Goal: Task Accomplishment & Management: Complete application form

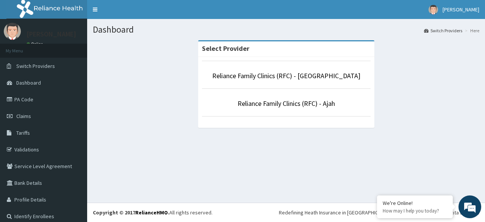
click at [265, 168] on div "Dashboard Switch Providers Here Select Provider Reliance Family Clinics (RFC) -…" at bounding box center [286, 111] width 398 height 184
click at [289, 77] on link "Reliance Family Clinics (RFC) - [GEOGRAPHIC_DATA]" at bounding box center [286, 75] width 148 height 9
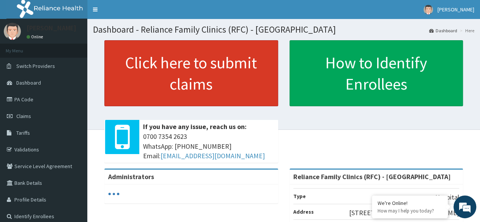
click at [173, 84] on link "Click here to submit claims" at bounding box center [191, 73] width 174 height 66
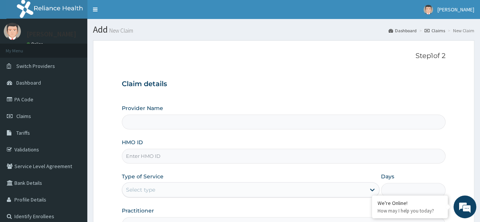
type input "Reliance Family Clinics (RFC) - [GEOGRAPHIC_DATA]"
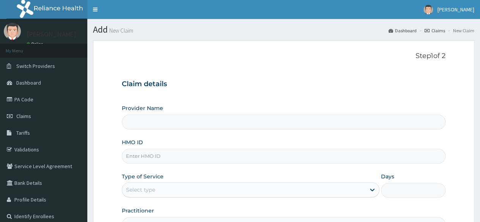
click at [154, 154] on input "HMO ID" at bounding box center [284, 156] width 324 height 15
paste input "Jenny Lord"
type input "Jenny Lord"
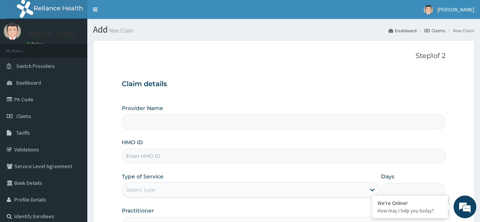
type input "Reliance Family Clinics (RFC) - [GEOGRAPHIC_DATA]"
click at [151, 157] on input "HMO ID" at bounding box center [284, 156] width 324 height 15
paste input "KOO/10001/A"
type input "KOO/10001/A"
click at [243, 128] on input "Reliance Family Clinics (RFC) - [GEOGRAPHIC_DATA]" at bounding box center [284, 122] width 324 height 15
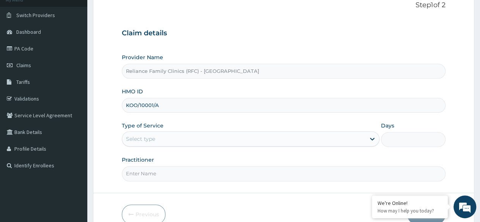
scroll to position [78, 0]
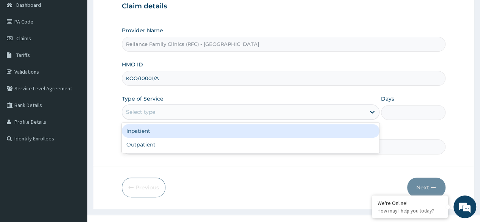
click at [314, 105] on div "Select type" at bounding box center [251, 111] width 258 height 15
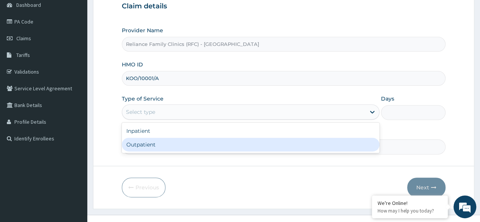
click at [282, 140] on div "Outpatient" at bounding box center [251, 145] width 258 height 14
type input "1"
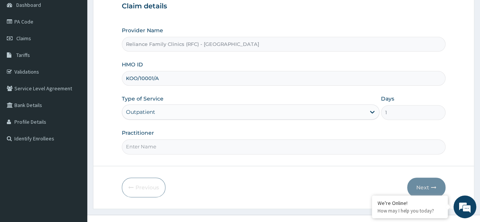
click at [269, 149] on input "Practitioner" at bounding box center [284, 146] width 324 height 15
type input "locum"
click at [247, 163] on form "Step 1 of 2 Claim details Provider Name Reliance Family Clinics (RFC) - Lekki H…" at bounding box center [283, 85] width 381 height 246
click at [415, 184] on button "Next" at bounding box center [426, 188] width 38 height 20
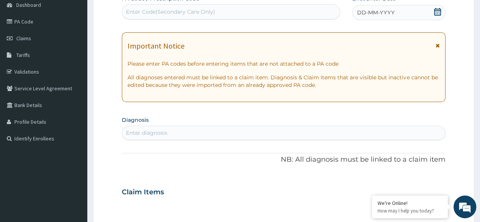
scroll to position [0, 0]
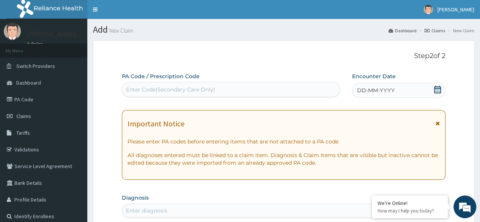
click at [438, 91] on icon at bounding box center [438, 90] width 8 height 8
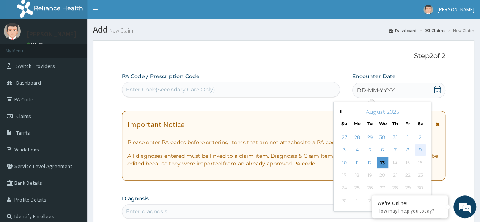
click at [419, 150] on div "9" at bounding box center [419, 150] width 11 height 11
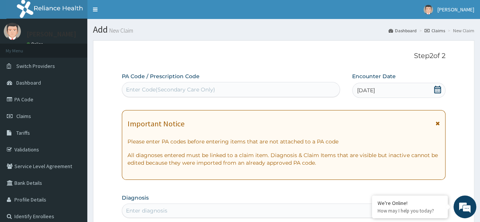
click at [436, 121] on icon at bounding box center [437, 123] width 4 height 5
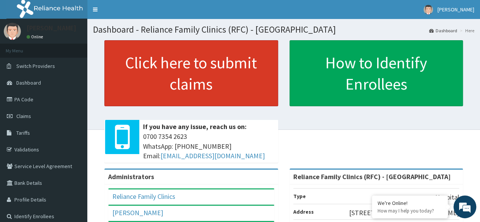
click at [168, 66] on link "Click here to submit claims" at bounding box center [191, 73] width 174 height 66
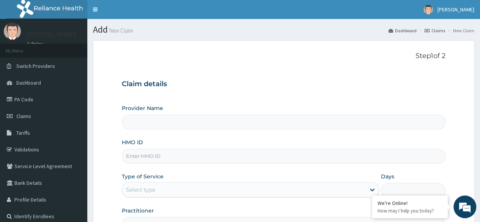
type input "Reliance Family Clinics (RFC) - [GEOGRAPHIC_DATA]"
click at [171, 157] on input "HMO ID" at bounding box center [284, 156] width 324 height 15
paste input "KOO/10001/A"
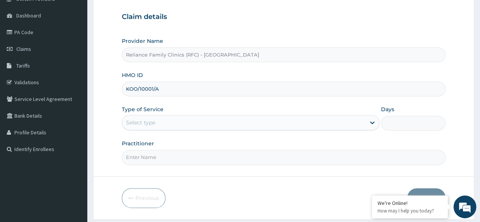
scroll to position [75, 0]
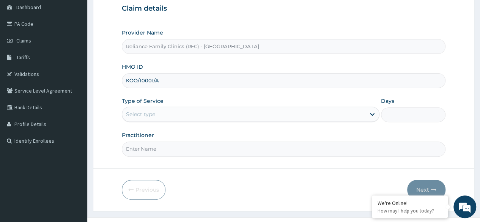
type input "KOO/10001/A"
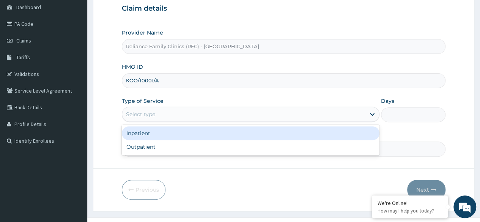
click at [261, 112] on div "Select type" at bounding box center [243, 114] width 243 height 12
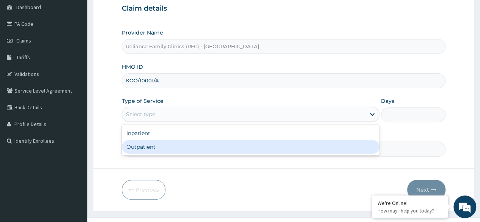
click at [243, 143] on div "Outpatient" at bounding box center [251, 147] width 258 height 14
type input "1"
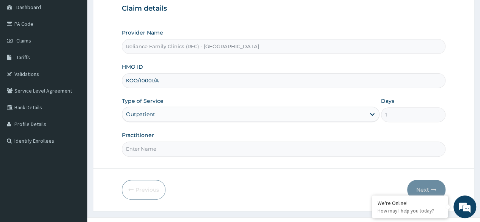
click at [234, 147] on input "Practitioner" at bounding box center [284, 148] width 324 height 15
type input "locum"
click at [427, 186] on button "Next" at bounding box center [426, 190] width 38 height 20
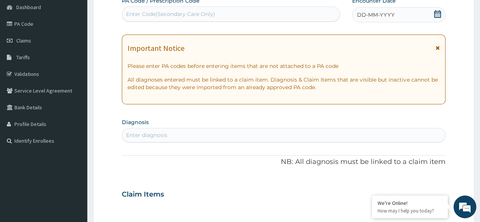
scroll to position [0, 0]
drag, startPoint x: 467, startPoint y: 129, endPoint x: 466, endPoint y: 85, distance: 44.0
click at [466, 85] on form "Step 2 of 2 PA Code / Prescription Code Enter Code(Secondary Care Only) Encount…" at bounding box center [283, 204] width 381 height 479
click at [435, 14] on icon at bounding box center [438, 14] width 8 height 8
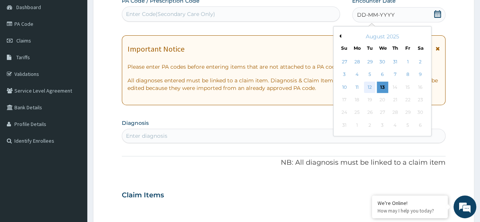
click at [368, 89] on div "12" at bounding box center [369, 87] width 11 height 11
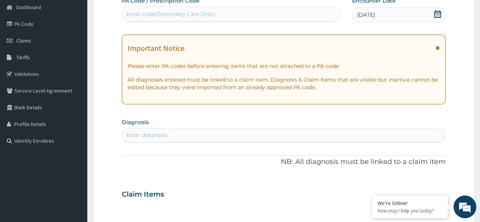
click at [441, 9] on div "12-08-2025" at bounding box center [398, 14] width 93 height 15
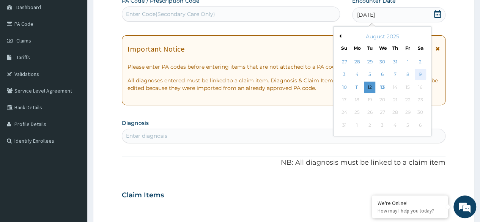
click at [418, 75] on div "9" at bounding box center [419, 74] width 11 height 11
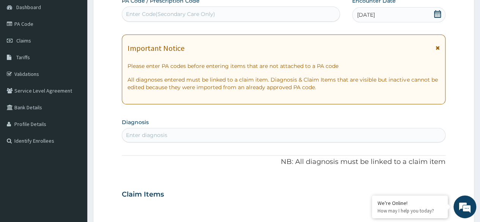
click at [344, 34] on div "PA Code / Prescription Code Enter Code(Secondary Care Only) Encounter Date 09-0…" at bounding box center [284, 193] width 324 height 393
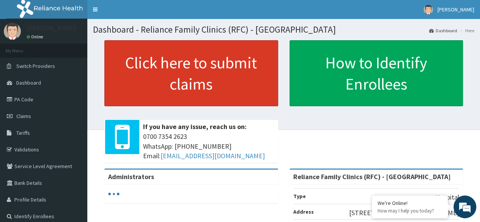
click at [201, 104] on link "Click here to submit claims" at bounding box center [191, 73] width 174 height 66
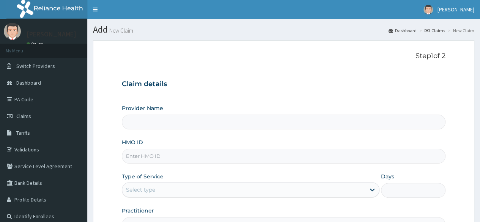
type input "Reliance Family Clinics (RFC) - Lekki"
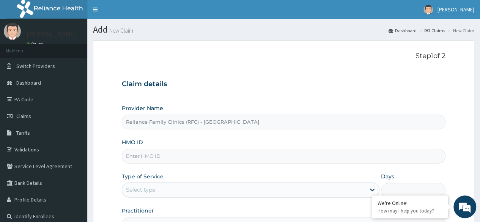
drag, startPoint x: 0, startPoint y: 0, endPoint x: 145, endPoint y: 157, distance: 213.6
click at [145, 157] on div "Provider Name Reliance Family Clinics (RFC) - Lekki HMO ID Type of Service Sele…" at bounding box center [284, 167] width 324 height 127
click at [145, 157] on input "HMO ID" at bounding box center [284, 156] width 324 height 15
paste input "KOO/10001/A"
click at [135, 154] on input "KOO/10001/A" at bounding box center [284, 156] width 324 height 15
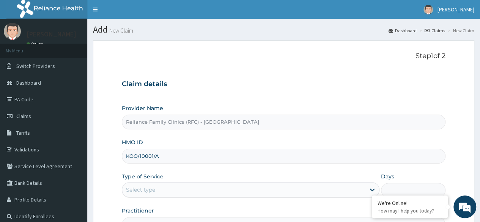
type input "KOO/10001/A"
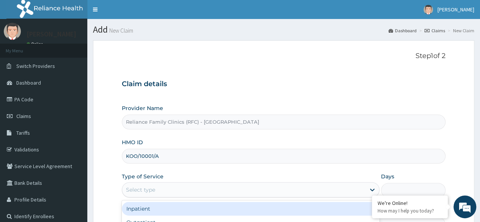
click at [170, 189] on div "Select type" at bounding box center [243, 190] width 243 height 12
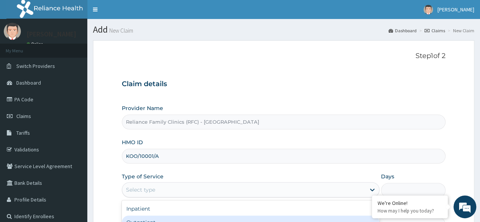
click at [166, 217] on div "Outpatient" at bounding box center [251, 222] width 258 height 14
type input "1"
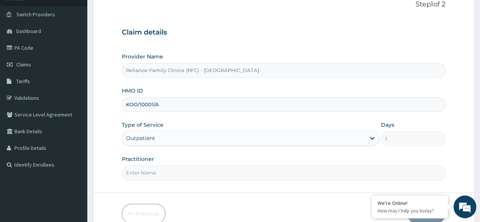
scroll to position [79, 0]
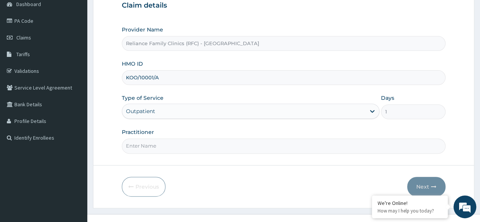
click at [230, 137] on div "Practitioner" at bounding box center [284, 140] width 324 height 25
click at [228, 141] on input "Practitioner" at bounding box center [284, 145] width 324 height 15
type input "locum"
click at [422, 185] on button "Next" at bounding box center [426, 187] width 38 height 20
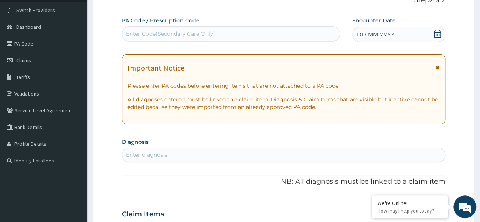
scroll to position [1, 0]
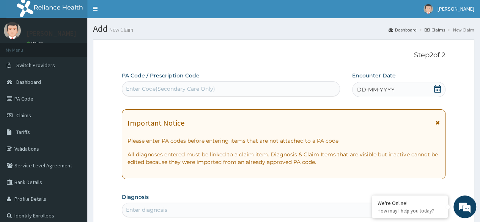
click at [436, 93] on span at bounding box center [438, 89] width 8 height 9
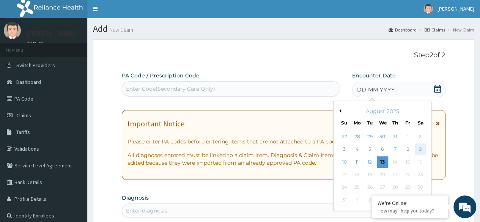
click at [418, 153] on div "9" at bounding box center [419, 149] width 11 height 11
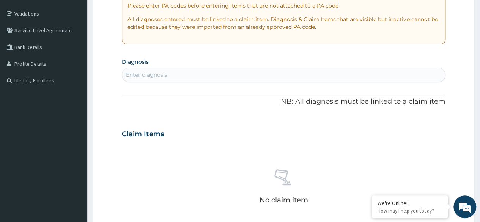
scroll to position [154, 0]
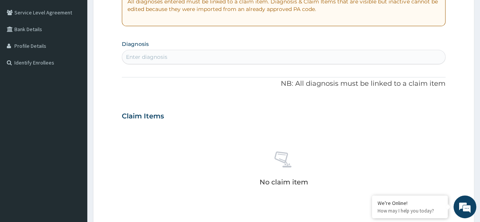
click at [146, 53] on div "Enter diagnosis" at bounding box center [146, 57] width 41 height 8
type input "mala"
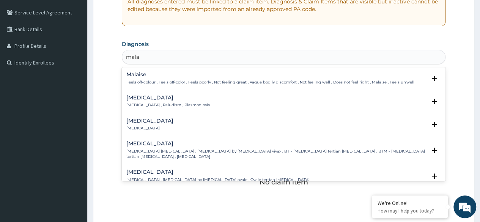
click at [138, 101] on div "Malaria Malaria , Paludism , Plasmodiosis" at bounding box center [167, 101] width 83 height 13
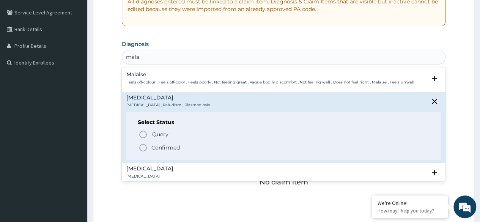
click at [153, 149] on p "Confirmed" at bounding box center [165, 148] width 28 height 8
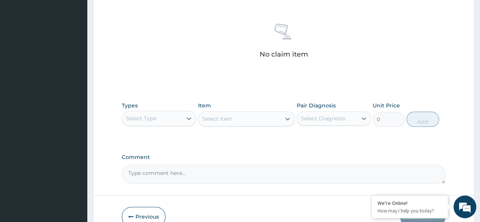
scroll to position [324, 0]
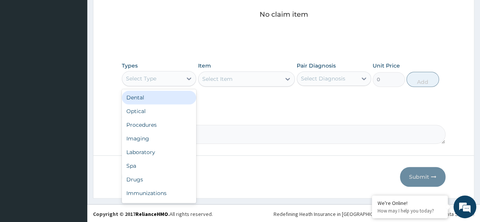
click at [167, 77] on div "Select Type" at bounding box center [152, 78] width 60 height 12
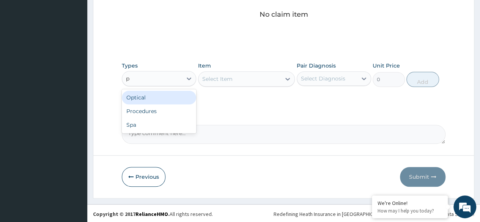
type input "pr"
click at [171, 101] on div "Procedures" at bounding box center [159, 98] width 74 height 14
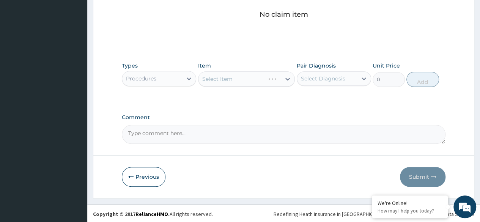
click at [234, 75] on div "Select Item" at bounding box center [246, 78] width 97 height 15
click at [268, 74] on div "Select Item" at bounding box center [246, 78] width 97 height 15
click at [279, 76] on div "Select Item" at bounding box center [246, 78] width 97 height 15
click at [294, 77] on div "Select Item" at bounding box center [246, 78] width 97 height 15
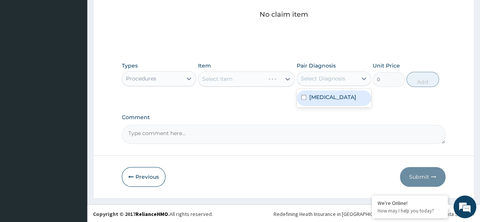
click at [311, 77] on div "Select Diagnosis" at bounding box center [323, 79] width 44 height 8
click at [303, 98] on input "checkbox" at bounding box center [303, 97] width 5 height 5
checkbox input "true"
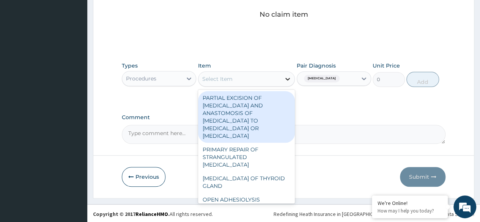
click at [284, 80] on icon at bounding box center [288, 79] width 8 height 8
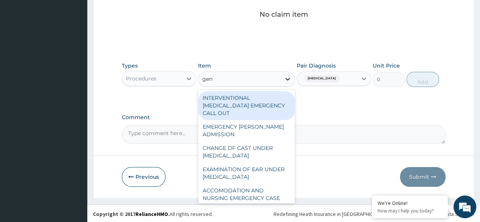
type input "gene"
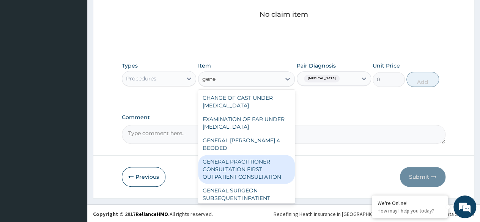
click at [246, 170] on div "GENERAL PRACTITIONER CONSULTATION FIRST OUTPATIENT CONSULTATION" at bounding box center [246, 169] width 97 height 29
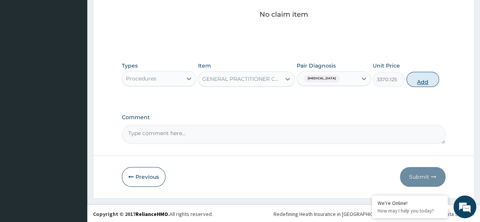
click at [408, 82] on button "Add" at bounding box center [422, 79] width 32 height 15
type input "0"
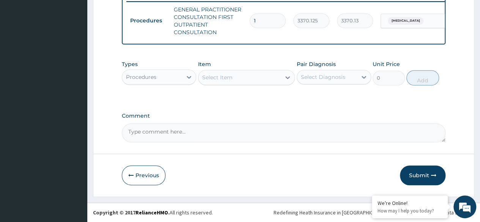
click at [146, 124] on textarea "Comment" at bounding box center [284, 132] width 324 height 19
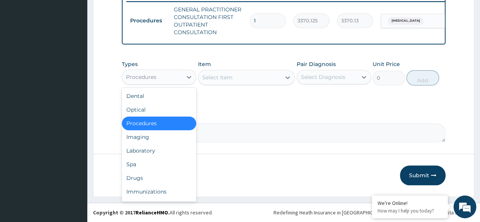
click at [156, 72] on div "Procedures" at bounding box center [152, 77] width 60 height 12
type input "k"
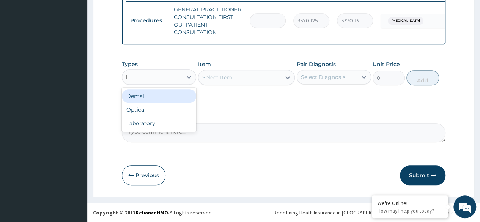
type input "la"
click at [158, 94] on div "Laboratory" at bounding box center [159, 96] width 74 height 14
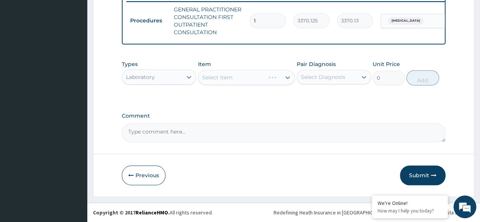
click at [237, 80] on div "Select Item" at bounding box center [246, 77] width 97 height 15
click at [324, 79] on div "Select Diagnosis" at bounding box center [323, 77] width 44 height 8
click at [320, 99] on label "Malaria" at bounding box center [332, 96] width 47 height 8
checkbox input "true"
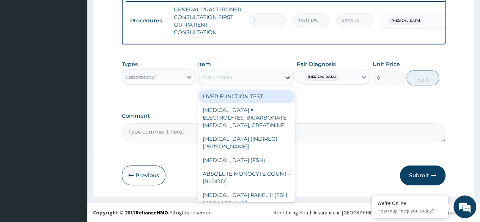
click at [282, 78] on div at bounding box center [288, 78] width 14 height 14
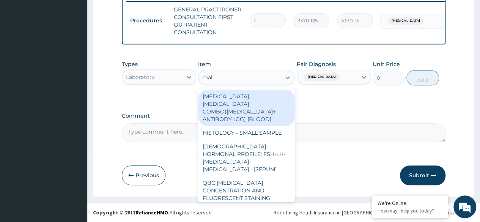
type input "mala"
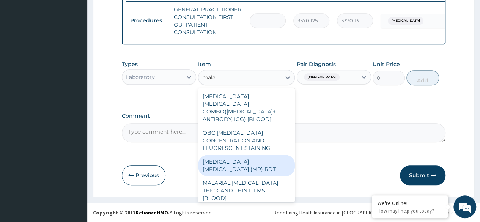
click at [265, 155] on div "MALARIA PARASITE (MP) RDT" at bounding box center [246, 165] width 97 height 21
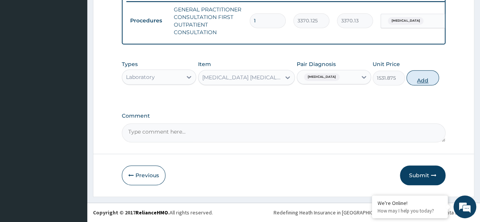
click at [424, 75] on button "Add" at bounding box center [422, 77] width 32 height 15
type input "0"
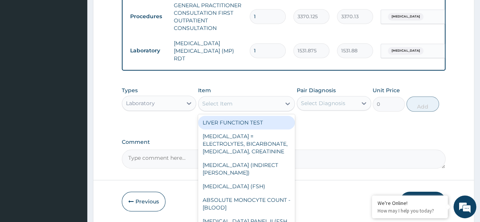
click at [231, 109] on div "Select Item" at bounding box center [239, 103] width 83 height 12
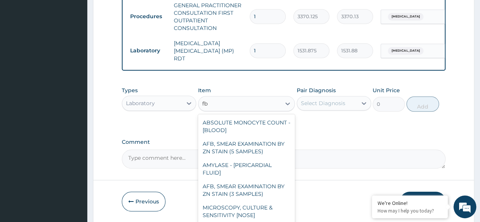
type input "fbc"
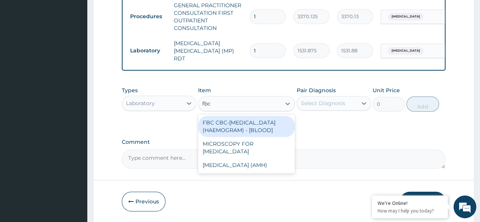
click at [228, 133] on div "FBC CBC-COMPLETE BLOOD COUNT (HAEMOGRAM) - [BLOOD]" at bounding box center [246, 126] width 97 height 21
type input "4085"
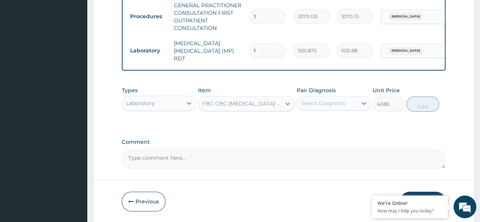
click at [329, 112] on div "Pair Diagnosis Select Diagnosis" at bounding box center [334, 98] width 74 height 25
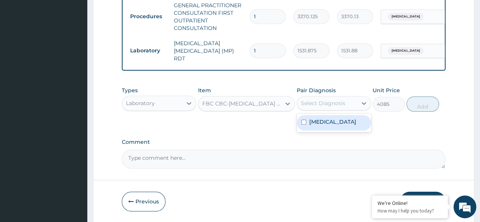
click at [330, 109] on div "Select Diagnosis" at bounding box center [327, 103] width 60 height 12
click at [320, 130] on div "Malaria" at bounding box center [334, 123] width 74 height 16
checkbox input "true"
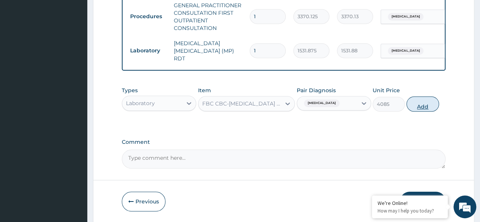
click at [419, 103] on button "Add" at bounding box center [422, 103] width 32 height 15
type input "0"
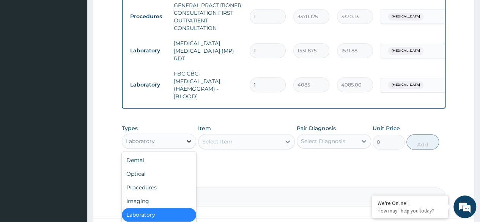
click at [189, 141] on icon at bounding box center [189, 141] width 8 height 8
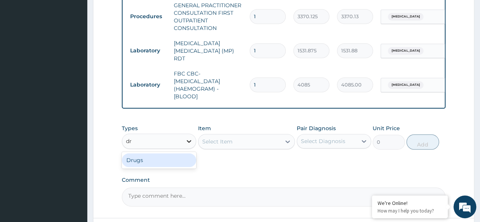
type input "dru"
click at [185, 156] on div "Drugs" at bounding box center [159, 160] width 74 height 14
click at [231, 141] on div "Select Item" at bounding box center [246, 141] width 97 height 15
click at [262, 140] on div "Select Item" at bounding box center [246, 141] width 97 height 15
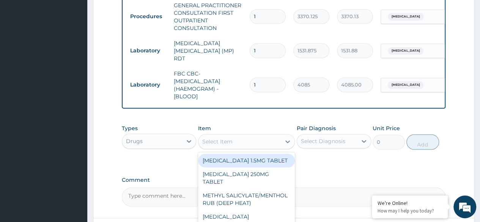
click at [269, 141] on div "Select Item" at bounding box center [239, 141] width 83 height 12
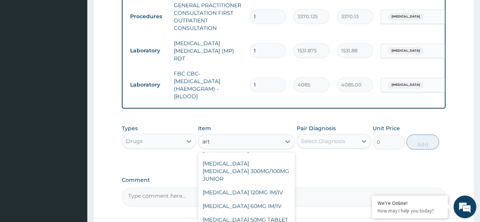
scroll to position [172, 0]
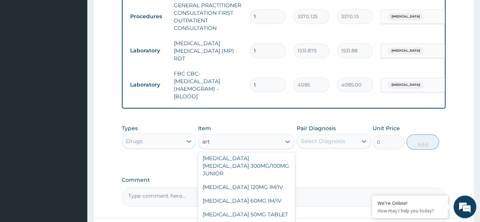
type input "art"
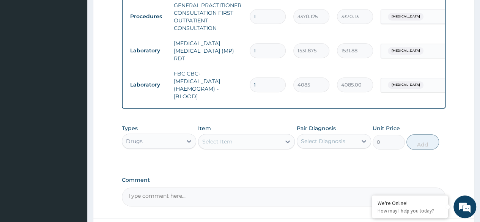
click at [345, 178] on label "Comment" at bounding box center [284, 180] width 324 height 6
click at [345, 187] on textarea "Comment" at bounding box center [284, 196] width 324 height 19
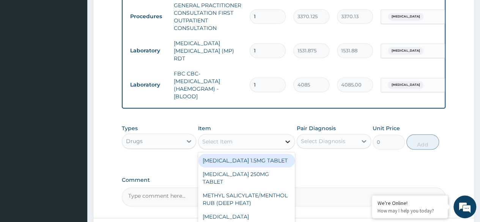
click at [281, 140] on div at bounding box center [288, 142] width 14 height 14
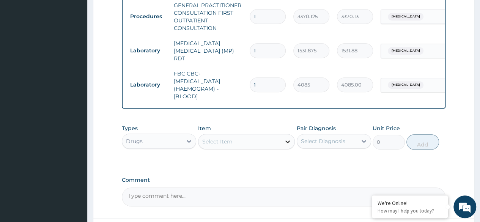
click at [281, 140] on div at bounding box center [288, 142] width 14 height 14
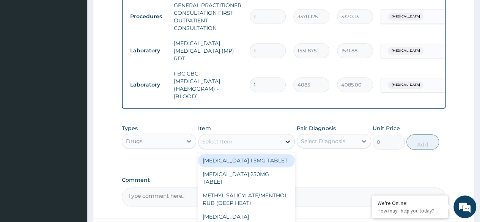
click at [281, 140] on div at bounding box center [288, 142] width 14 height 14
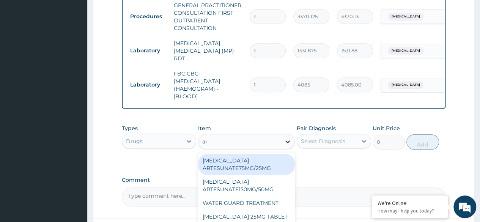
type input "art"
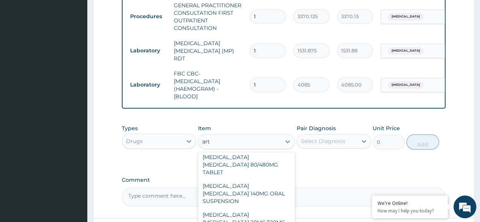
scroll to position [76, 0]
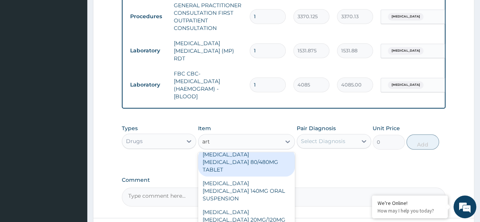
click at [260, 167] on div "ARTEMETHER LUMEFANTRINE 80/480MG TABLET" at bounding box center [246, 162] width 97 height 29
type input "450"
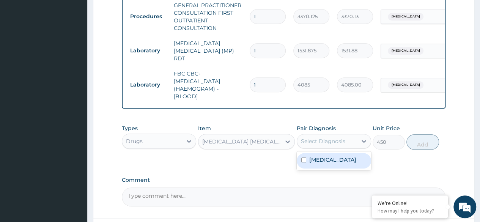
click at [343, 140] on div "Select Diagnosis" at bounding box center [323, 141] width 44 height 8
click at [333, 159] on div "Malaria" at bounding box center [334, 161] width 74 height 16
checkbox input "true"
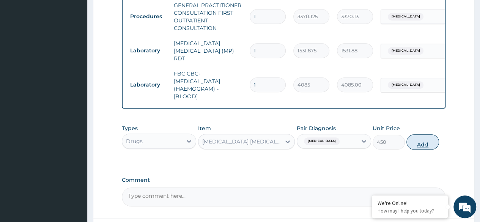
click at [424, 145] on button "Add" at bounding box center [422, 141] width 32 height 15
type input "0"
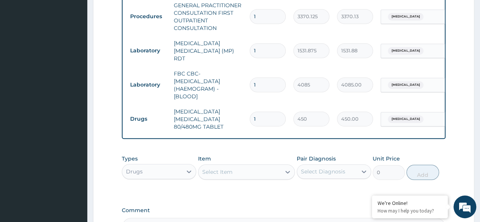
click at [259, 112] on input "1" at bounding box center [268, 119] width 36 height 15
type input "0.00"
type input "3"
type input "1350.00"
type input "3"
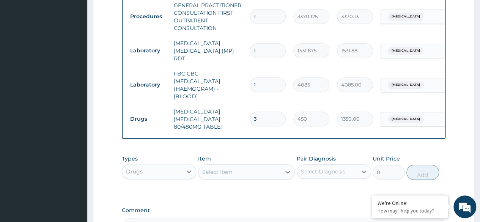
click at [261, 200] on div "PA Code / Prescription Code Enter Code(Secondary Care Only) Encounter Date 09-0…" at bounding box center [284, 2] width 324 height 469
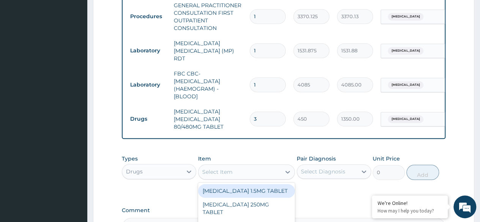
click at [221, 173] on div "Select Item" at bounding box center [217, 172] width 30 height 8
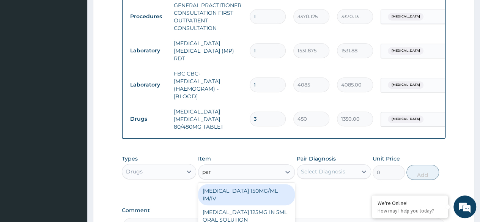
type input "para"
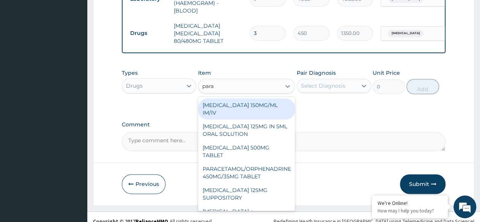
scroll to position [394, 0]
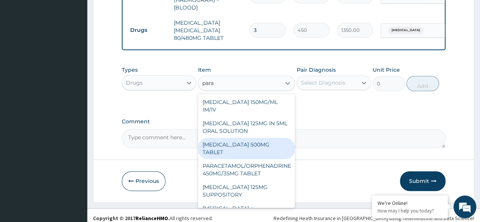
click at [269, 151] on div "PARACETAMOL 500MG TABLET" at bounding box center [246, 148] width 97 height 21
type input "30"
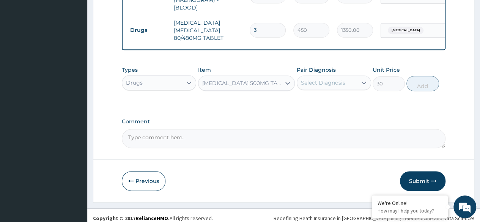
drag, startPoint x: 296, startPoint y: 88, endPoint x: 316, endPoint y: 86, distance: 20.2
click at [316, 86] on div "Types Drugs Item PARACETAMOL 500MG TABLET Pair Diagnosis Select Diagnosis Unit …" at bounding box center [284, 78] width 324 height 33
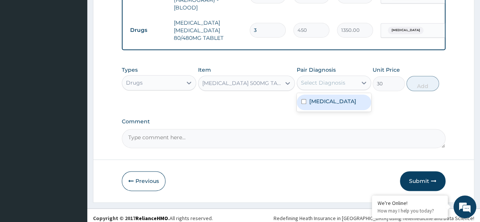
click at [316, 86] on div "Select Diagnosis" at bounding box center [323, 83] width 44 height 8
click at [313, 101] on label "Malaria" at bounding box center [332, 101] width 47 height 8
checkbox input "true"
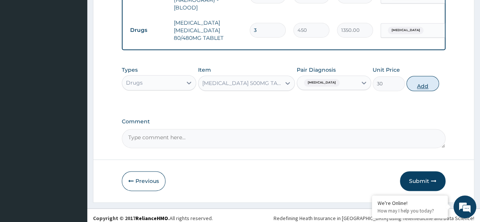
click at [417, 86] on button "Add" at bounding box center [422, 83] width 32 height 15
type input "0"
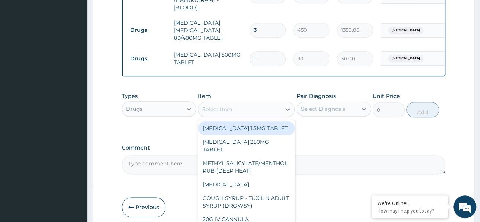
click at [231, 107] on div "Select Item" at bounding box center [217, 109] width 30 height 8
paste input "PIRITON"
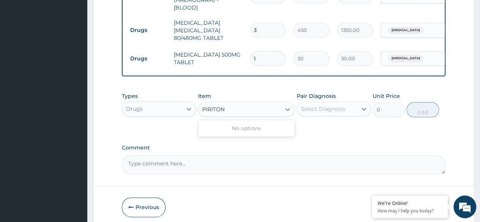
type input "PIRITON"
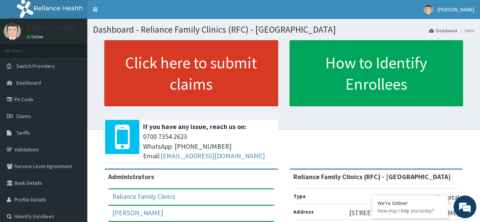
click at [188, 75] on link "Click here to submit claims" at bounding box center [191, 73] width 174 height 66
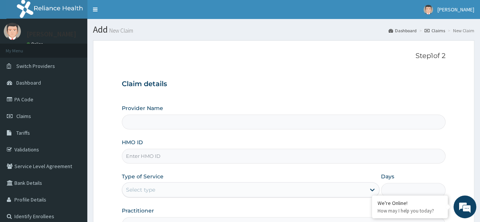
type input "Reliance Family Clinics (RFC) - [GEOGRAPHIC_DATA]"
click at [175, 157] on input "HMO ID" at bounding box center [284, 156] width 324 height 15
paste input "LIM/10073/A"
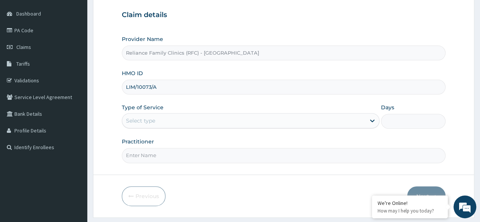
scroll to position [71, 0]
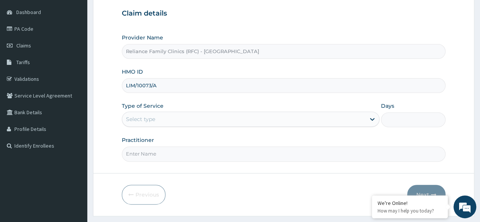
type input "LIM/10073/A"
click at [342, 120] on div "Select type" at bounding box center [243, 119] width 243 height 12
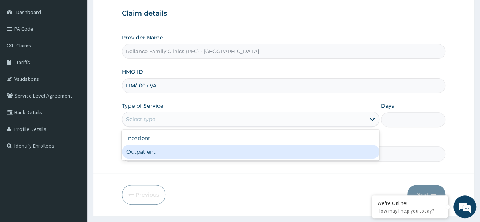
click at [289, 148] on div "Outpatient" at bounding box center [251, 152] width 258 height 14
type input "1"
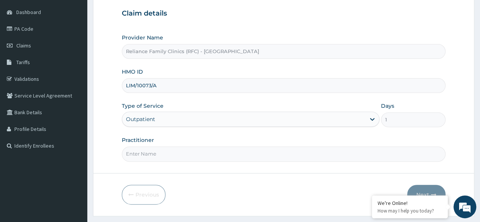
click at [287, 152] on input "Practitioner" at bounding box center [284, 153] width 324 height 15
click at [469, 132] on form "Step 1 of 2 Claim details Provider Name Reliance Family Clinics (RFC) - Lekki H…" at bounding box center [283, 93] width 381 height 246
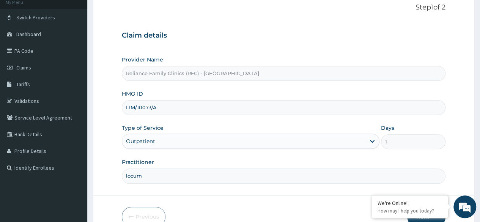
scroll to position [42, 0]
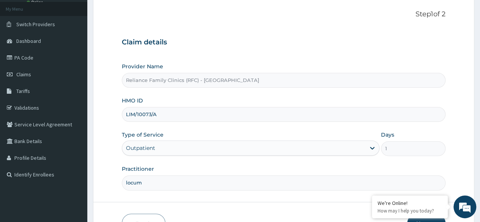
click at [165, 174] on div "Practitioner locum" at bounding box center [284, 177] width 324 height 25
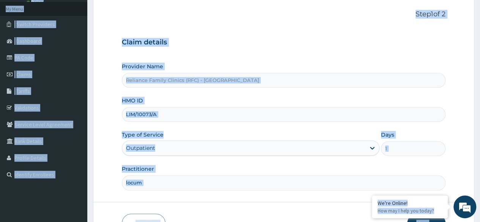
click at [162, 180] on input "locum" at bounding box center [284, 182] width 324 height 15
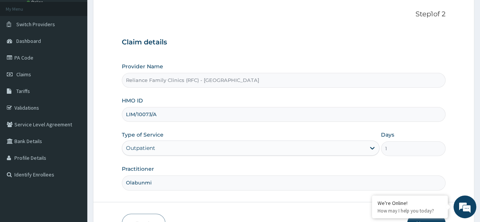
type input "Olabunmi"
click at [474, 87] on form "Step 1 of 2 Claim details Provider Name Reliance Family Clinics (RFC) - Lekki H…" at bounding box center [283, 121] width 381 height 246
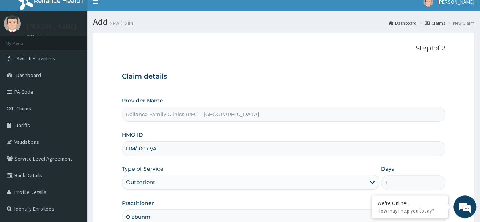
click at [315, 119] on input "Reliance Family Clinics (RFC) - Lekki" at bounding box center [284, 114] width 324 height 15
click at [327, 104] on div "Provider Name Reliance Family Clinics (RFC) - Lekki" at bounding box center [284, 109] width 324 height 25
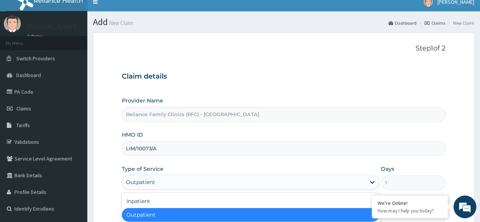
click at [169, 187] on div "Outpatient" at bounding box center [251, 181] width 258 height 15
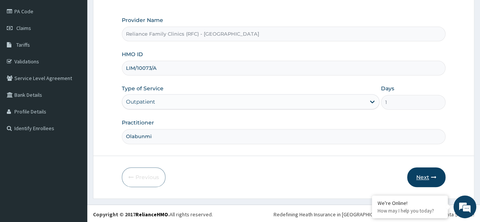
click at [432, 176] on icon "button" at bounding box center [433, 176] width 5 height 5
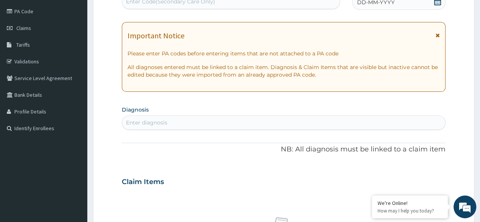
scroll to position [0, 0]
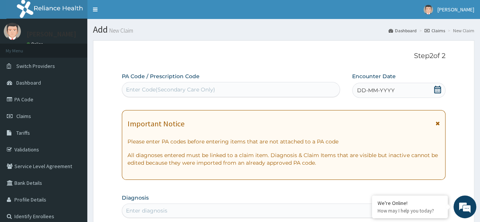
click at [438, 92] on icon at bounding box center [438, 90] width 8 height 8
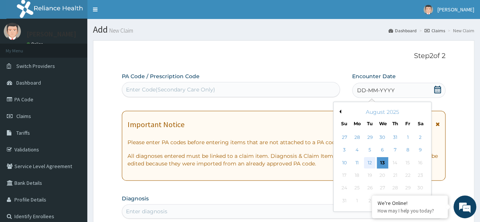
click at [364, 162] on div "12" at bounding box center [369, 162] width 11 height 11
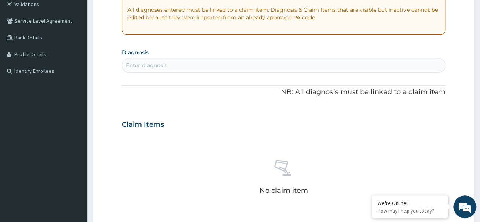
scroll to position [155, 0]
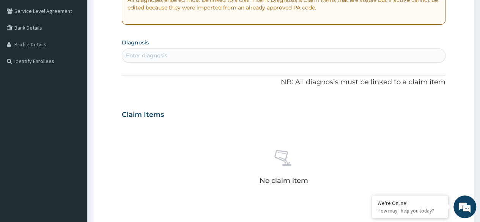
click at [195, 50] on div "Enter diagnosis" at bounding box center [283, 55] width 323 height 12
type input "fol"
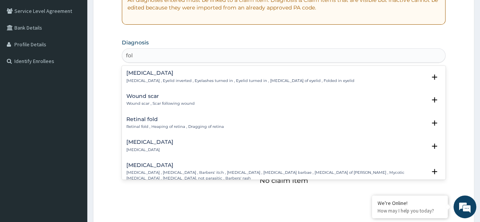
click at [143, 143] on h4 "Folliculitis" at bounding box center [149, 142] width 47 height 6
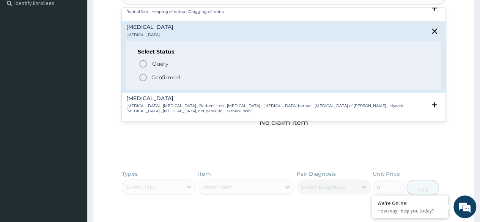
scroll to position [61, 0]
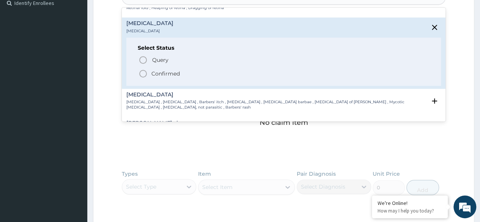
click at [158, 74] on p "Confirmed" at bounding box center [165, 74] width 28 height 8
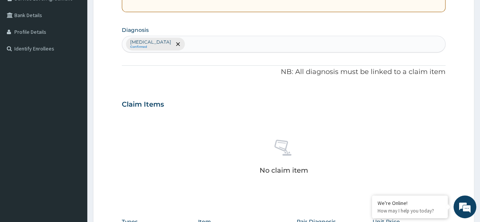
scroll to position [165, 0]
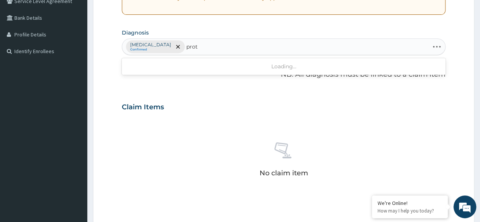
type input "prote"
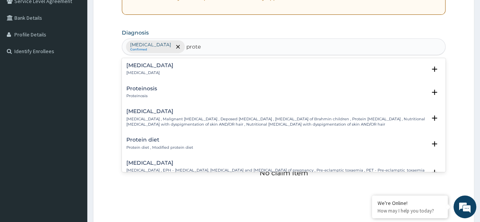
click at [147, 67] on h4 "Proteinuria" at bounding box center [149, 66] width 47 height 6
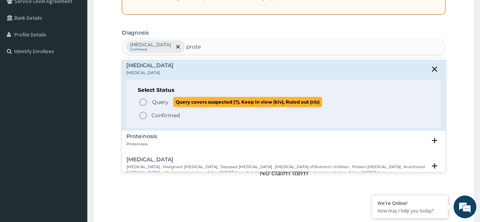
click at [160, 105] on p "Query Query covers suspected (?), Keep in view (kiv), Ruled out (r/o)" at bounding box center [236, 102] width 171 height 10
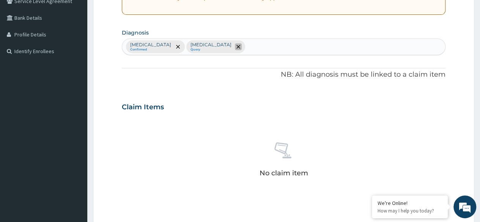
click at [236, 45] on icon "remove selection option" at bounding box center [238, 47] width 4 height 4
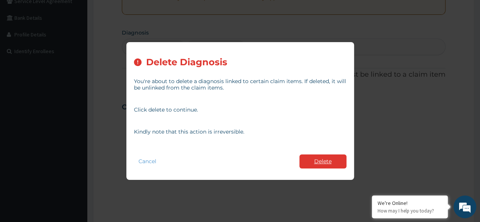
click at [326, 162] on button "Delete" at bounding box center [322, 161] width 47 height 14
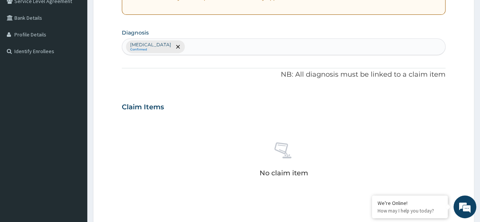
click at [198, 46] on div "Folliculitis Confirmed" at bounding box center [283, 47] width 323 height 16
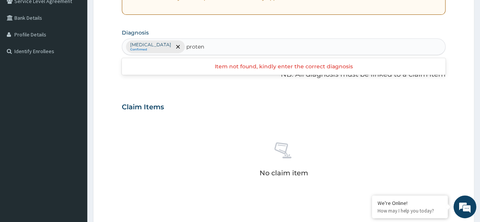
type input "prote"
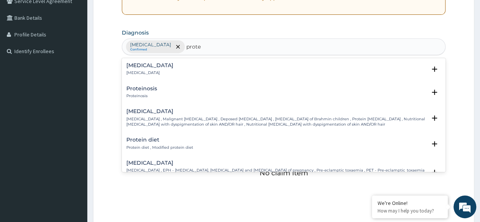
click at [142, 73] on p "Proteinuria" at bounding box center [149, 72] width 47 height 5
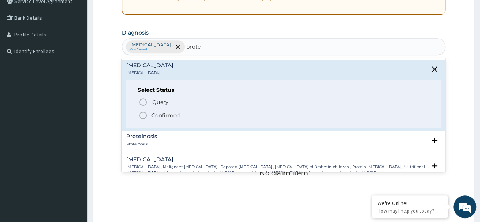
click at [161, 114] on p "Confirmed" at bounding box center [165, 116] width 28 height 8
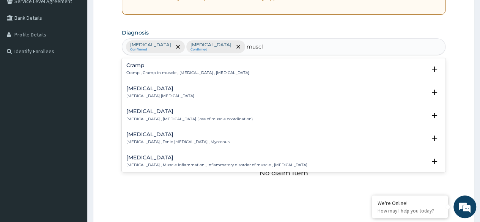
type input "muscle"
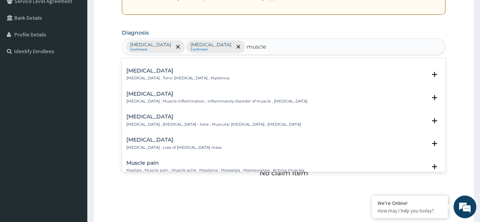
scroll to position [65, 0]
click at [157, 164] on div "Muscle pain Myalgia , Muscle pain , Muscle ache , Myodynia , Myosalgia , Myoneu…" at bounding box center [215, 165] width 178 height 13
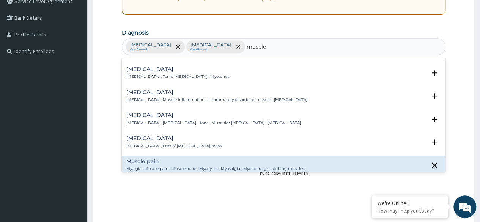
click at [151, 161] on h4 "Muscle pain" at bounding box center [215, 162] width 178 height 6
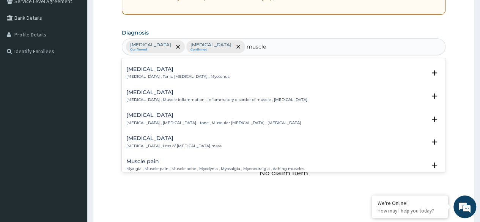
click at [151, 161] on h4 "Muscle pain" at bounding box center [215, 162] width 178 height 6
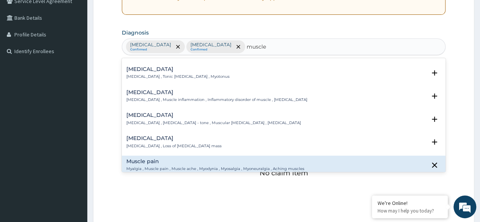
click at [151, 161] on h4 "Muscle pain" at bounding box center [215, 162] width 178 height 6
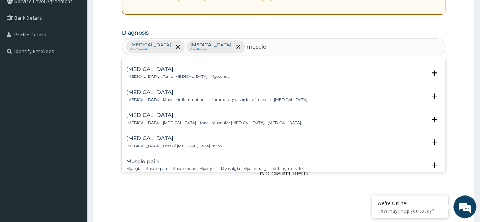
click at [145, 161] on h4 "Muscle pain" at bounding box center [215, 162] width 178 height 6
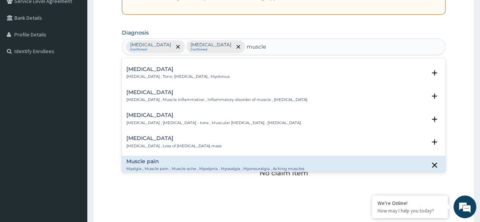
click at [145, 161] on h4 "Muscle pain" at bounding box center [215, 162] width 178 height 6
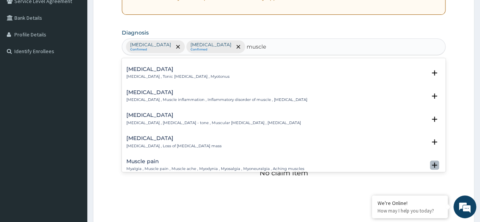
click at [432, 166] on icon "open select status" at bounding box center [434, 164] width 9 height 9
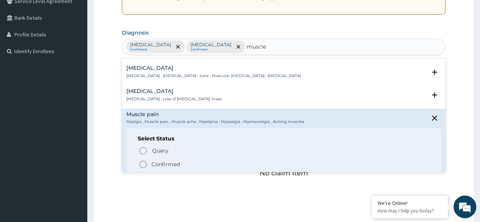
scroll to position [126, 0]
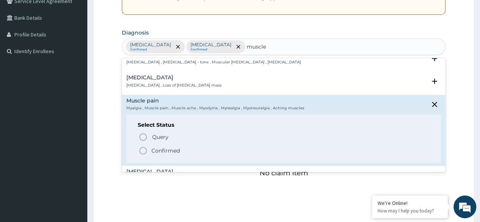
click at [165, 152] on p "Confirmed" at bounding box center [165, 151] width 28 height 8
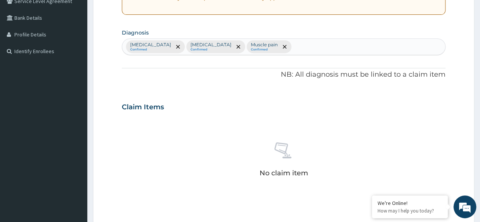
click at [242, 130] on div "No claim item" at bounding box center [284, 160] width 324 height 87
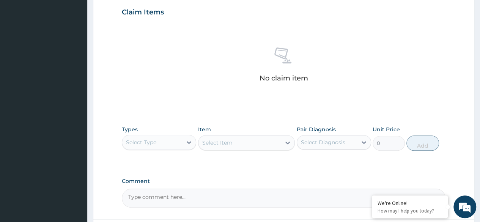
scroll to position [263, 0]
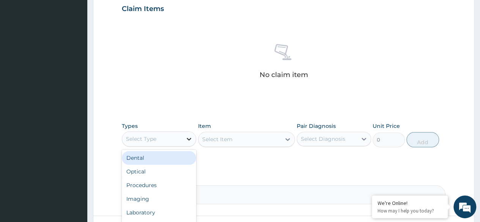
click at [182, 135] on div at bounding box center [189, 139] width 14 height 14
type input "proced"
click at [158, 156] on div "Procedures" at bounding box center [159, 158] width 74 height 14
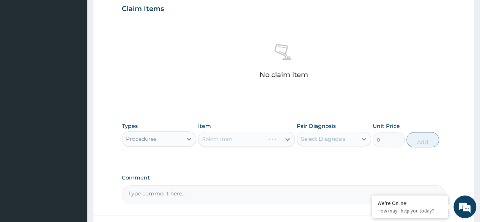
click at [245, 134] on div "Select Item" at bounding box center [246, 139] width 97 height 15
click at [362, 142] on div "Types Procedures Item Select Item Pair Diagnosis Select Diagnosis Unit Price 0 …" at bounding box center [284, 134] width 324 height 33
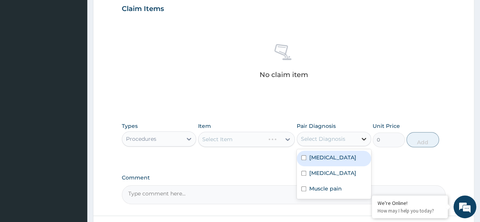
click at [362, 142] on div at bounding box center [364, 139] width 14 height 14
click at [336, 156] on div "Folliculitis" at bounding box center [334, 159] width 74 height 16
checkbox input "true"
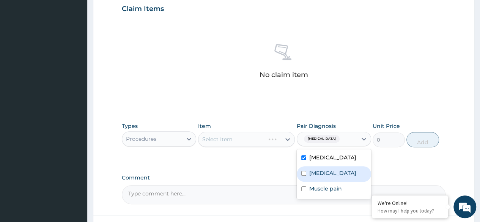
click at [330, 166] on div "Proteinuria" at bounding box center [334, 174] width 74 height 16
checkbox input "true"
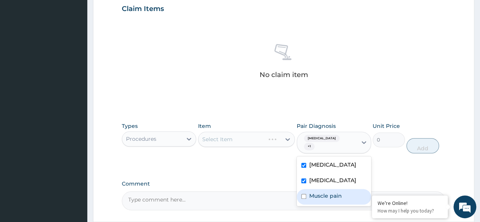
click at [325, 192] on label "Muscle pain" at bounding box center [325, 196] width 33 height 8
checkbox input "true"
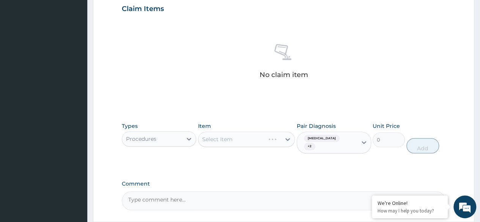
click at [419, 152] on div "Types Procedures Item Select Item Pair Diagnosis Folliculitis + 2 Unit Price 0 …" at bounding box center [284, 143] width 324 height 50
click at [286, 140] on div "Select Item" at bounding box center [246, 139] width 97 height 15
click at [275, 119] on div "Types Procedures Item Select Item Pair Diagnosis Folliculitis + 2 Unit Price 0 …" at bounding box center [284, 137] width 324 height 39
click at [289, 143] on div "Select Item" at bounding box center [246, 139] width 97 height 15
click at [233, 100] on div "No claim item" at bounding box center [284, 62] width 324 height 87
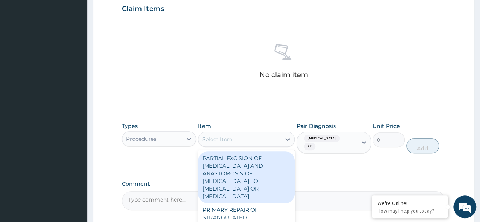
click at [278, 138] on div "Select Item" at bounding box center [239, 139] width 83 height 12
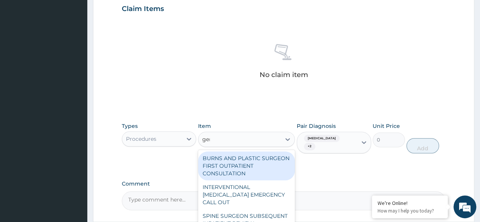
type input "gene"
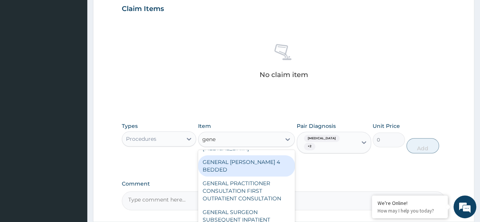
scroll to position [41, 0]
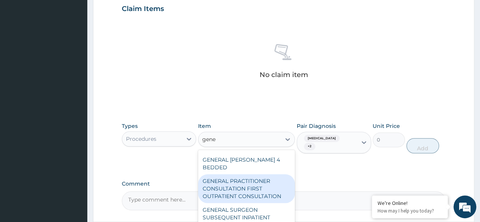
click at [250, 191] on div "GENERAL PRACTITIONER CONSULTATION FIRST OUTPATIENT CONSULTATION" at bounding box center [246, 188] width 97 height 29
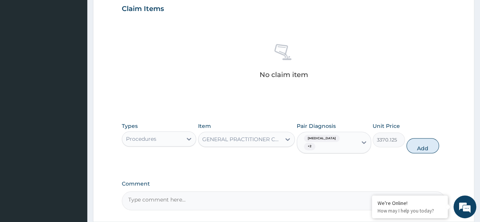
click at [242, 88] on div "No claim item" at bounding box center [284, 62] width 324 height 87
click at [410, 138] on button "Add" at bounding box center [422, 145] width 32 height 15
type input "0"
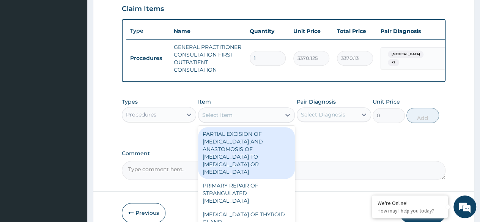
click at [214, 118] on div "Select Item" at bounding box center [217, 115] width 30 height 8
paste input "Amoxiclav"
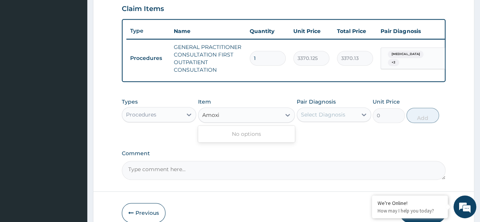
type input "Amoxi"
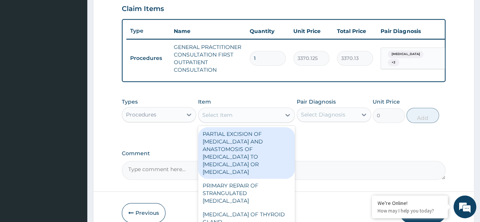
click at [240, 114] on div "Select Item" at bounding box center [239, 115] width 83 height 12
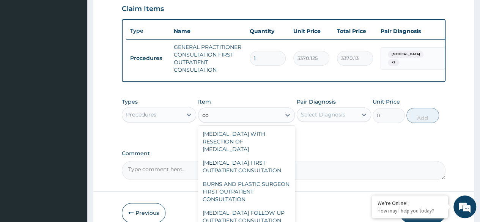
type input "c"
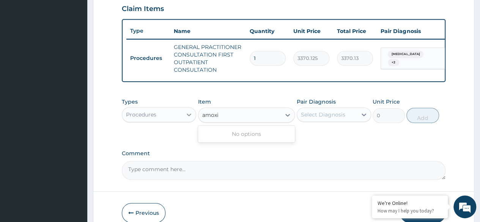
type input "amoxi"
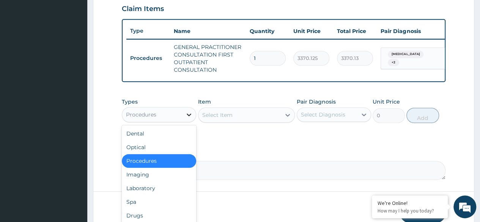
click at [188, 116] on icon at bounding box center [189, 114] width 5 height 3
type input "dr"
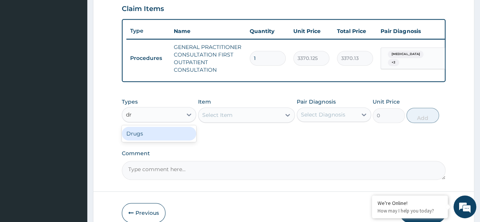
click at [192, 136] on div "Drugs" at bounding box center [159, 134] width 74 height 14
click at [245, 109] on div "Item Select Item" at bounding box center [246, 110] width 97 height 25
click at [245, 116] on div "Select Item" at bounding box center [246, 114] width 97 height 15
click at [296, 116] on div "Types Drugs Item Select Item Pair Diagnosis Select Diagnosis Unit Price 0 Add" at bounding box center [284, 110] width 324 height 33
click at [330, 112] on div "Pair Diagnosis Select Diagnosis" at bounding box center [334, 110] width 74 height 25
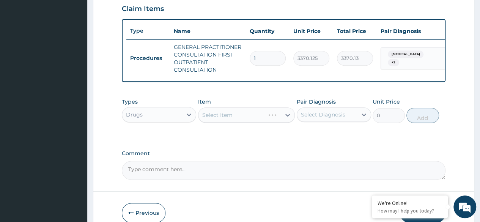
click at [330, 118] on div "Select Diagnosis" at bounding box center [323, 115] width 44 height 8
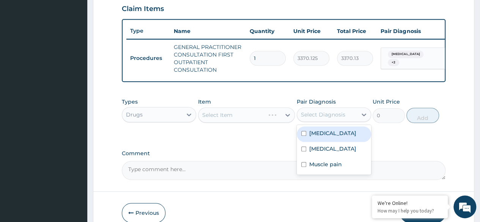
click at [325, 137] on label "Folliculitis" at bounding box center [332, 133] width 47 height 8
checkbox input "true"
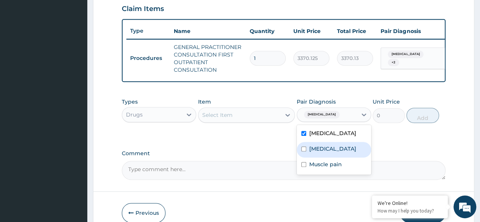
click at [322, 152] on label "Proteinuria" at bounding box center [332, 149] width 47 height 8
checkbox input "true"
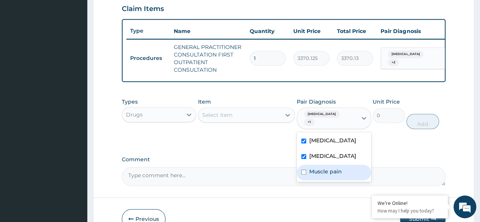
click at [321, 173] on div "Muscle pain" at bounding box center [334, 173] width 74 height 16
checkbox input "true"
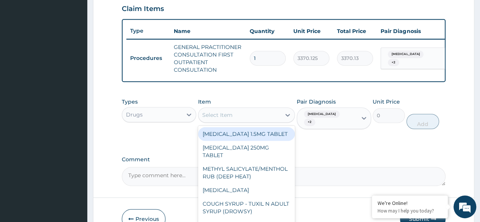
click at [262, 123] on div "Select Item" at bounding box center [246, 114] width 97 height 15
paste input "Amoxiclav"
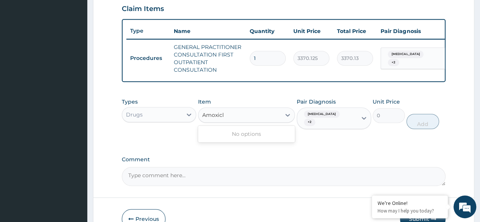
type input "Amoxic"
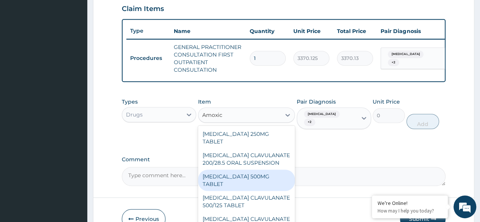
click at [260, 174] on div "[MEDICAL_DATA] 500MG TABLET" at bounding box center [246, 180] width 97 height 21
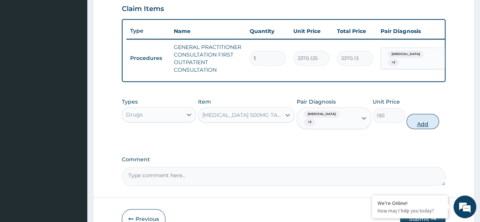
click at [419, 121] on button "Add" at bounding box center [422, 121] width 32 height 15
type input "0"
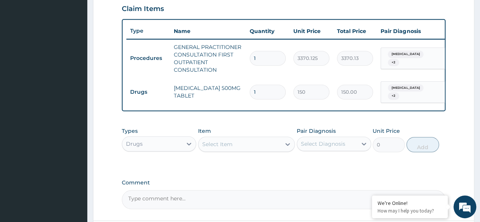
type input "14"
type input "2100.00"
type input "14"
click at [272, 182] on label "Comment" at bounding box center [284, 182] width 324 height 6
click at [272, 190] on textarea "Comment" at bounding box center [284, 199] width 324 height 19
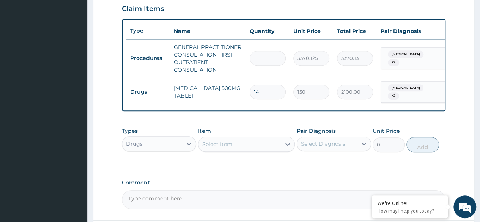
click at [229, 144] on div "Select Item" at bounding box center [217, 144] width 30 height 8
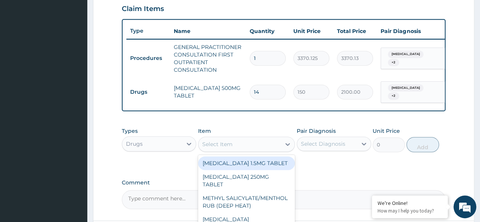
paste input "Arthrotec"
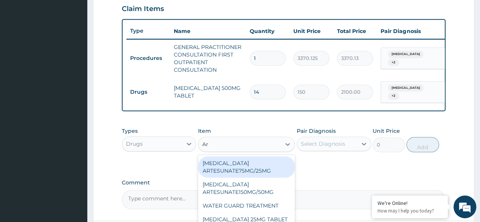
type input "Ar"
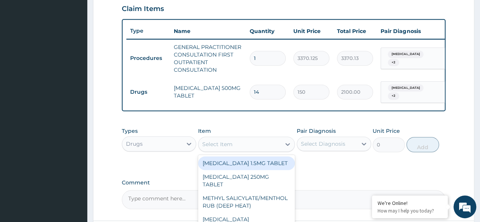
click at [207, 139] on div "Select Item" at bounding box center [246, 144] width 97 height 15
type input "diclofenac"
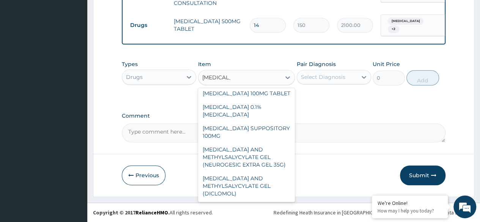
scroll to position [46, 0]
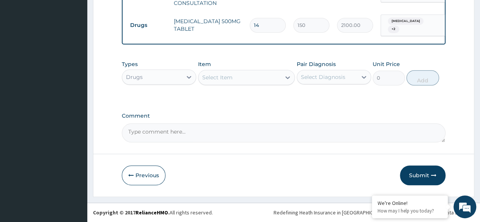
click at [247, 77] on div "Select Item" at bounding box center [239, 77] width 83 height 12
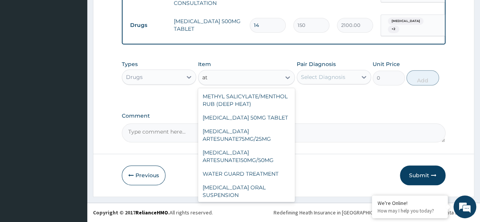
type input "a"
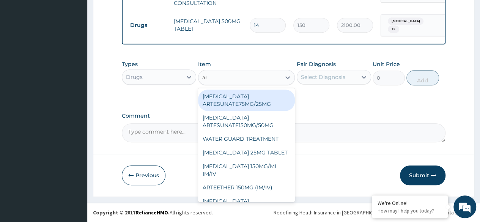
type input "art"
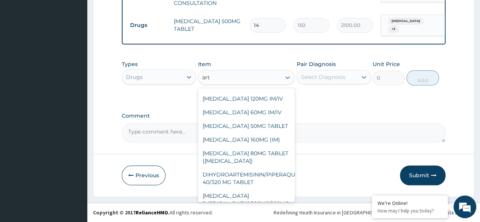
scroll to position [204, 0]
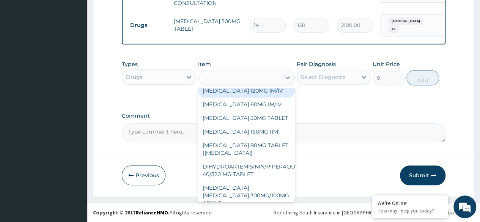
click at [225, 75] on div "art" at bounding box center [239, 77] width 83 height 12
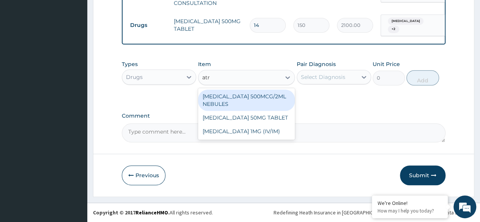
type input "atr"
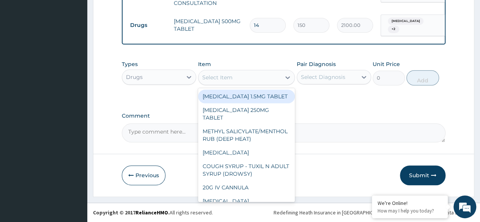
click at [227, 81] on div "Select Item" at bounding box center [217, 78] width 30 height 8
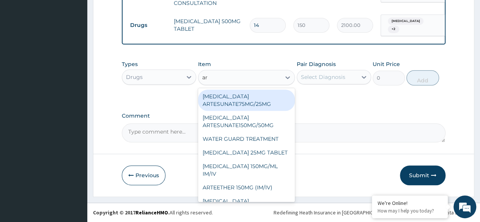
type input "a"
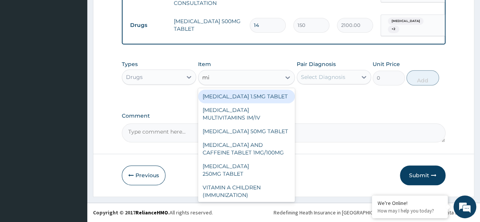
type input "mis"
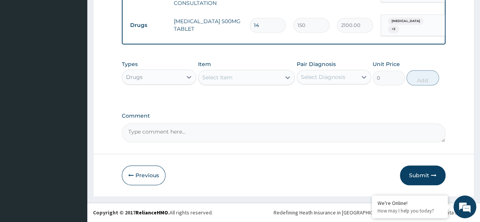
click at [248, 84] on div "Select Item" at bounding box center [246, 77] width 97 height 15
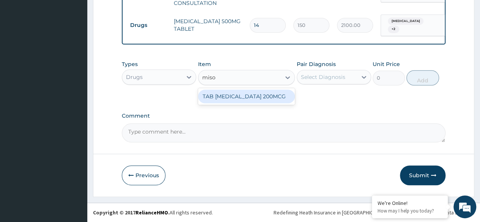
type input "miso"
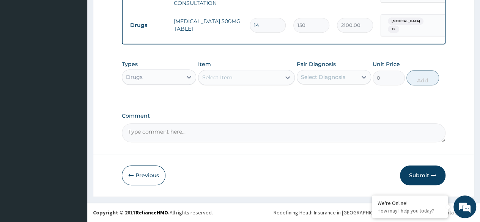
click at [241, 114] on label "Comment" at bounding box center [284, 116] width 324 height 6
click at [241, 123] on textarea "Comment" at bounding box center [284, 132] width 324 height 19
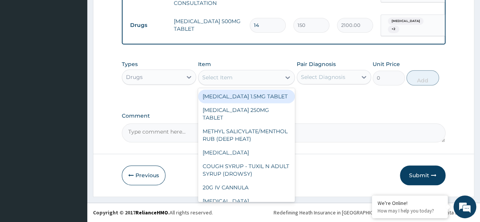
click at [214, 82] on div "Select Item" at bounding box center [239, 77] width 83 height 12
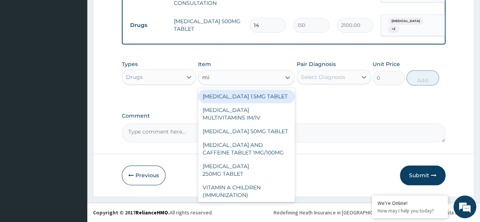
type input "mis"
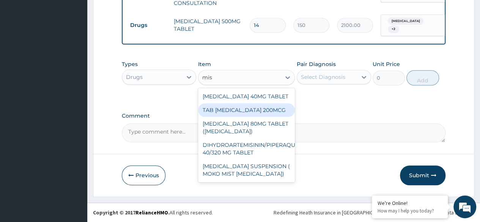
click at [231, 112] on div "TAB MISOPROSTOL 200MCG" at bounding box center [246, 110] width 97 height 14
type input "312"
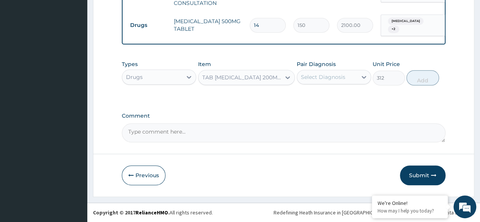
click at [198, 182] on div "Previous Submit" at bounding box center [284, 175] width 324 height 20
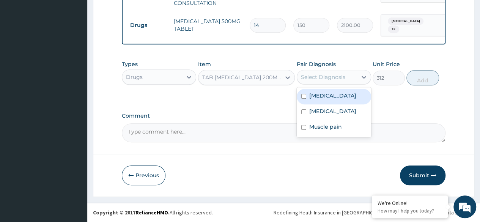
click at [335, 82] on div "Select Diagnosis" at bounding box center [327, 77] width 60 height 12
click at [331, 97] on label "Folliculitis" at bounding box center [332, 96] width 47 height 8
checkbox input "true"
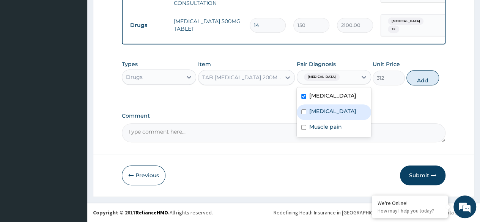
click at [329, 108] on label "Proteinuria" at bounding box center [332, 111] width 47 height 8
checkbox input "true"
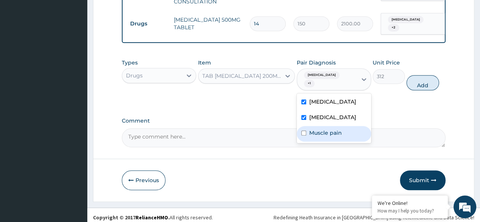
click at [328, 126] on div "Muscle pain" at bounding box center [334, 134] width 74 height 16
checkbox input "true"
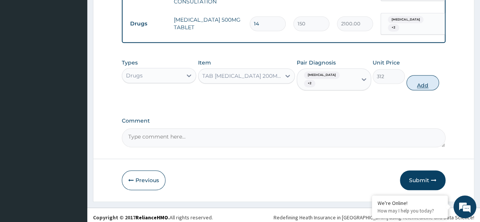
click at [413, 77] on button "Add" at bounding box center [422, 82] width 32 height 15
type input "0"
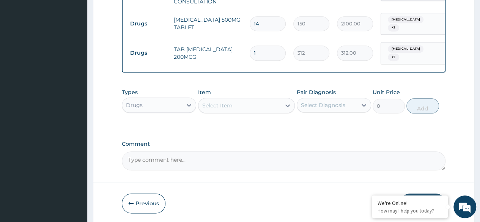
type input "10"
type input "3120.00"
type input "10"
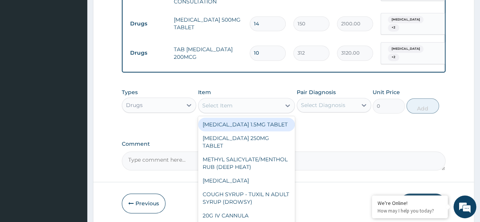
click at [212, 106] on div "Select Item" at bounding box center [217, 106] width 30 height 8
paste input "Diclomol"
type input "Diclomol"
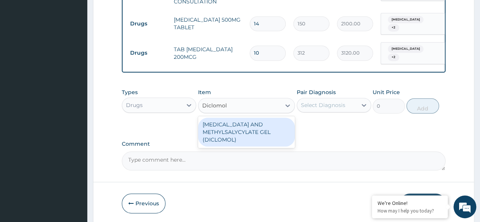
click at [249, 132] on div "[MEDICAL_DATA] AND METHYLSALYCYLATE GEL (DICLOMOL)" at bounding box center [246, 132] width 97 height 29
type input "1437.5"
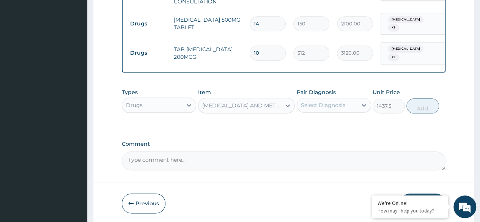
click at [353, 95] on div "Pair Diagnosis Select Diagnosis" at bounding box center [334, 100] width 74 height 25
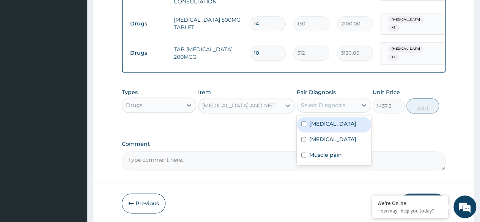
click at [353, 100] on div "Select Diagnosis" at bounding box center [327, 105] width 60 height 12
click at [344, 126] on div "Folliculitis" at bounding box center [334, 125] width 74 height 16
checkbox input "true"
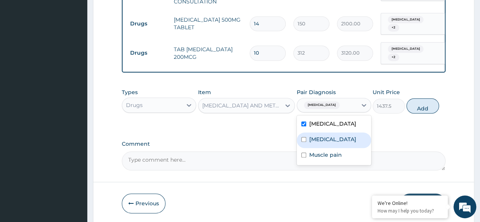
drag, startPoint x: 340, startPoint y: 142, endPoint x: 337, endPoint y: 160, distance: 18.0
click at [337, 160] on div "Folliculitis Proteinuria Muscle pain" at bounding box center [334, 140] width 74 height 50
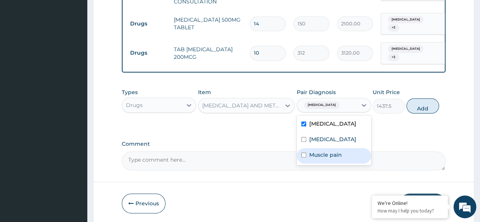
click at [337, 160] on div "Muscle pain" at bounding box center [334, 156] width 74 height 16
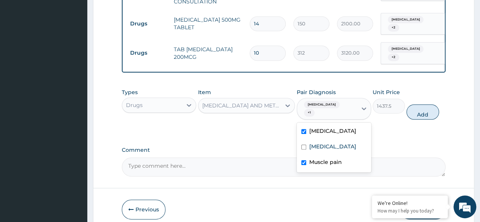
click at [337, 160] on div "Muscle pain" at bounding box center [334, 163] width 74 height 16
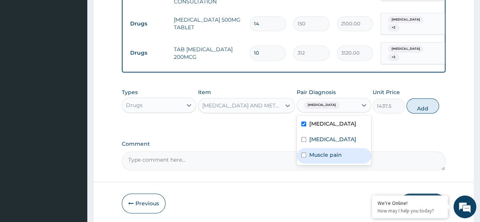
click at [337, 160] on div "Muscle pain" at bounding box center [334, 156] width 74 height 16
checkbox input "true"
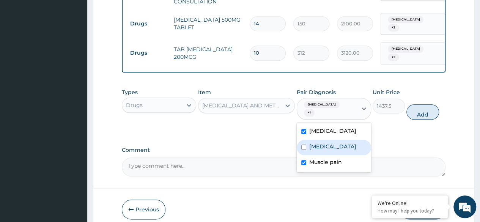
click at [335, 145] on div "Proteinuria" at bounding box center [334, 148] width 74 height 16
checkbox input "true"
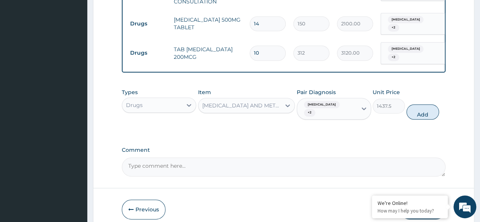
click at [417, 113] on div "Types Drugs Item DICLOFENAC AND METHYLSALYCYLATE GEL (DICLOMOL) Pair Diagnosis …" at bounding box center [284, 104] width 324 height 39
click at [421, 110] on button "Add" at bounding box center [422, 111] width 32 height 15
type input "0"
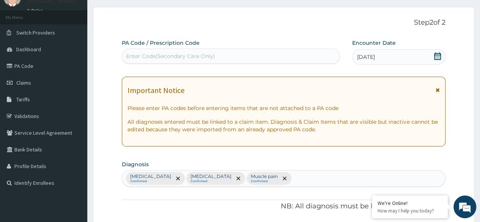
scroll to position [388, 0]
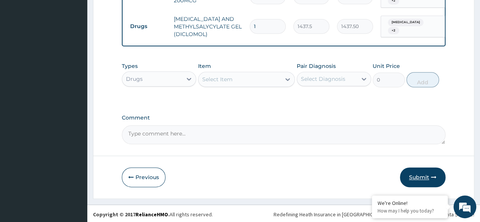
click at [423, 179] on button "Submit" at bounding box center [423, 177] width 46 height 20
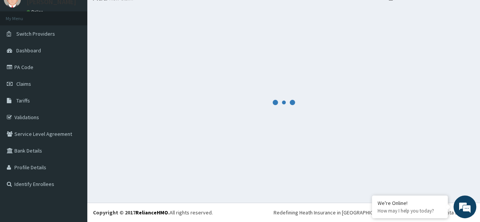
scroll to position [32, 0]
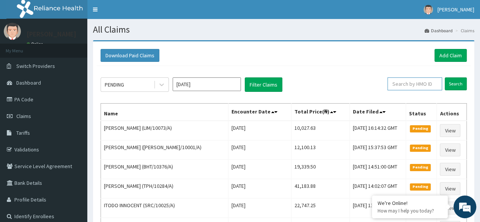
click at [411, 78] on input "text" at bounding box center [414, 83] width 55 height 13
paste input "LIM/10073/A"
type input "LIM/10073/A"
click at [445, 77] on input "Search" at bounding box center [456, 83] width 22 height 13
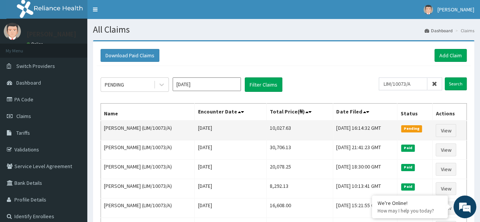
drag, startPoint x: 281, startPoint y: 130, endPoint x: 252, endPoint y: 132, distance: 29.3
click at [252, 132] on tr "Iorlumun Terhile (LIM/10073/A) [DATE] 10,027.63 [DATE] 16:14:32 GMT Pending View" at bounding box center [284, 131] width 366 height 20
copy tr "10,027.63"
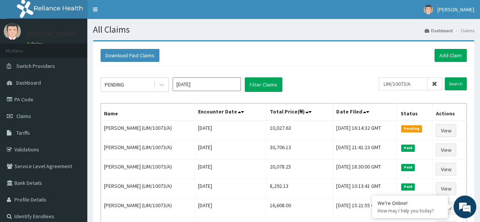
click at [433, 80] on span at bounding box center [434, 83] width 15 height 13
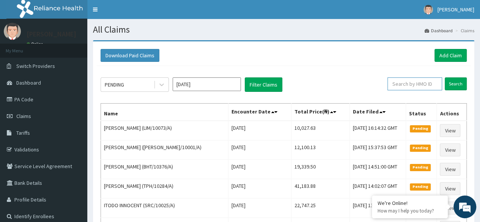
click at [415, 84] on input "text" at bounding box center [414, 83] width 55 height 13
paste input "RPI/10049/A"
type input "RPI/10049/A"
click at [445, 77] on input "Search" at bounding box center [456, 83] width 22 height 13
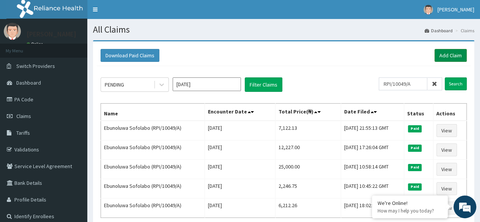
click at [457, 52] on link "Add Claim" at bounding box center [450, 55] width 32 height 13
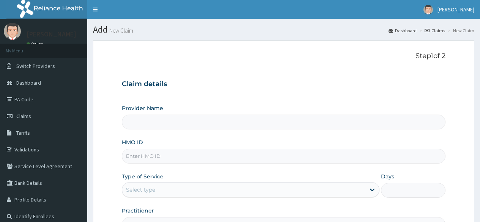
type input "Reliance Family Clinics (RFC) - [GEOGRAPHIC_DATA]"
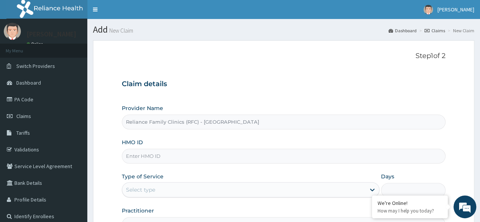
drag, startPoint x: 159, startPoint y: 145, endPoint x: 156, endPoint y: 164, distance: 19.6
click at [156, 164] on div "Provider Name Reliance Family Clinics (RFC) - Lekki HMO ID Type of Service Sele…" at bounding box center [284, 167] width 324 height 127
click at [186, 154] on input "HMO ID" at bounding box center [284, 156] width 324 height 15
paste input "RPI/10049/A"
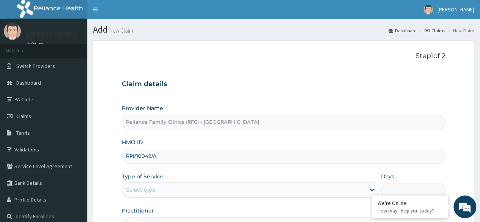
scroll to position [72, 0]
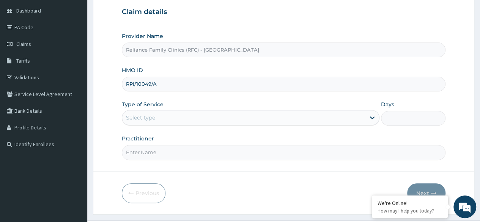
type input "RPI/10049/A"
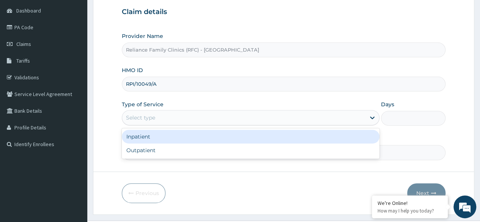
click at [207, 118] on div "Select type" at bounding box center [243, 118] width 243 height 12
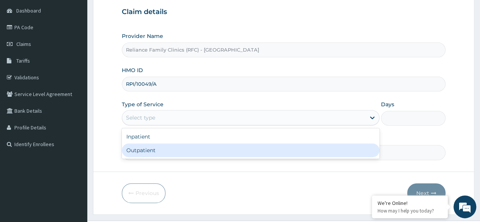
click at [186, 143] on div "Outpatient" at bounding box center [251, 150] width 258 height 14
type input "1"
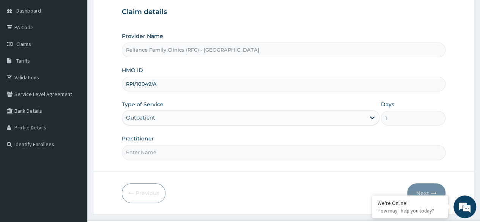
click at [190, 156] on input "Practitioner" at bounding box center [284, 152] width 324 height 15
type input "locum"
click at [429, 189] on button "Next" at bounding box center [426, 193] width 38 height 20
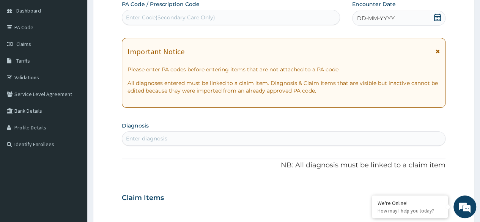
click at [435, 17] on icon at bounding box center [438, 18] width 8 height 8
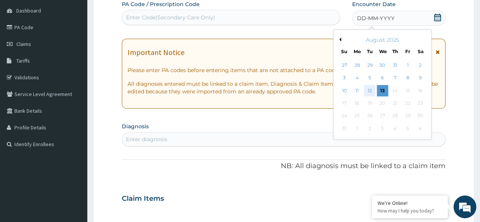
click at [371, 88] on div "12" at bounding box center [369, 90] width 11 height 11
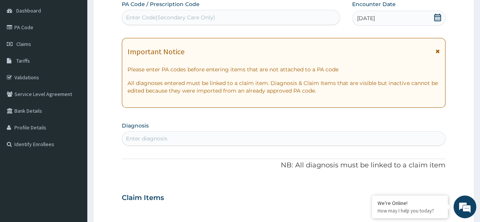
click at [238, 136] on div "Enter diagnosis" at bounding box center [283, 138] width 323 height 12
type input "c"
type input "mala"
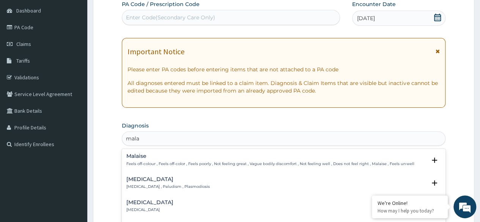
click at [149, 178] on h4 "Malaria" at bounding box center [167, 179] width 83 height 6
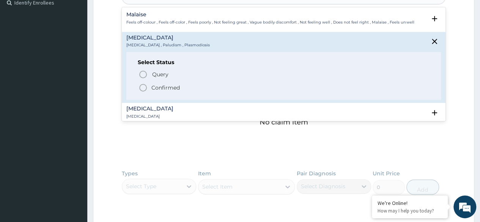
scroll to position [219, 0]
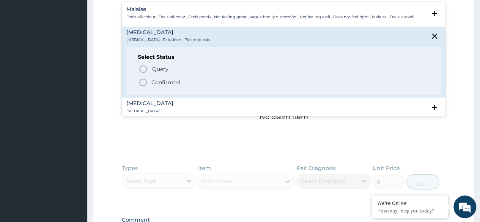
click at [164, 87] on div "Select Status Query Query covers suspected (?), Keep in view (kiv), Ruled out (…" at bounding box center [283, 71] width 314 height 48
click at [160, 83] on p "Confirmed" at bounding box center [165, 83] width 28 height 8
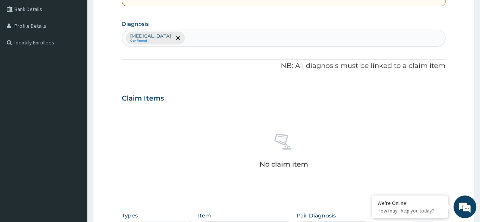
scroll to position [154, 0]
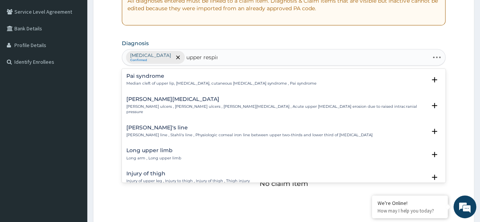
type input "upper respira"
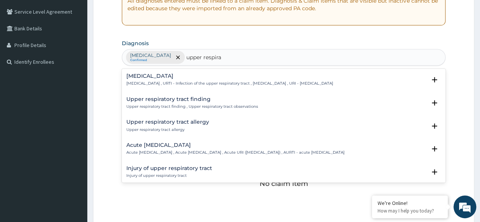
click at [201, 82] on p "Upper respiratory infection , URTI - Infection of the upper respiratory tract ,…" at bounding box center [229, 83] width 207 height 5
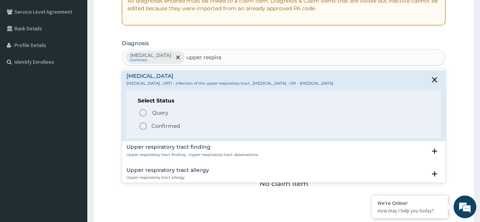
click at [143, 125] on icon "status option filled" at bounding box center [142, 125] width 9 height 9
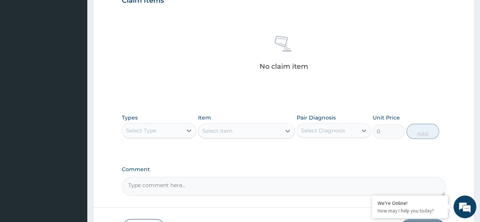
scroll to position [273, 0]
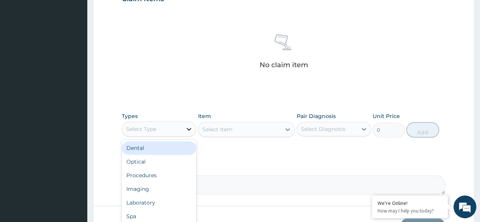
click at [189, 123] on div at bounding box center [189, 129] width 14 height 14
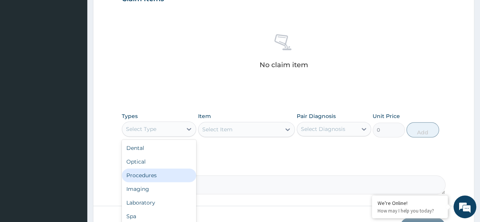
click at [143, 174] on div "Procedures" at bounding box center [159, 175] width 74 height 14
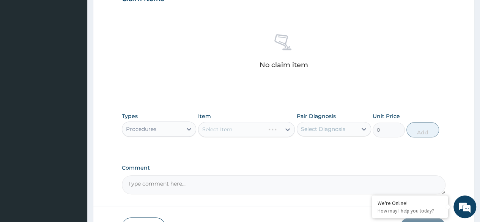
click at [250, 135] on div "Select Item" at bounding box center [246, 129] width 97 height 15
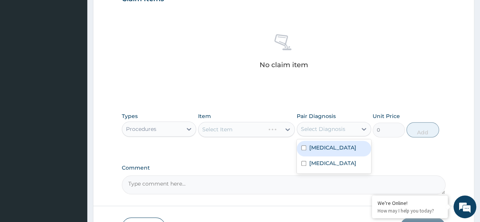
click at [311, 129] on div "Select Diagnosis" at bounding box center [323, 129] width 44 height 8
click at [321, 145] on label "Malaria" at bounding box center [332, 148] width 47 height 8
checkbox input "true"
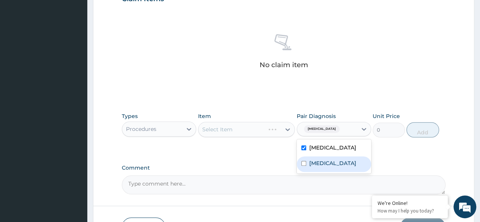
click at [322, 167] on label "Upper respiratory infection" at bounding box center [332, 163] width 47 height 8
checkbox input "true"
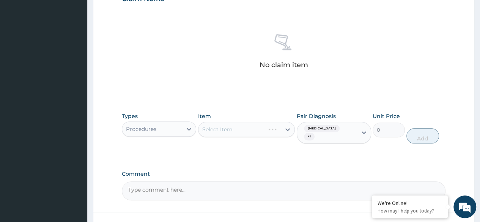
click at [331, 93] on div "No claim item" at bounding box center [284, 52] width 324 height 87
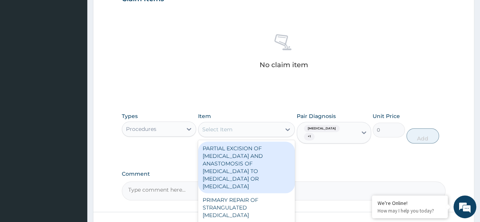
click at [272, 126] on div "Select Item" at bounding box center [239, 129] width 83 height 12
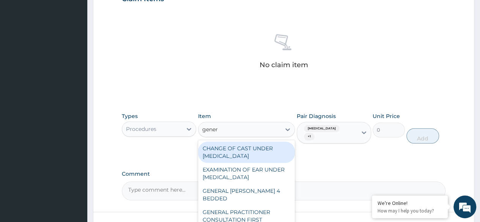
type input "genera"
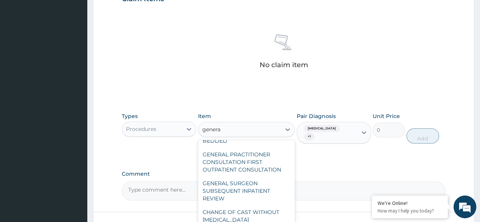
scroll to position [57, 0]
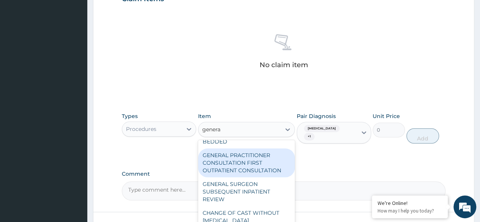
click at [245, 171] on div "GENERAL PRACTITIONER CONSULTATION FIRST OUTPATIENT CONSULTATION" at bounding box center [246, 162] width 97 height 29
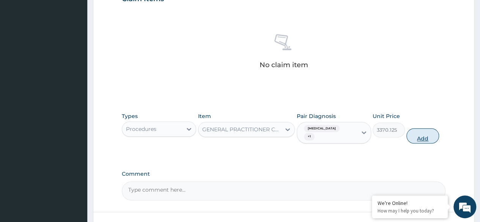
click at [422, 131] on button "Add" at bounding box center [422, 135] width 32 height 15
type input "0"
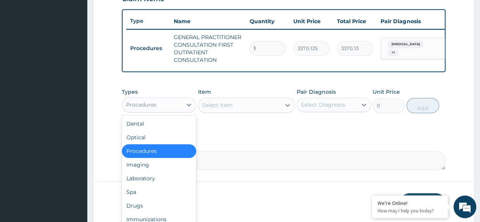
click at [180, 107] on div "Procedures" at bounding box center [152, 105] width 60 height 12
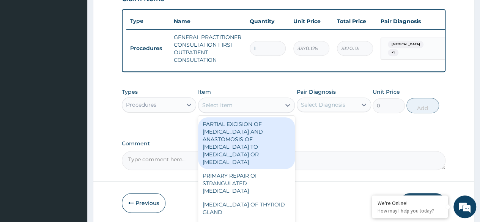
click at [247, 108] on div "Select Item" at bounding box center [239, 105] width 83 height 12
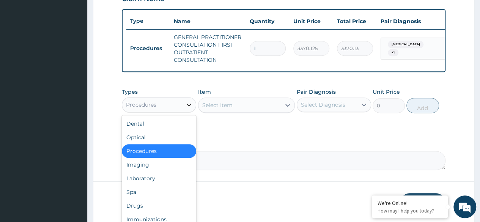
click at [189, 108] on icon at bounding box center [189, 105] width 8 height 8
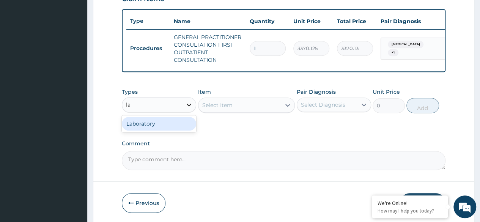
type input "lab"
click at [161, 130] on div "Laboratory" at bounding box center [159, 124] width 74 height 14
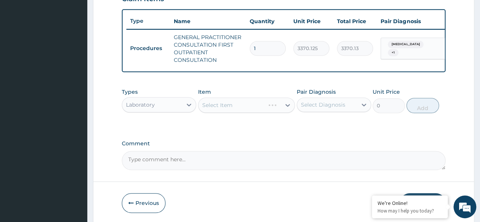
click at [253, 106] on div "Select Item" at bounding box center [246, 104] width 97 height 15
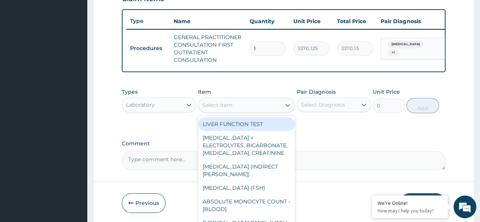
click at [254, 107] on div "Select Item" at bounding box center [239, 105] width 83 height 12
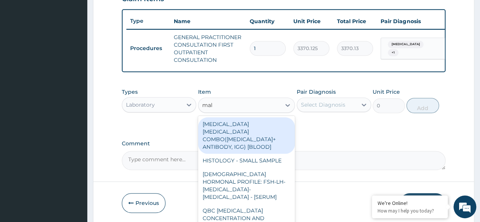
type input "mala"
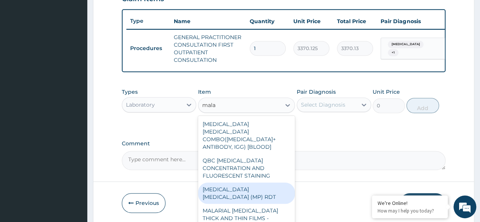
click at [263, 182] on div "MALARIA PARASITE (MP) RDT" at bounding box center [246, 192] width 97 height 21
type input "1531.875"
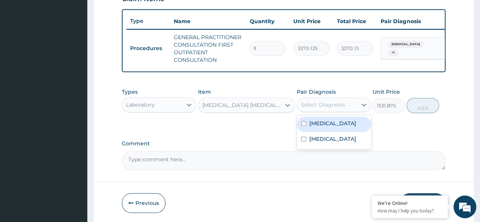
click at [334, 108] on div "Select Diagnosis" at bounding box center [323, 105] width 44 height 8
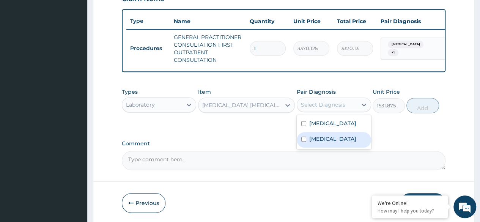
click at [326, 140] on label "Upper respiratory infection" at bounding box center [332, 139] width 47 height 8
checkbox input "true"
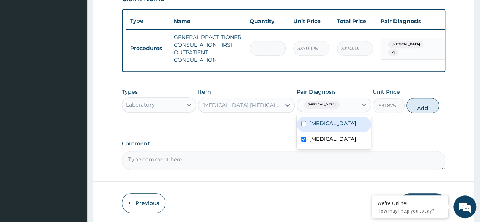
click at [318, 127] on label "Malaria" at bounding box center [332, 123] width 47 height 8
checkbox input "true"
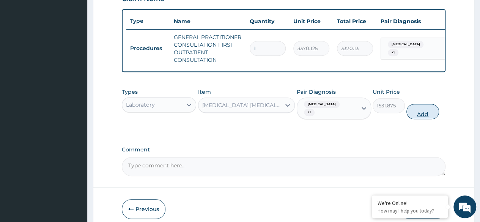
click at [422, 117] on button "Add" at bounding box center [422, 111] width 32 height 15
type input "0"
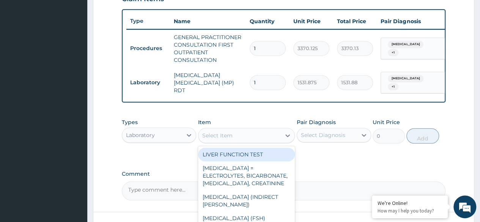
click at [230, 139] on div "Select Item" at bounding box center [217, 136] width 30 height 8
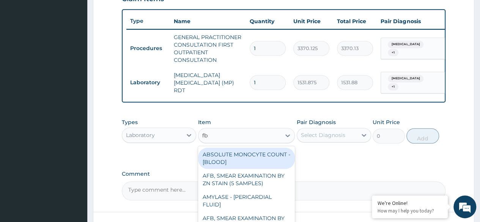
type input "fbc"
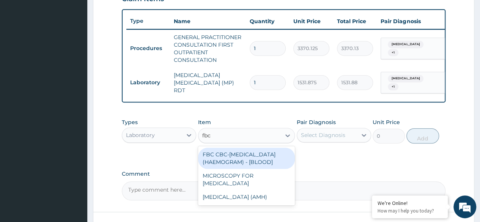
click at [233, 161] on div "FBC CBC-COMPLETE BLOOD COUNT (HAEMOGRAM) - [BLOOD]" at bounding box center [246, 158] width 97 height 21
type input "4085"
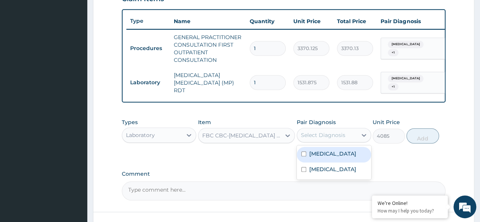
click at [325, 142] on div "Select Diagnosis" at bounding box center [334, 135] width 74 height 14
click at [324, 157] on label "Malaria" at bounding box center [332, 154] width 47 height 8
checkbox input "true"
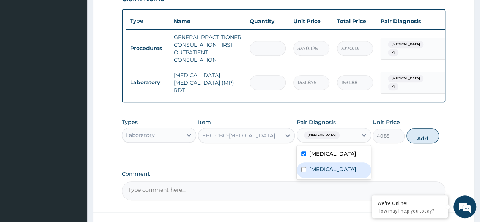
click at [329, 173] on label "Upper respiratory infection" at bounding box center [332, 169] width 47 height 8
checkbox input "true"
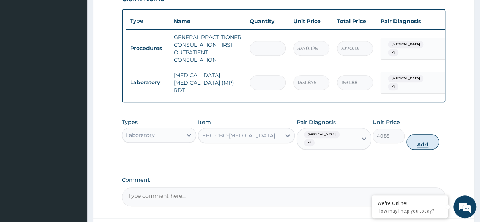
click at [423, 141] on button "Add" at bounding box center [422, 141] width 32 height 15
type input "0"
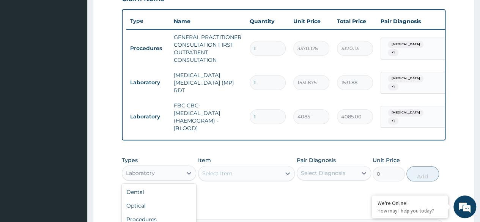
click at [182, 169] on div at bounding box center [189, 173] width 14 height 14
type input "dr"
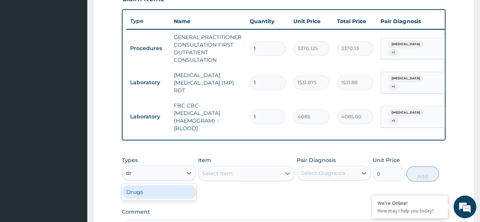
click at [182, 191] on div "Drugs" at bounding box center [159, 192] width 74 height 14
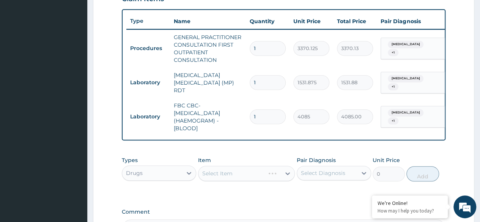
click at [231, 181] on div "Select Item" at bounding box center [246, 173] width 97 height 15
click at [320, 177] on div "Select Diagnosis" at bounding box center [323, 173] width 44 height 8
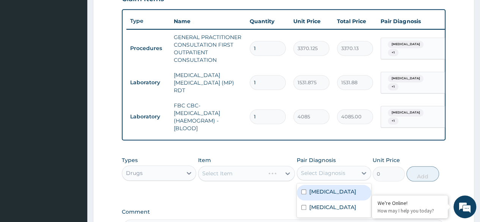
click at [319, 195] on label "Malaria" at bounding box center [332, 192] width 47 height 8
checkbox input "true"
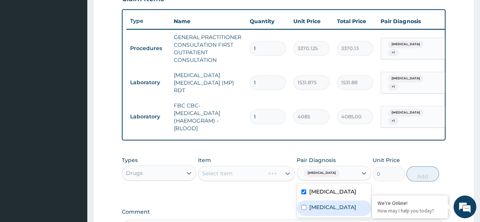
click at [319, 211] on label "Upper respiratory infection" at bounding box center [332, 207] width 47 height 8
checkbox input "true"
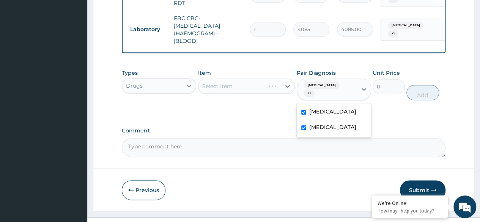
scroll to position [363, 0]
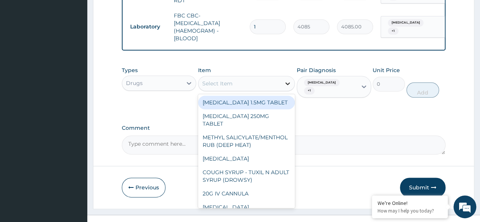
click at [285, 83] on icon at bounding box center [288, 84] width 8 height 8
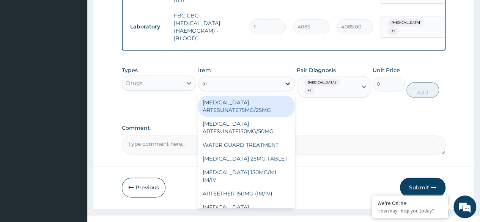
type input "art"
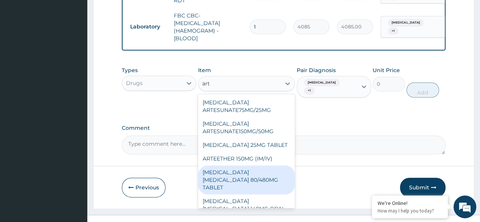
click at [262, 184] on div "[MEDICAL_DATA] [MEDICAL_DATA] 80/480MG TABLET" at bounding box center [246, 179] width 97 height 29
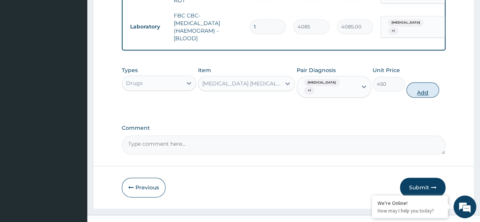
click at [413, 88] on button "Add" at bounding box center [422, 89] width 32 height 15
type input "0"
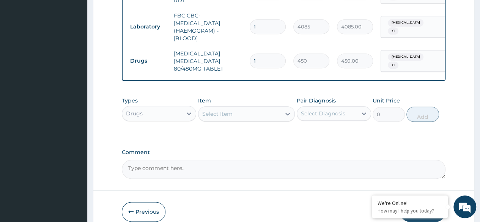
click at [229, 67] on td "[MEDICAL_DATA] [MEDICAL_DATA] 80/480MG TABLET" at bounding box center [208, 61] width 76 height 30
click at [206, 64] on td "[MEDICAL_DATA] [MEDICAL_DATA] 80/480MG TABLET" at bounding box center [208, 61] width 76 height 30
click at [273, 60] on input "1" at bounding box center [268, 60] width 36 height 15
type input "0.00"
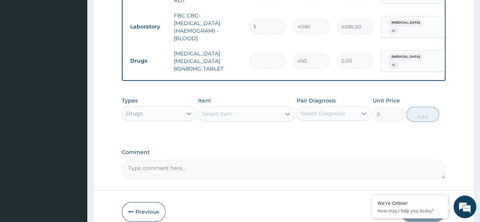
type input "6"
type input "2700.00"
type input "6"
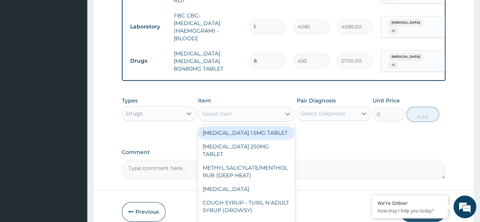
click at [222, 116] on div "Select Item" at bounding box center [217, 114] width 30 height 8
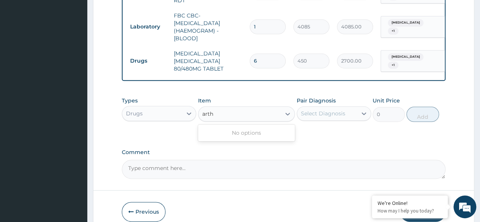
scroll to position [0, 0]
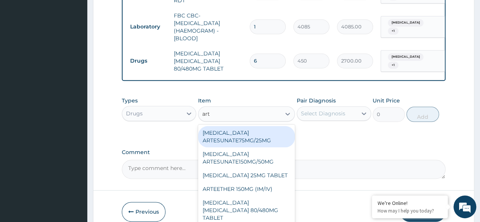
type input "arte"
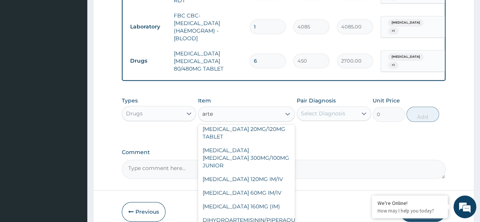
scroll to position [142, 0]
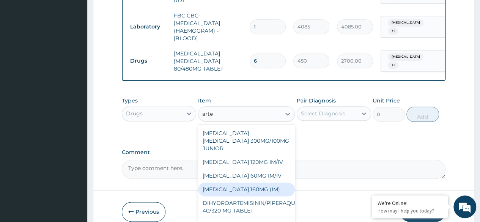
click at [265, 187] on div "[MEDICAL_DATA] 160MG (IM)" at bounding box center [246, 189] width 97 height 14
type input "1000.5"
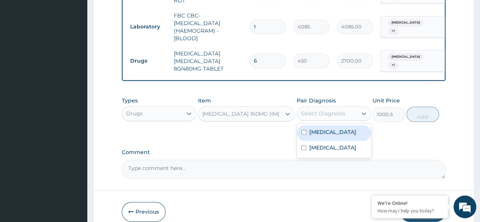
drag, startPoint x: 341, startPoint y: 119, endPoint x: 333, endPoint y: 136, distance: 17.8
click at [333, 121] on div "option Upper respiratory infection, selected. option Malaria focused, 1 of 2. 2…" at bounding box center [334, 113] width 74 height 14
click at [333, 136] on div "Malaria" at bounding box center [334, 133] width 74 height 16
checkbox input "true"
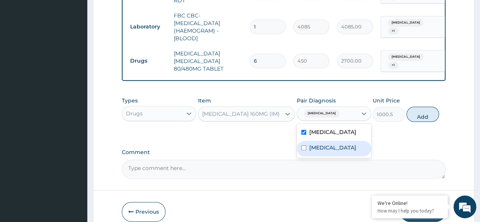
click at [332, 151] on label "Upper respiratory infection" at bounding box center [332, 148] width 47 height 8
checkbox input "true"
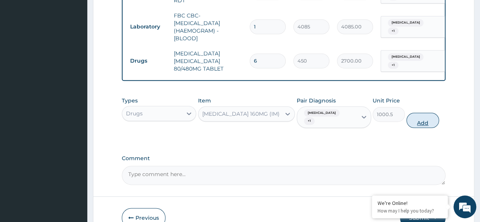
click at [422, 121] on button "Add" at bounding box center [422, 120] width 32 height 15
type input "0"
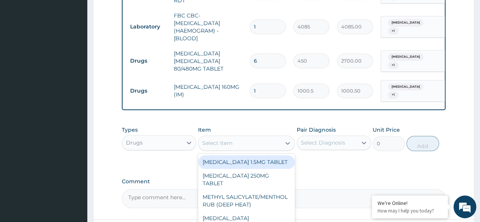
click at [237, 141] on div "Select Item" at bounding box center [239, 143] width 83 height 12
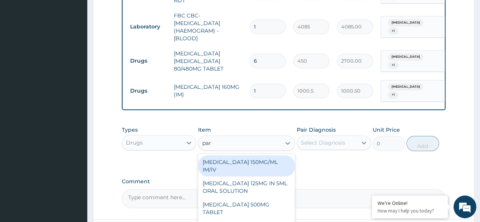
type input "para"
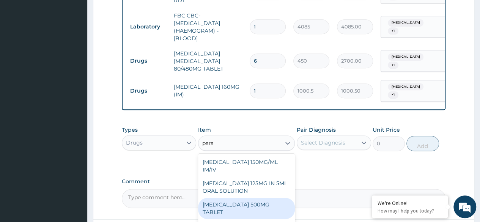
click at [257, 206] on div "PARACETAMOL 500MG TABLET" at bounding box center [246, 208] width 97 height 21
type input "30"
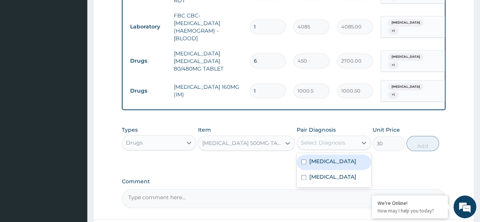
click at [308, 149] on div "Select Diagnosis" at bounding box center [327, 143] width 60 height 12
click at [310, 160] on label "Malaria" at bounding box center [332, 161] width 47 height 8
checkbox input "true"
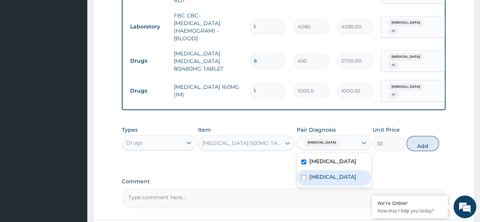
click at [316, 174] on label "Upper respiratory infection" at bounding box center [332, 177] width 47 height 8
checkbox input "true"
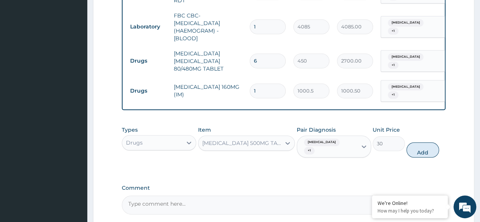
click at [262, 185] on div "Comment" at bounding box center [284, 200] width 324 height 30
click at [426, 143] on button "Add" at bounding box center [422, 149] width 32 height 15
type input "0"
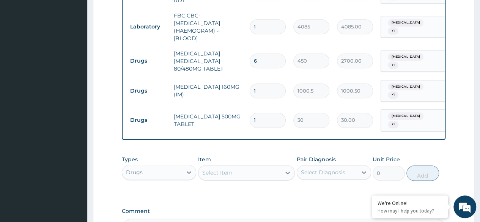
type input "18"
type input "540.00"
type input "18"
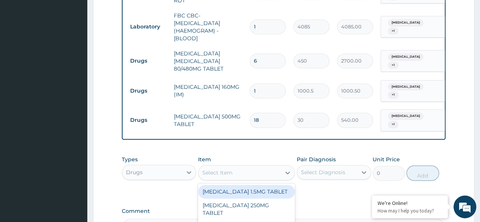
click at [263, 170] on div "Select Item" at bounding box center [239, 173] width 83 height 12
paste input "Cetirizine"
type input "Cetirizine"
click at [264, 187] on div "[MEDICAL_DATA] 10MG TABLET" at bounding box center [246, 192] width 97 height 14
type input "115"
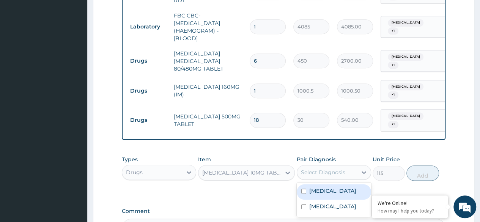
click at [342, 172] on div "Select Diagnosis" at bounding box center [323, 172] width 44 height 8
click at [335, 185] on div "Malaria" at bounding box center [334, 192] width 74 height 16
checkbox input "true"
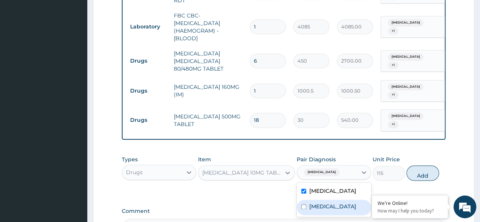
click at [334, 209] on label "Upper respiratory infection" at bounding box center [332, 207] width 47 height 8
checkbox input "true"
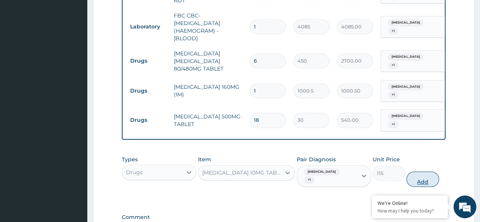
click at [423, 174] on button "Add" at bounding box center [422, 178] width 32 height 15
type input "0"
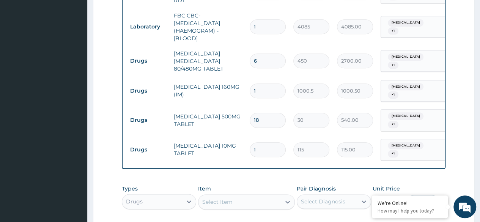
type input "0.00"
type input "5"
type input "575.00"
type input "5"
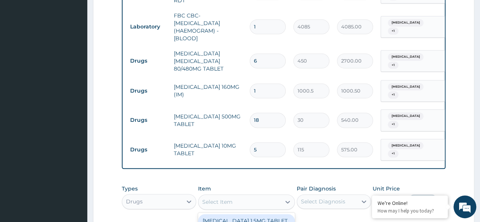
click at [220, 202] on div "Select Item" at bounding box center [239, 202] width 83 height 12
type input "vu"
click at [236, 196] on div "Select Item" at bounding box center [239, 202] width 83 height 12
type input "vita"
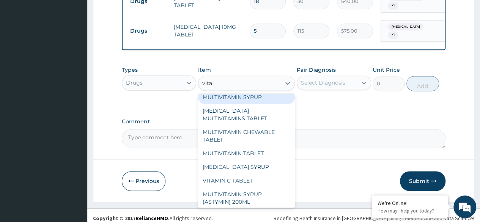
scroll to position [55, 0]
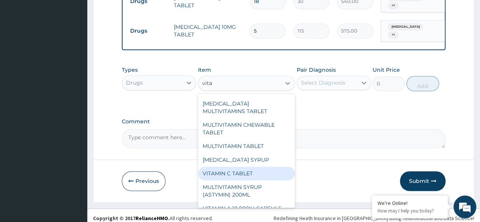
click at [254, 173] on div "VITAMIN C TABLET" at bounding box center [246, 174] width 97 height 14
type input "20"
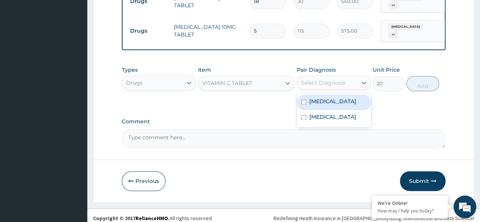
click at [341, 82] on div "Select Diagnosis" at bounding box center [327, 83] width 60 height 12
click at [337, 95] on div "Malaria" at bounding box center [334, 102] width 74 height 16
checkbox input "true"
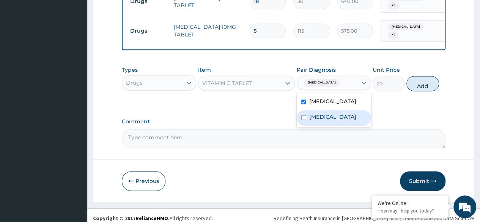
drag, startPoint x: 334, startPoint y: 114, endPoint x: 341, endPoint y: 110, distance: 7.6
click at [341, 113] on label "Upper respiratory infection" at bounding box center [332, 117] width 47 height 8
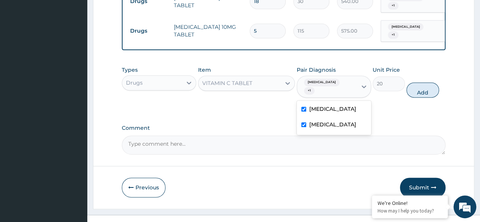
click at [341, 121] on label "Upper respiratory infection" at bounding box center [332, 125] width 47 height 8
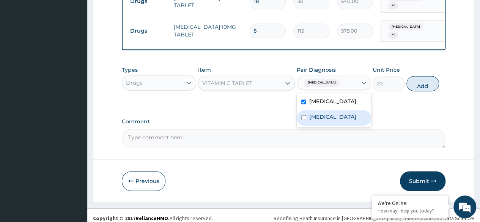
click at [341, 113] on label "Upper respiratory infection" at bounding box center [332, 117] width 47 height 8
checkbox input "true"
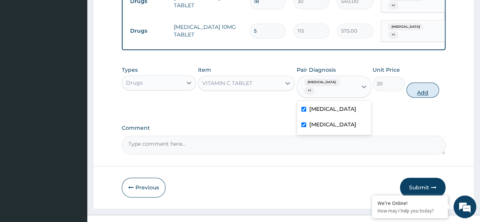
click at [417, 82] on button "Add" at bounding box center [422, 89] width 32 height 15
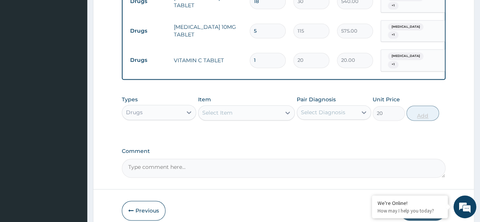
type input "0"
type input "0.00"
type input "2"
type input "40.00"
type input "21"
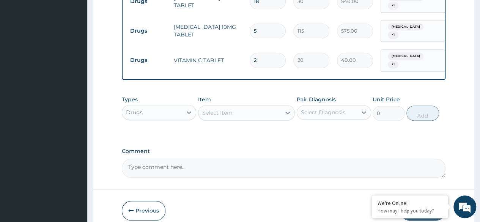
type input "420.00"
type input "21"
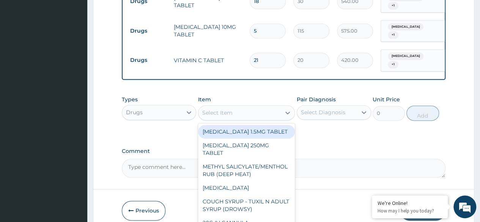
click at [217, 110] on div "Select Item" at bounding box center [239, 113] width 83 height 12
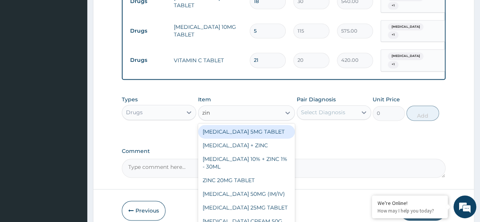
type input "zinc"
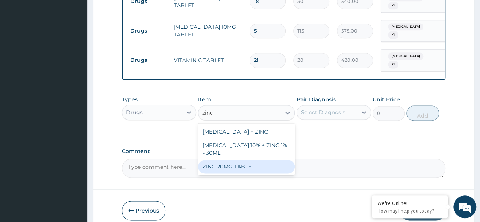
click at [226, 160] on div "ZINC 20MG TABLET" at bounding box center [246, 167] width 97 height 14
type input "50"
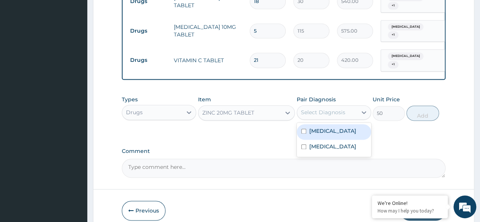
click at [321, 108] on div "Select Diagnosis" at bounding box center [323, 112] width 44 height 8
click at [321, 127] on label "Malaria" at bounding box center [332, 131] width 47 height 8
checkbox input "true"
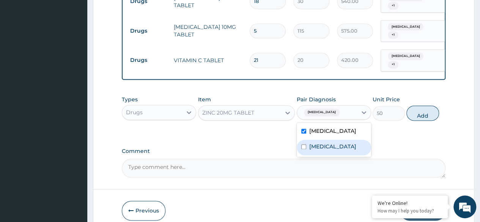
click at [322, 143] on label "Upper respiratory infection" at bounding box center [332, 147] width 47 height 8
checkbox input "true"
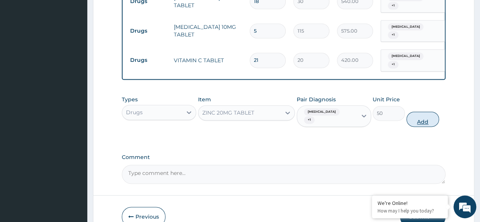
click at [419, 112] on button "Add" at bounding box center [422, 119] width 32 height 15
type input "0"
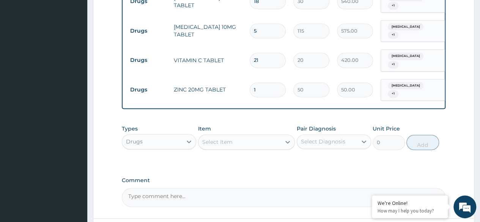
type input "14"
type input "700.00"
type input "14"
click at [237, 177] on div "Comment" at bounding box center [284, 192] width 324 height 30
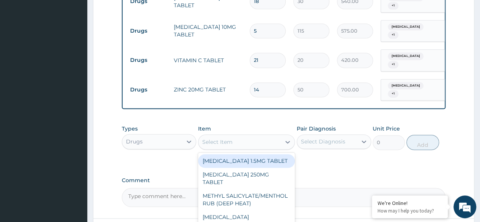
click at [240, 136] on div "Select Item" at bounding box center [239, 142] width 83 height 12
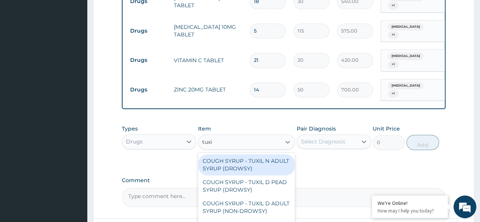
type input "tuxil"
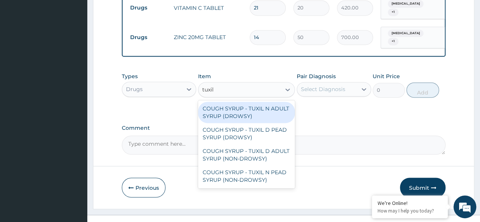
click at [224, 102] on div "COUGH SYRUP - TUXIL N ADULT SYRUP (DROWSY)" at bounding box center [246, 112] width 97 height 21
type input "2000"
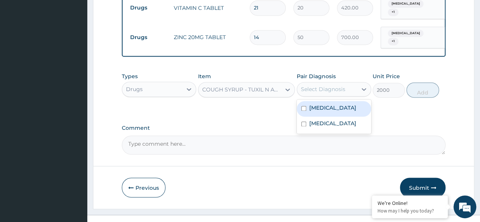
click at [324, 85] on div "Select Diagnosis" at bounding box center [323, 89] width 44 height 8
click at [324, 104] on label "Malaria" at bounding box center [332, 108] width 47 height 8
checkbox input "true"
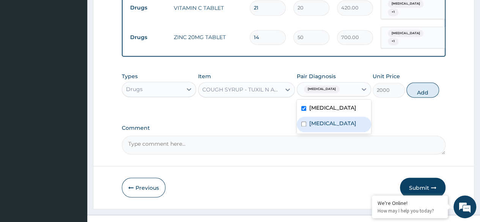
click at [328, 125] on div "Upper respiratory infection" at bounding box center [334, 124] width 74 height 16
checkbox input "true"
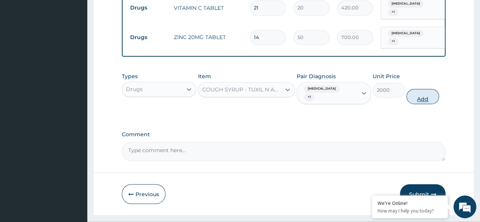
click at [418, 89] on button "Add" at bounding box center [422, 96] width 32 height 15
type input "0"
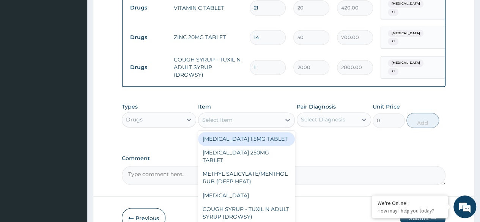
click at [220, 112] on div "Select Item" at bounding box center [246, 119] width 97 height 15
paste input "Ferrous sulphate"
type input "Ferrous sulphate"
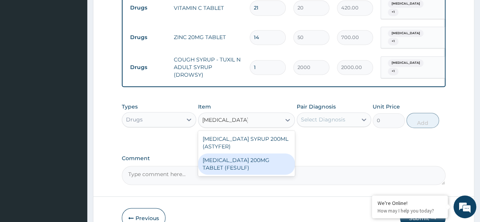
click at [248, 153] on div "FERROUS SULPHATE 200MG TABLET (FESULF)" at bounding box center [246, 163] width 97 height 21
type input "30"
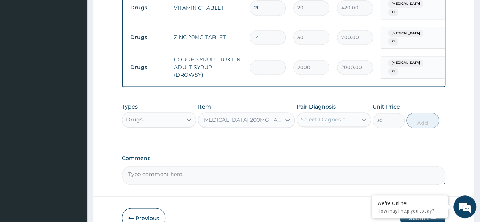
click at [358, 113] on div at bounding box center [364, 120] width 14 height 14
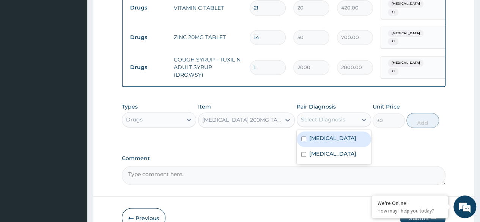
click at [331, 131] on div "Malaria" at bounding box center [334, 139] width 74 height 16
checkbox input "true"
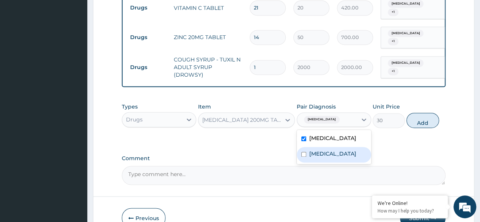
click at [330, 150] on label "Upper respiratory infection" at bounding box center [332, 154] width 47 height 8
checkbox input "true"
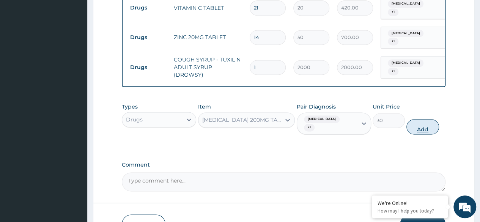
click at [425, 119] on button "Add" at bounding box center [422, 126] width 32 height 15
type input "0"
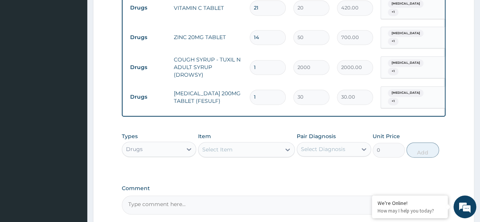
type input "14"
type input "420.00"
type input "14"
click at [280, 146] on div "Types Drugs Item Select Item Pair Diagnosis Select Diagnosis Unit Price 0 Add" at bounding box center [284, 151] width 324 height 44
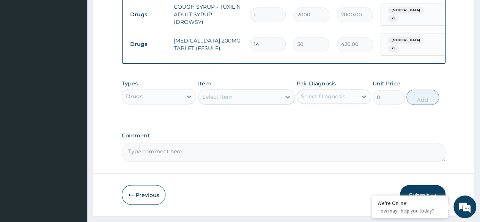
click at [431, 192] on icon "button" at bounding box center [433, 194] width 5 height 5
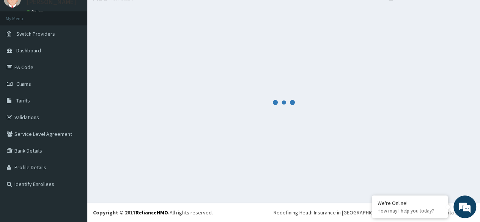
scroll to position [32, 0]
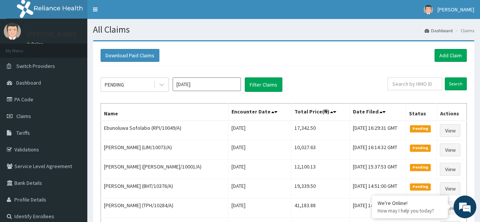
drag, startPoint x: 413, startPoint y: 91, endPoint x: 410, endPoint y: 88, distance: 4.0
click at [410, 88] on div "Search" at bounding box center [426, 84] width 79 height 14
click at [410, 88] on input "text" at bounding box center [414, 83] width 55 height 13
paste input "RPI/10049/A"
type input "RPI/10049/A"
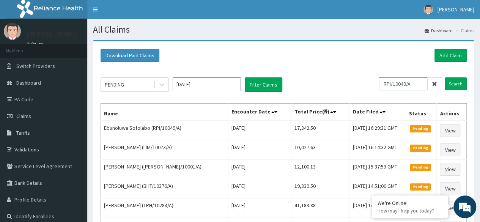
click at [445, 77] on input "Search" at bounding box center [456, 83] width 22 height 13
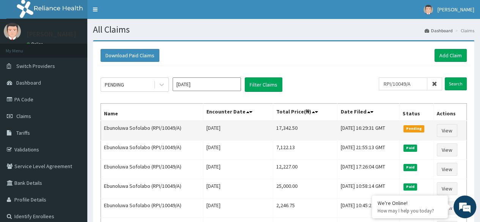
click at [280, 132] on td "17,342.50" at bounding box center [305, 131] width 64 height 20
drag, startPoint x: 287, startPoint y: 126, endPoint x: 259, endPoint y: 130, distance: 28.3
click at [259, 130] on tr "Ebunoluwa Sofolabo (RPI/10049/A) [DATE] 17,342.50 [DATE] 16:29:31 GMT Pending V…" at bounding box center [284, 131] width 366 height 20
copy tr "17,342.50"
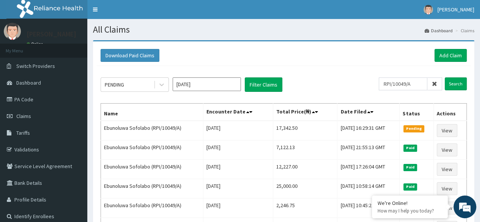
click at [436, 85] on icon at bounding box center [434, 83] width 5 height 5
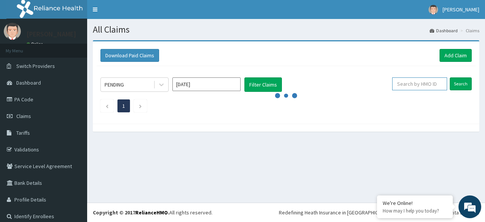
click at [424, 85] on input "text" at bounding box center [420, 83] width 55 height 13
paste input "APX/10003/A"
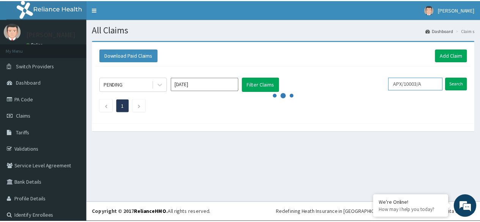
scroll to position [0, 2]
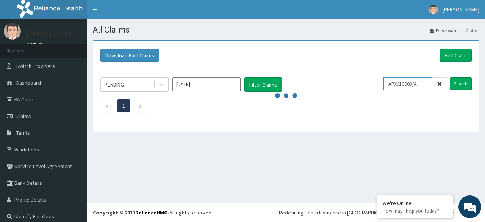
type input "APX/10003/A"
click at [450, 77] on input "Search" at bounding box center [461, 83] width 22 height 13
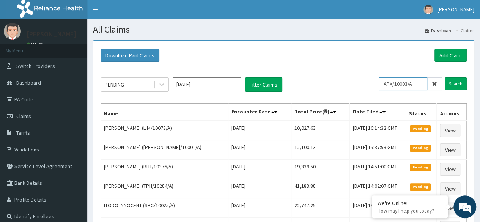
scroll to position [0, 0]
click at [436, 86] on icon at bounding box center [434, 83] width 5 height 5
click at [428, 83] on input "text" at bounding box center [414, 83] width 55 height 13
paste input "APX/10003/A"
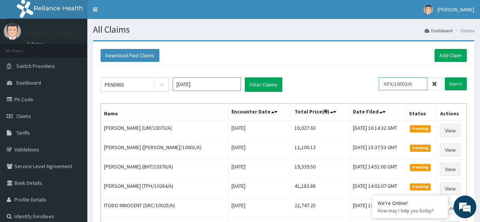
type input "APX/10003/A"
click at [445, 77] on input "Search" at bounding box center [456, 83] width 22 height 13
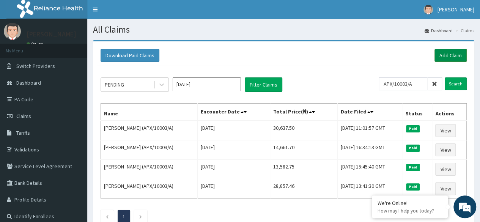
scroll to position [0, 0]
click at [450, 55] on link "Add Claim" at bounding box center [450, 55] width 32 height 13
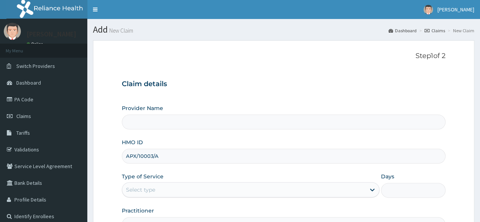
type input "Reliance Family Clinics (RFC) - [GEOGRAPHIC_DATA]"
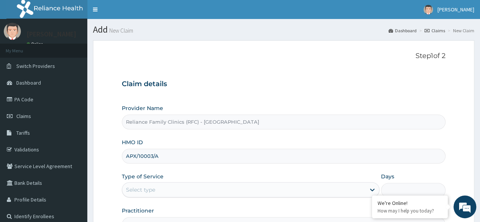
click at [138, 151] on input "APX/10003/A" at bounding box center [284, 156] width 324 height 15
type input "APX/10003/A"
click at [238, 46] on form "Step 1 of 2 Claim details Provider Name Reliance Family Clinics (RFC) - Lekki H…" at bounding box center [283, 163] width 381 height 246
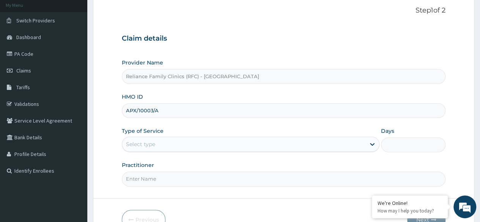
scroll to position [50, 0]
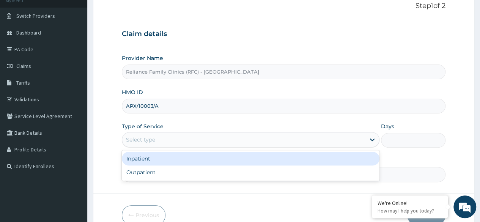
click at [348, 134] on div "Select type" at bounding box center [243, 140] width 243 height 12
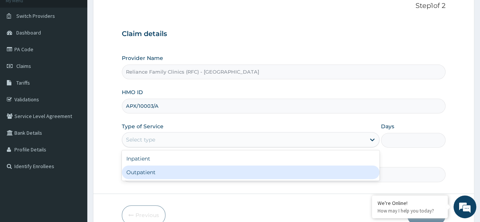
click at [265, 169] on div "Outpatient" at bounding box center [251, 172] width 258 height 14
type input "1"
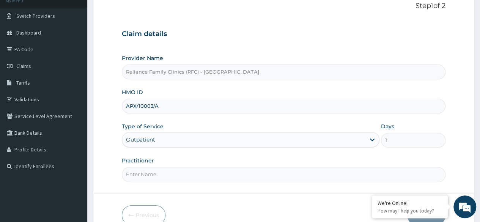
click at [280, 176] on input "Practitioner" at bounding box center [284, 174] width 324 height 15
type input "LOCUM"
click at [460, 126] on form "Step 1 of 2 Claim details Provider Name Reliance Family Clinics (RFC) - Lekki H…" at bounding box center [283, 113] width 381 height 246
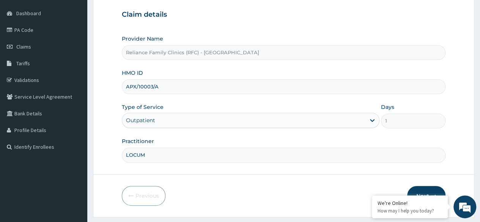
scroll to position [79, 0]
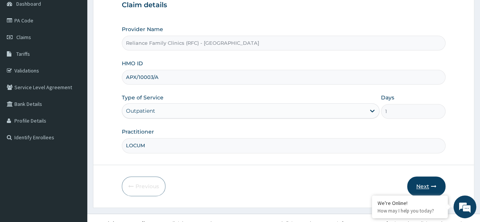
click at [426, 176] on button "Next" at bounding box center [426, 186] width 38 height 20
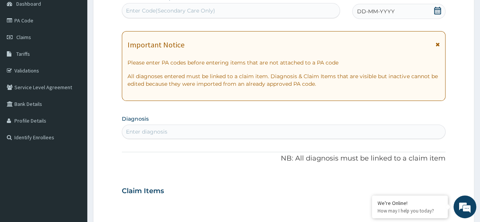
scroll to position [0, 0]
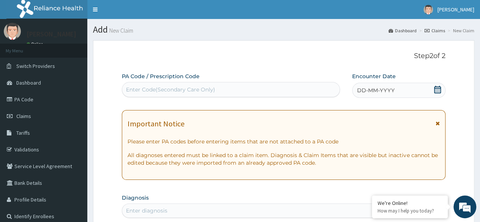
click at [439, 91] on icon at bounding box center [438, 90] width 8 height 8
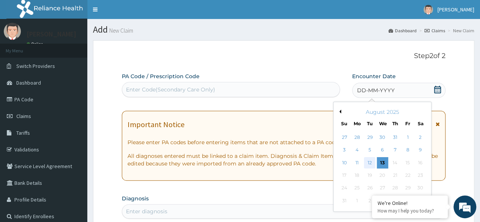
click at [371, 160] on div "12" at bounding box center [369, 162] width 11 height 11
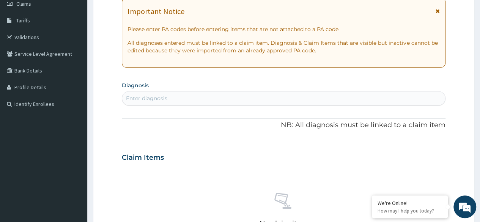
scroll to position [135, 0]
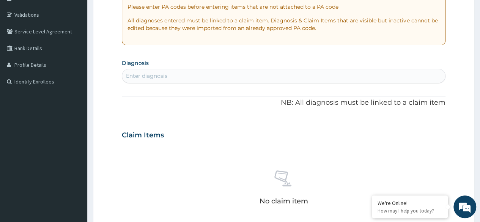
click at [244, 81] on div "Enter diagnosis" at bounding box center [283, 76] width 323 height 12
click at [239, 76] on div "Enter diagnosis" at bounding box center [283, 76] width 323 height 12
type input "MYAL"
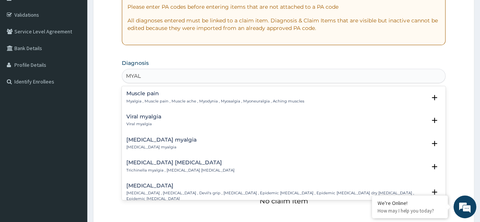
click at [151, 122] on p "Viral myalgia" at bounding box center [143, 123] width 35 height 5
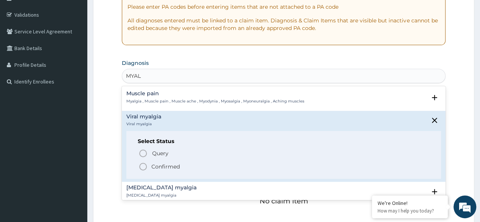
click at [163, 171] on div "Select Status Query Query covers suspected (?), Keep in view (kiv), Ruled out (…" at bounding box center [283, 155] width 314 height 48
click at [159, 167] on p "Confirmed" at bounding box center [165, 167] width 28 height 8
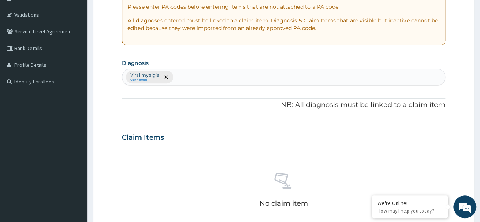
click at [196, 79] on div "Viral myalgia Confirmed" at bounding box center [283, 77] width 323 height 16
type input "RHI"
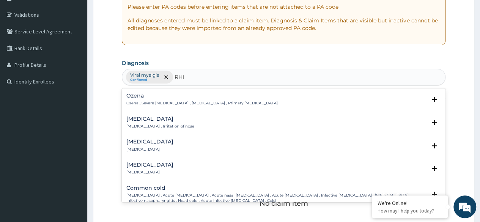
click at [156, 124] on p "[MEDICAL_DATA] , Irritation of nose" at bounding box center [160, 126] width 68 height 5
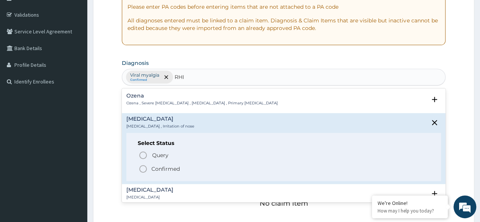
click at [160, 168] on p "Confirmed" at bounding box center [165, 169] width 28 height 8
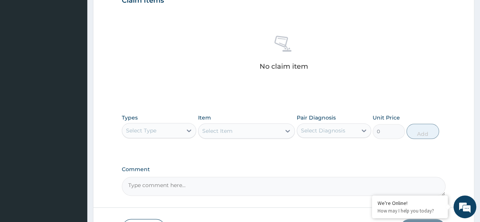
scroll to position [324, 0]
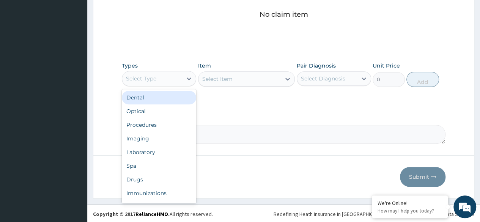
click at [166, 71] on div "Select Type" at bounding box center [159, 78] width 74 height 15
type input "DR"
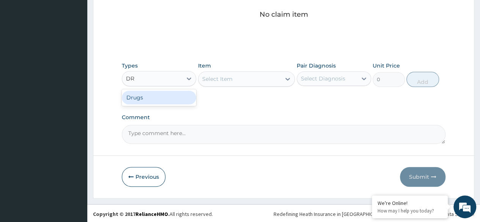
click at [165, 94] on div "Drugs" at bounding box center [159, 98] width 74 height 14
click at [229, 84] on div "Select Item" at bounding box center [246, 78] width 97 height 15
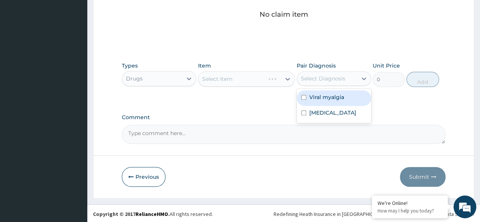
click at [344, 74] on div "Select Diagnosis" at bounding box center [327, 78] width 60 height 12
click at [328, 94] on label "Viral myalgia" at bounding box center [326, 97] width 35 height 8
checkbox input "true"
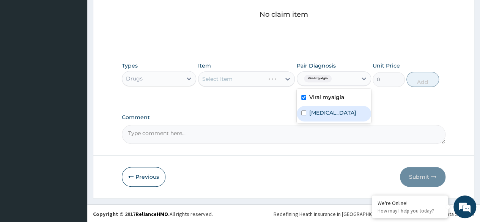
click at [319, 113] on label "[MEDICAL_DATA]" at bounding box center [332, 113] width 47 height 8
checkbox input "true"
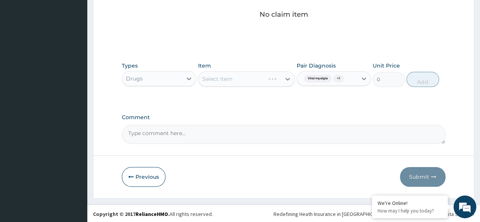
click at [284, 84] on div "Select Item" at bounding box center [246, 78] width 97 height 15
click at [221, 73] on div "Select Item" at bounding box center [239, 79] width 83 height 12
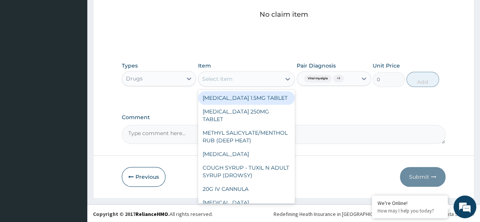
paste input "Cocodamol"
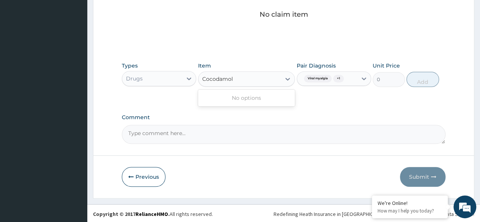
type input "Cocodamol"
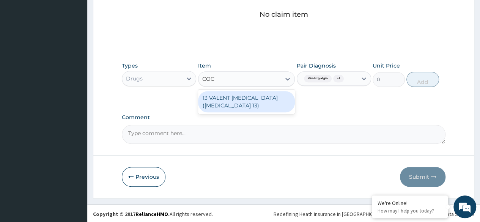
type input "COC"
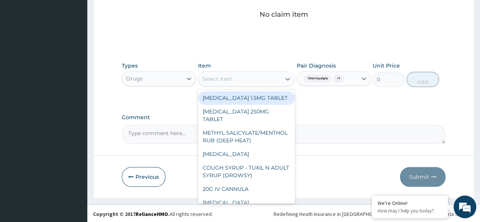
click at [264, 73] on div "Select Item" at bounding box center [239, 79] width 83 height 12
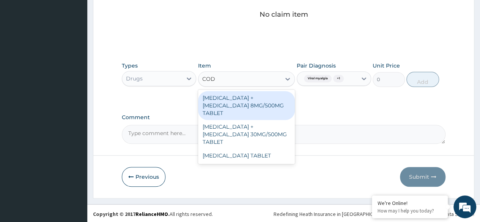
type input "COD"
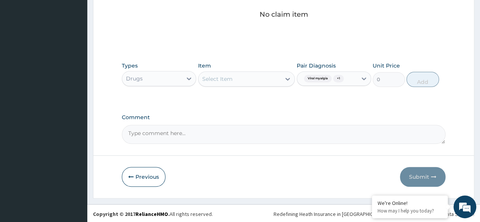
click at [219, 86] on div "Types Drugs Item Select Item Pair Diagnosis Viral myalgia + 1 Unit Price 0 Add" at bounding box center [284, 74] width 324 height 33
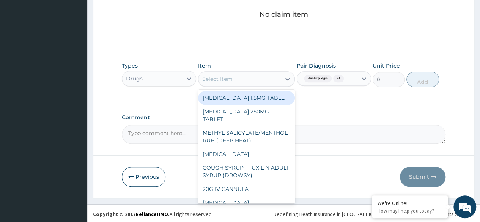
click at [222, 83] on div "Select Item" at bounding box center [239, 79] width 83 height 12
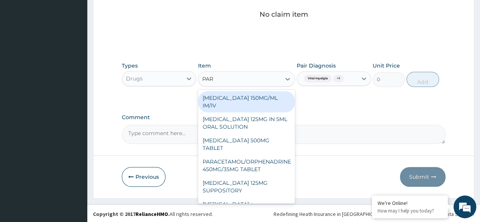
type input "PARA"
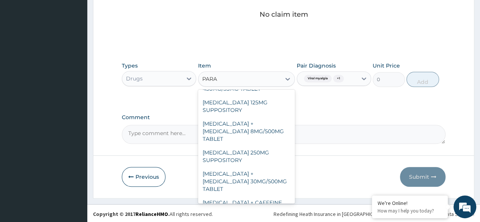
scroll to position [86, 0]
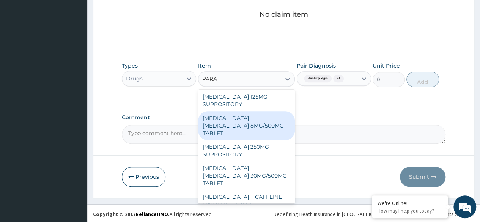
click at [245, 126] on div "[MEDICAL_DATA] + [MEDICAL_DATA] 8MG/500MG TABLET" at bounding box center [246, 125] width 97 height 29
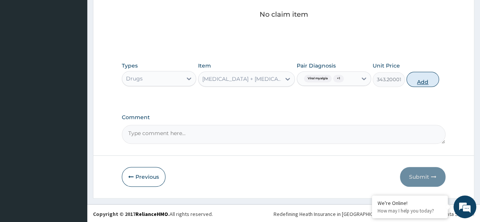
click at [419, 77] on button "Add" at bounding box center [422, 79] width 32 height 15
type input "0"
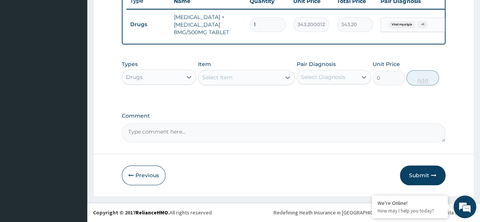
scroll to position [297, 0]
type input "0.00"
type input "1"
type input "343.20"
type input "12"
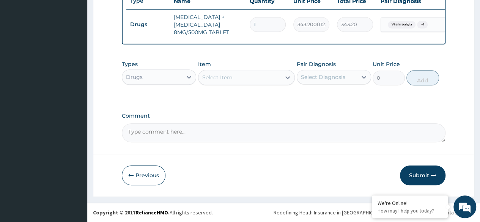
type input "4118.40"
type input "12"
click at [269, 118] on label "Comment" at bounding box center [284, 116] width 324 height 6
click at [269, 123] on textarea "Comment" at bounding box center [284, 132] width 324 height 19
click at [281, 82] on div at bounding box center [288, 78] width 14 height 14
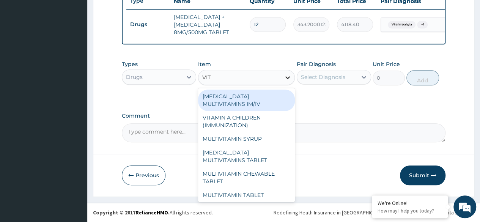
type input "VITA"
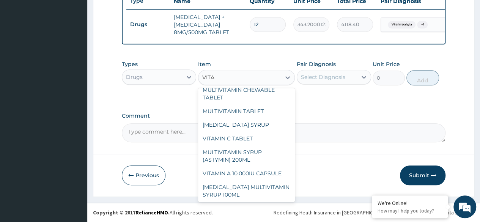
scroll to position [85, 0]
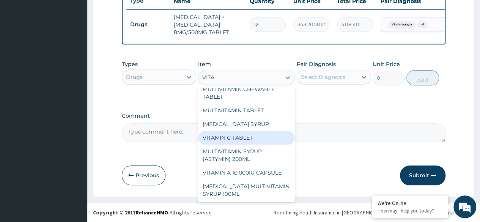
click at [267, 143] on div "VITAMIN C TABLET" at bounding box center [246, 138] width 97 height 14
type input "20"
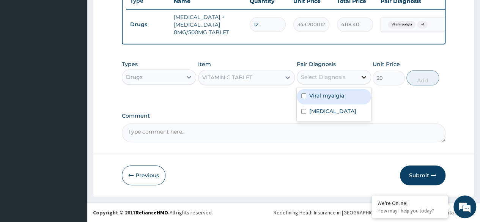
click at [358, 77] on div at bounding box center [364, 77] width 14 height 14
click at [347, 97] on div "Viral myalgia" at bounding box center [334, 97] width 74 height 16
checkbox input "true"
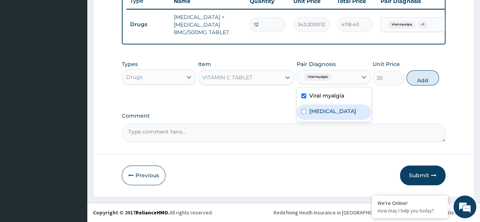
click at [339, 110] on div "[MEDICAL_DATA]" at bounding box center [334, 112] width 74 height 16
checkbox input "true"
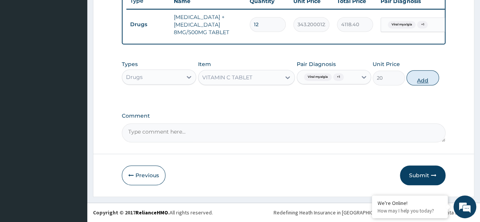
click at [418, 81] on button "Add" at bounding box center [422, 77] width 32 height 15
type input "0"
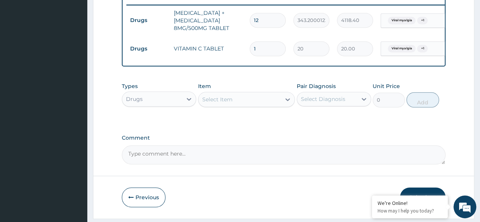
type input "0.00"
type input "3"
type input "60.00"
type input "30"
type input "600.00"
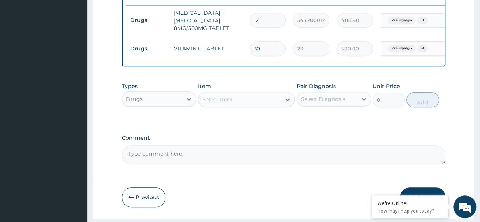
type input "30"
click at [267, 94] on div "Item Select Item" at bounding box center [246, 94] width 97 height 25
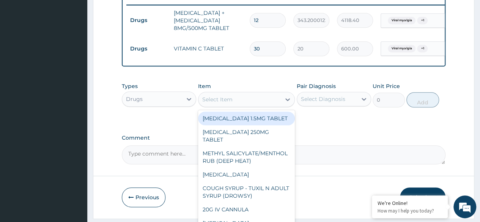
click at [242, 98] on div "Select Item" at bounding box center [239, 99] width 83 height 12
paste input "[MEDICAL_DATA]"
type input "[MEDICAL_DATA]"
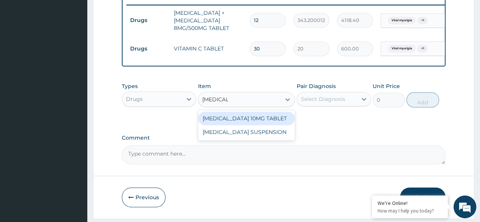
click at [244, 125] on div "[MEDICAL_DATA] 10MG TABLET" at bounding box center [246, 119] width 97 height 14
type input "115"
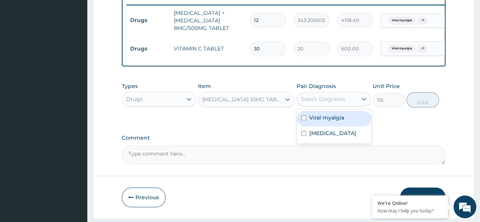
click at [317, 103] on div "Select Diagnosis" at bounding box center [323, 99] width 44 height 8
drag, startPoint x: 316, startPoint y: 121, endPoint x: 316, endPoint y: 141, distance: 19.3
click at [316, 141] on div "Viral myalgia [MEDICAL_DATA]" at bounding box center [334, 126] width 74 height 34
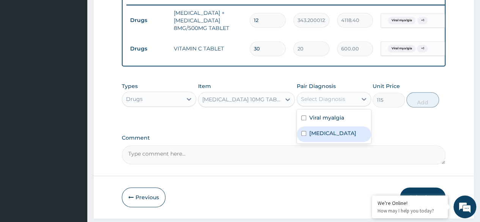
click at [316, 137] on label "[MEDICAL_DATA]" at bounding box center [332, 133] width 47 height 8
checkbox input "true"
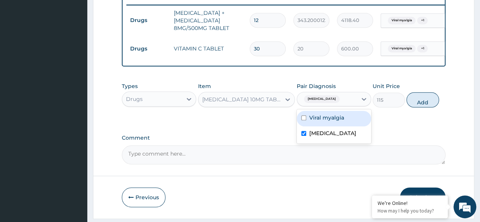
click at [317, 126] on div "Viral myalgia" at bounding box center [334, 119] width 74 height 16
checkbox input "true"
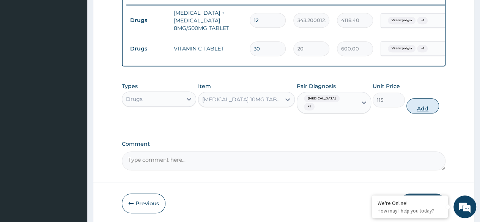
click at [419, 104] on button "Add" at bounding box center [422, 105] width 32 height 15
type input "0"
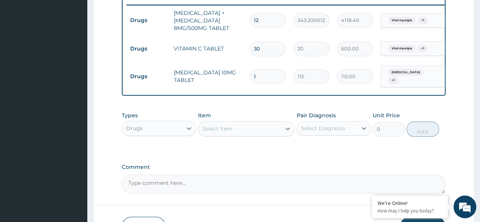
type input "0.00"
type input "5"
type input "575.00"
type input "5"
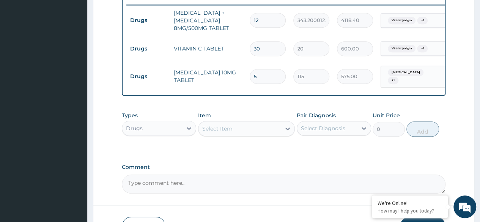
click at [229, 123] on div "Item Select Item" at bounding box center [246, 124] width 97 height 25
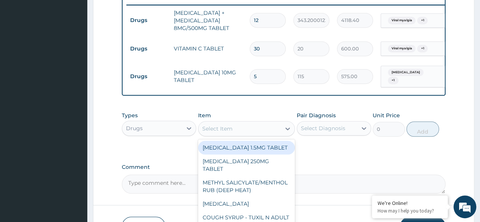
click at [230, 124] on div "Select Item" at bounding box center [239, 129] width 83 height 12
paste input "Diclomol"
type input "Diclomol"
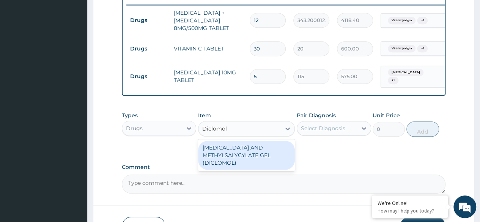
click at [228, 155] on div "[MEDICAL_DATA] AND METHYLSALYCYLATE GEL (DICLOMOL)" at bounding box center [246, 155] width 97 height 29
type input "1437.5"
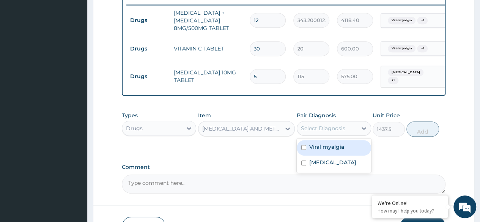
click at [327, 131] on div "Select Diagnosis" at bounding box center [323, 128] width 44 height 8
click at [320, 150] on label "Viral myalgia" at bounding box center [326, 147] width 35 height 8
checkbox input "true"
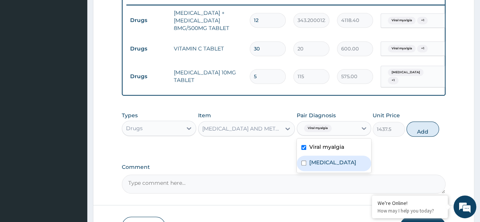
click at [320, 162] on label "[MEDICAL_DATA]" at bounding box center [332, 163] width 47 height 8
checkbox input "true"
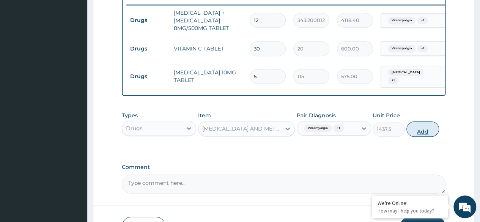
click at [415, 132] on button "Add" at bounding box center [422, 128] width 32 height 15
type input "0"
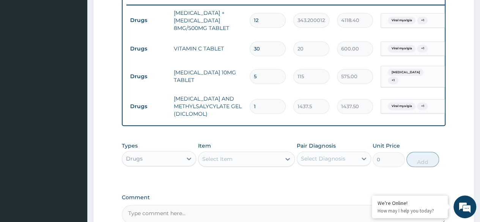
click at [342, 178] on div "Types Drugs Item Select Item Pair Diagnosis Select Diagnosis Unit Price 0 Add" at bounding box center [284, 160] width 324 height 44
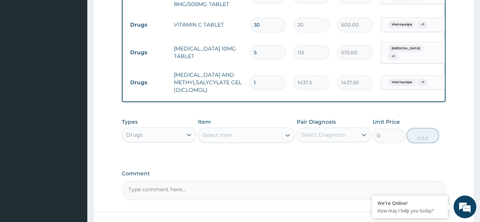
scroll to position [380, 0]
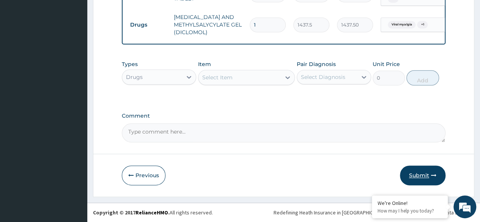
click at [424, 177] on button "Submit" at bounding box center [423, 175] width 46 height 20
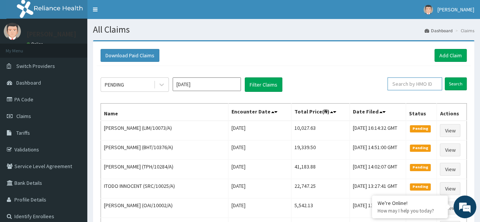
click at [415, 86] on input "text" at bounding box center [414, 83] width 55 height 13
paste input "APX/10003/A"
type input "APX/10003/A"
click at [445, 77] on input "Search" at bounding box center [456, 83] width 22 height 13
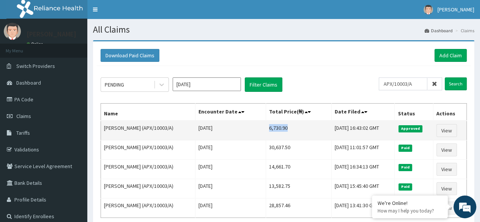
drag, startPoint x: 288, startPoint y: 127, endPoint x: 265, endPoint y: 129, distance: 23.2
click at [266, 129] on td "6,730.90" at bounding box center [299, 131] width 66 height 20
copy td "6,730.90"
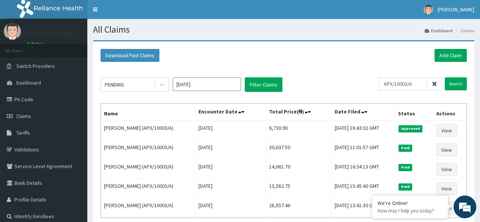
click at [436, 83] on icon at bounding box center [434, 83] width 5 height 5
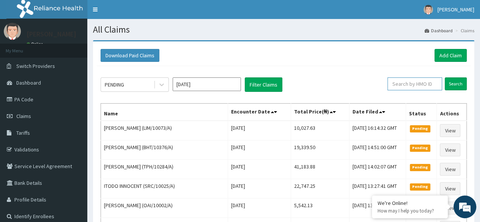
click at [417, 87] on input "text" at bounding box center [414, 83] width 55 height 13
paste input "SSY/10018/C"
type input "SSY/10018/C"
click at [445, 77] on input "Search" at bounding box center [456, 83] width 22 height 13
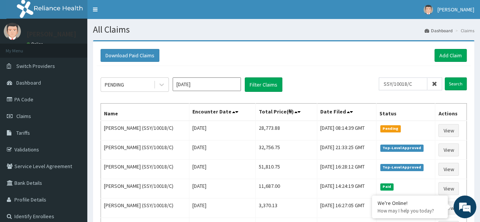
click at [437, 84] on icon at bounding box center [434, 83] width 5 height 5
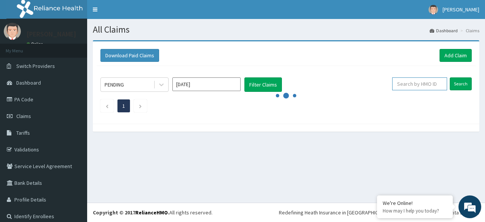
click at [425, 85] on input "text" at bounding box center [420, 83] width 55 height 13
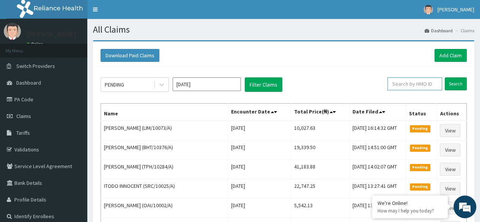
paste input "SUU/10371/A"
type input "SUU/10371/A"
click at [445, 77] on input "Search" at bounding box center [456, 83] width 22 height 13
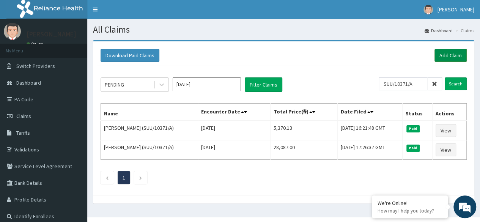
click at [457, 52] on link "Add Claim" at bounding box center [450, 55] width 32 height 13
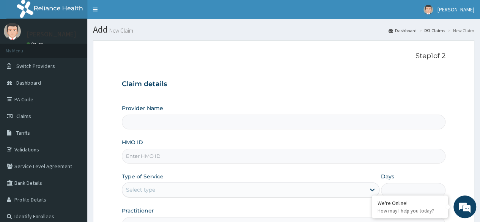
click at [141, 158] on input "HMO ID" at bounding box center [284, 156] width 324 height 15
type input "Reliance Family Clinics (RFC) - [GEOGRAPHIC_DATA]"
paste input "SUU/10371/A"
type input "SUU/10371/A"
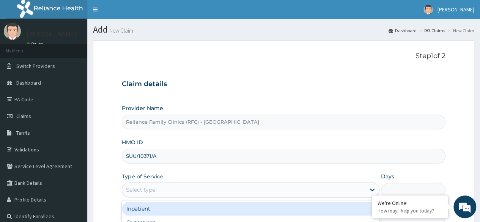
click at [187, 185] on div "Select type" at bounding box center [243, 190] width 243 height 12
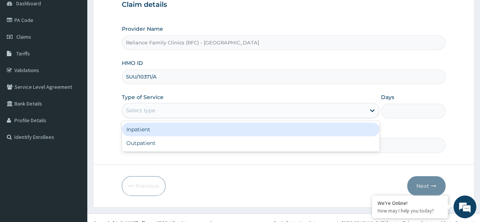
scroll to position [88, 0]
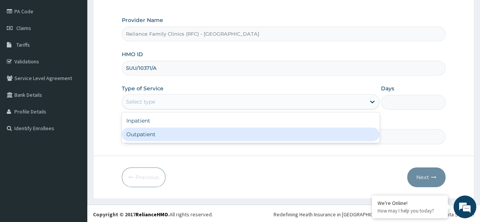
click at [274, 131] on div "Outpatient" at bounding box center [251, 134] width 258 height 14
type input "1"
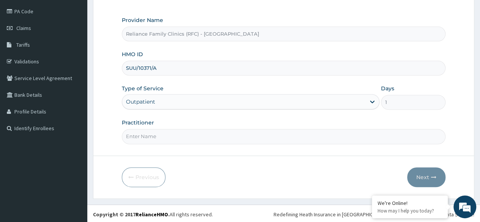
click at [289, 132] on input "Practitioner" at bounding box center [284, 136] width 324 height 15
click at [271, 134] on input "LOCUM" at bounding box center [284, 136] width 324 height 15
type input "o"
type input "Olabunmi"
click at [429, 171] on button "Next" at bounding box center [426, 177] width 38 height 20
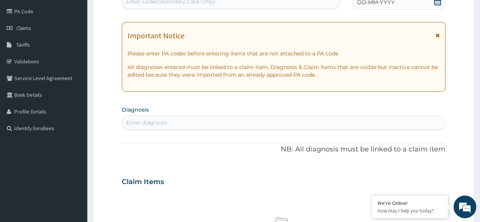
click at [477, 17] on section "Step 2 of 2 PA Code / Prescription Code Enter Code(Secondary Care Only) Encount…" at bounding box center [283, 192] width 393 height 491
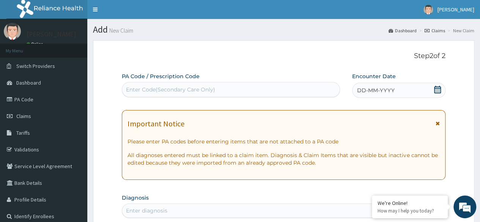
click at [432, 92] on div "DD-MM-YYYY" at bounding box center [398, 90] width 93 height 15
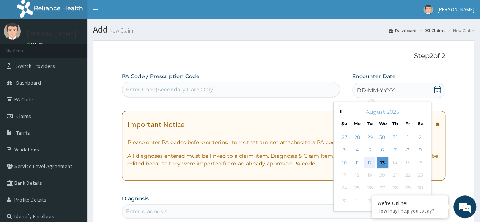
click at [373, 159] on div "12" at bounding box center [369, 162] width 11 height 11
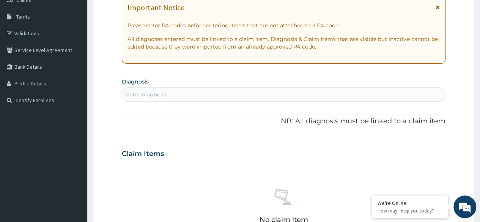
scroll to position [141, 0]
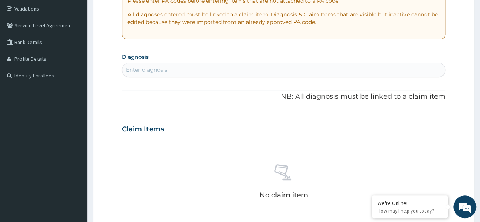
click at [275, 71] on div "Enter diagnosis" at bounding box center [283, 70] width 323 height 12
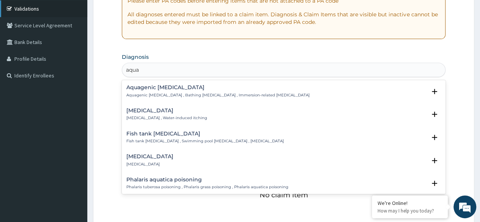
type input "aqua"
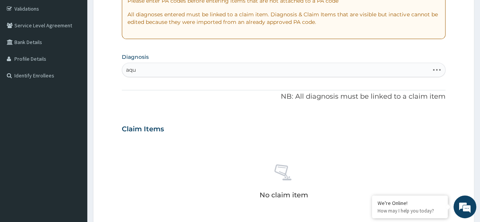
type input "aqua"
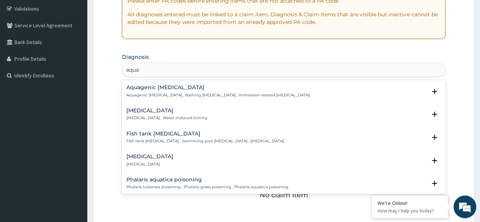
click at [163, 110] on h4 "[MEDICAL_DATA]" at bounding box center [166, 111] width 81 height 6
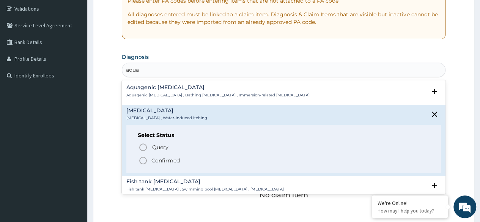
click at [160, 157] on p "Confirmed" at bounding box center [165, 161] width 28 height 8
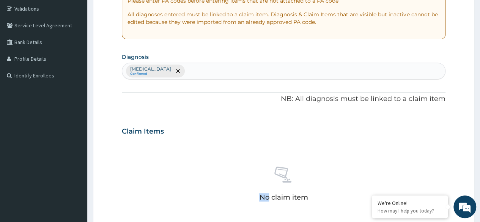
click at [160, 156] on div "No claim item" at bounding box center [284, 184] width 324 height 87
drag, startPoint x: 478, startPoint y: 112, endPoint x: 473, endPoint y: 152, distance: 40.2
click at [473, 152] on section "Step 2 of 2 PA Code / Prescription Code Enter Code(Secondary Care Only) Encount…" at bounding box center [283, 140] width 393 height 493
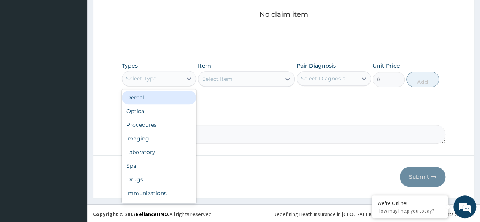
click at [166, 72] on div "Select Type" at bounding box center [152, 78] width 60 height 12
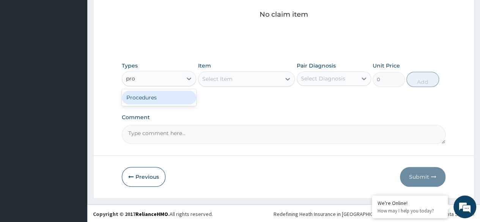
type input "proc"
click at [167, 101] on div "Procedures" at bounding box center [159, 98] width 74 height 14
click at [226, 86] on div "Types Procedures Item Select Item Pair Diagnosis Select Diagnosis Unit Price 0 …" at bounding box center [284, 74] width 324 height 33
click at [271, 76] on div "Select Item" at bounding box center [246, 78] width 97 height 15
click at [281, 76] on div "Select Item" at bounding box center [246, 78] width 97 height 15
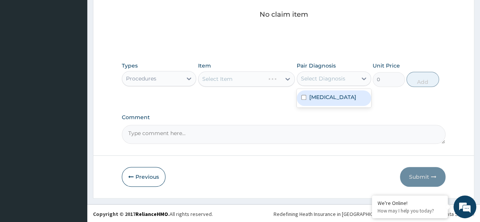
click at [317, 75] on div "Select Diagnosis" at bounding box center [323, 79] width 44 height 8
click at [315, 96] on label "Aquagenic pruritus" at bounding box center [332, 97] width 47 height 8
checkbox input "true"
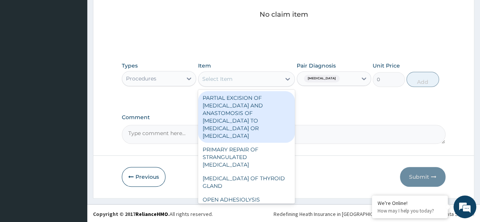
click at [278, 75] on div "Select Item" at bounding box center [239, 79] width 83 height 12
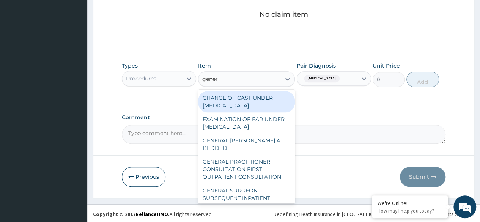
type input "genera"
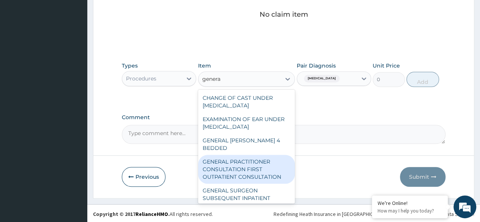
click at [237, 167] on div "GENERAL PRACTITIONER CONSULTATION FIRST OUTPATIENT CONSULTATION" at bounding box center [246, 169] width 97 height 29
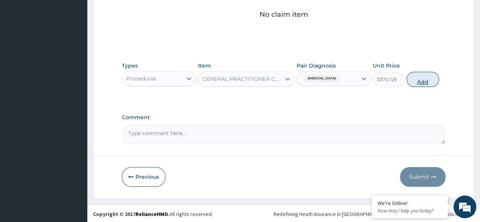
click at [420, 78] on button "Add" at bounding box center [422, 79] width 32 height 15
type input "0"
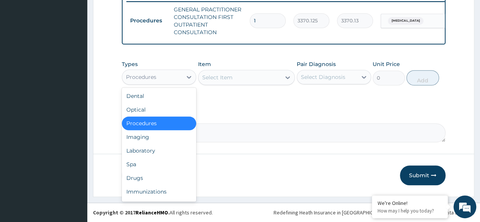
click at [162, 81] on div "Procedures" at bounding box center [152, 77] width 60 height 12
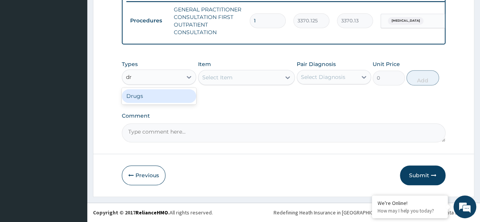
type input "dru"
click at [166, 98] on div "Drugs" at bounding box center [159, 96] width 74 height 14
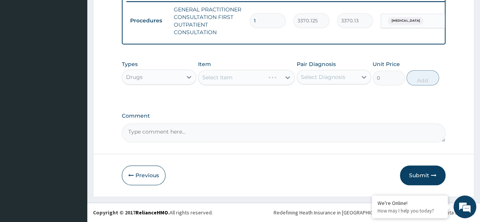
click at [245, 73] on div "Select Item" at bounding box center [246, 77] width 97 height 15
click at [332, 84] on div "Select Diagnosis" at bounding box center [334, 77] width 74 height 14
click at [331, 91] on div "Aquagenic pruritus" at bounding box center [334, 97] width 74 height 16
click at [312, 96] on label "Aquagenic pruritus" at bounding box center [332, 96] width 47 height 8
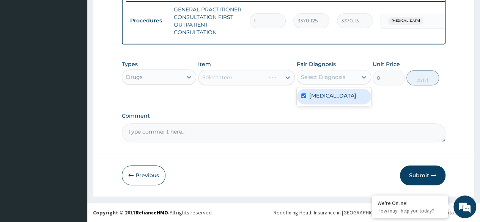
checkbox input "true"
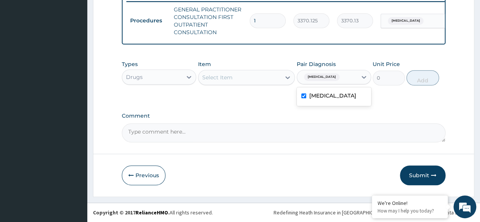
click at [265, 79] on div "Select Item" at bounding box center [239, 77] width 83 height 12
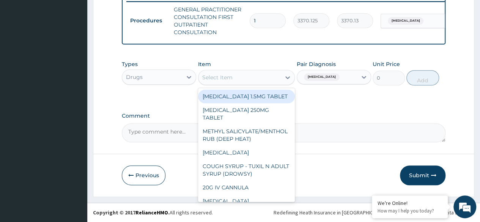
paste input "Loratadine"
type input "Loratadine"
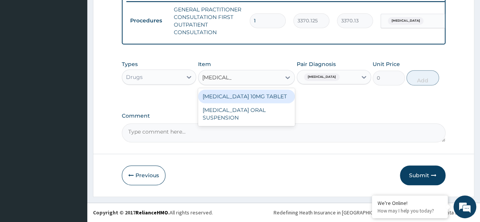
click at [259, 96] on div "LORATADINE 10MG TABLET" at bounding box center [246, 97] width 97 height 14
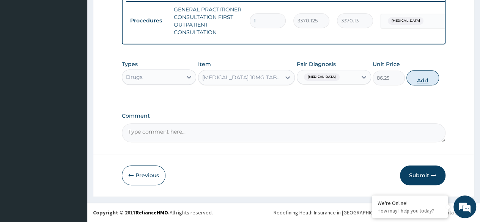
click at [415, 83] on button "Add" at bounding box center [422, 77] width 32 height 15
type input "0"
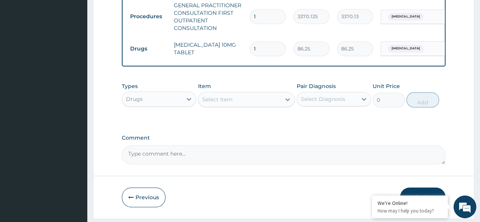
type input "0.00"
type input "2"
type input "172.50"
type input "20"
type input "1725.00"
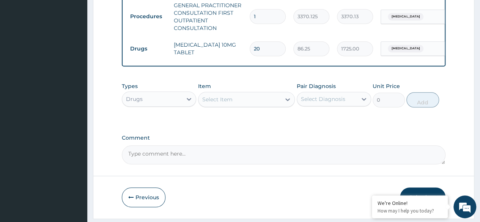
type input "20"
drag, startPoint x: 481, startPoint y: 136, endPoint x: 430, endPoint y: 194, distance: 76.9
click at [430, 194] on div "Previous Submit" at bounding box center [284, 197] width 324 height 20
click at [430, 194] on button "Submit" at bounding box center [423, 197] width 46 height 20
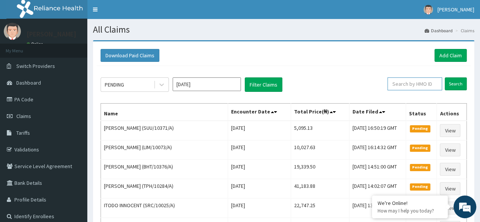
click at [430, 85] on input "text" at bounding box center [414, 83] width 55 height 13
paste input "SUU/10371/A"
type input "SUU/10371/A"
click at [445, 77] on input "Search" at bounding box center [456, 83] width 22 height 13
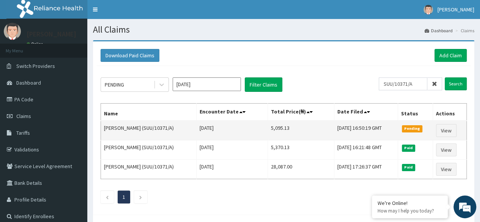
scroll to position [0, 0]
drag, startPoint x: 286, startPoint y: 129, endPoint x: 264, endPoint y: 129, distance: 22.0
click at [268, 129] on td "5,095.13" at bounding box center [301, 131] width 66 height 20
copy td "5,095.13"
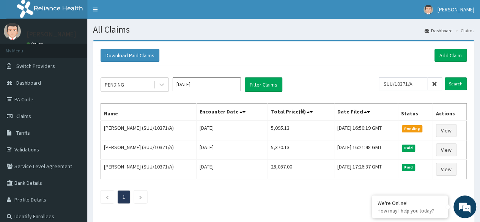
click at [432, 81] on span at bounding box center [434, 83] width 15 height 13
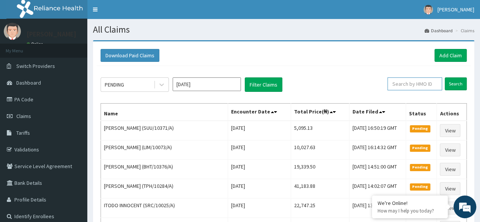
click at [432, 81] on input "text" at bounding box center [414, 83] width 55 height 13
paste input "PSC/10138/A"
type input "PSC/10138/A"
click at [445, 77] on input "Search" at bounding box center [456, 83] width 22 height 13
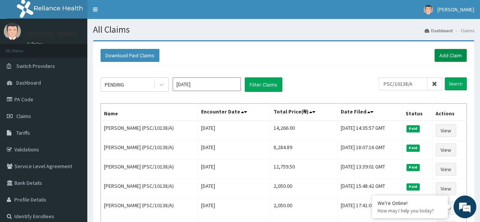
click at [443, 50] on link "Add Claim" at bounding box center [450, 55] width 32 height 13
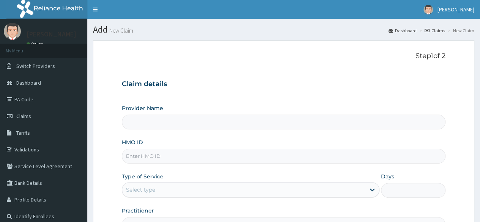
click at [135, 154] on input "HMO ID" at bounding box center [284, 156] width 324 height 15
paste input "PSC/10138/A"
type input "PSC/10138/A"
type input "Reliance Family Clinics (RFC) - [GEOGRAPHIC_DATA]"
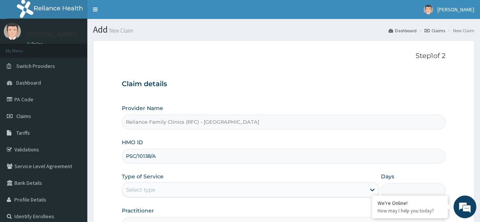
type input "PSC/10138/A"
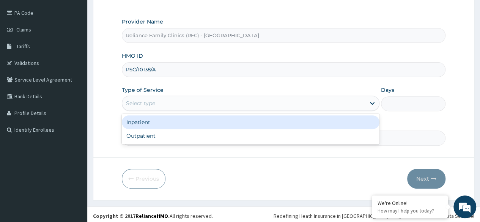
click at [298, 104] on div "Select type" at bounding box center [243, 103] width 243 height 12
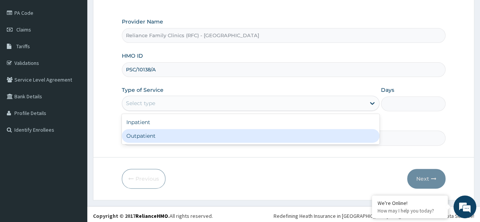
click at [261, 137] on div "Outpatient" at bounding box center [251, 136] width 258 height 14
type input "1"
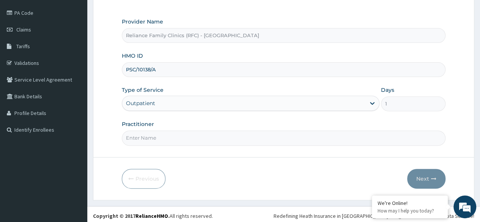
click at [299, 140] on input "Practitioner" at bounding box center [284, 137] width 324 height 15
type input "locum"
click at [425, 180] on button "Next" at bounding box center [426, 179] width 38 height 20
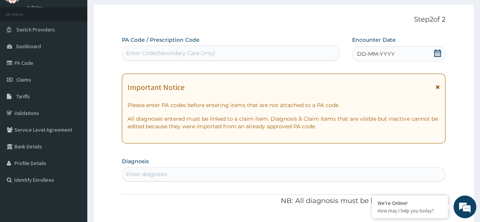
scroll to position [0, 0]
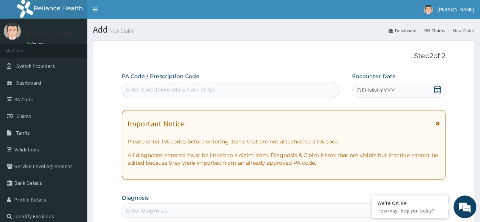
click at [435, 93] on span at bounding box center [438, 90] width 8 height 9
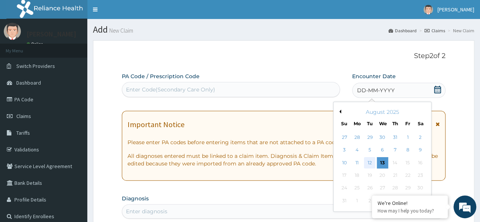
click at [370, 159] on div "12" at bounding box center [369, 162] width 11 height 11
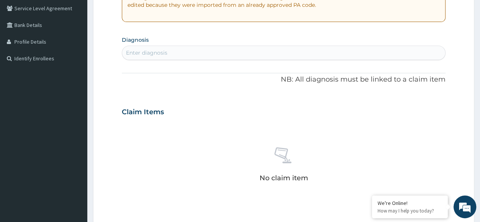
scroll to position [162, 0]
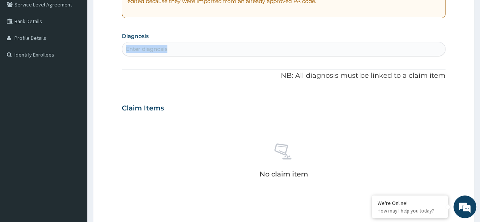
drag, startPoint x: 254, startPoint y: 59, endPoint x: 231, endPoint y: 40, distance: 29.4
click at [231, 40] on div "PA Code / Prescription Code Enter Code(Secondary Care Only) Encounter Date [DAT…" at bounding box center [284, 107] width 324 height 393
click at [231, 40] on section "Diagnosis Enter diagnosis" at bounding box center [284, 43] width 324 height 26
click at [147, 42] on div "Enter diagnosis" at bounding box center [284, 49] width 324 height 14
type input "mala"
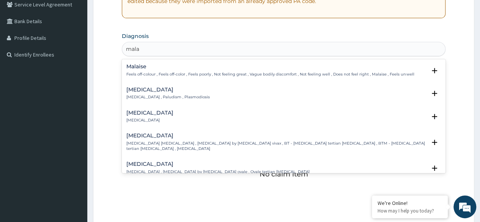
click at [145, 84] on div "[MEDICAL_DATA] [MEDICAL_DATA] , Paludism , Plasmodiosis Select Status Query Que…" at bounding box center [284, 95] width 324 height 23
click at [144, 85] on div "[MEDICAL_DATA] [MEDICAL_DATA] , Paludism , Plasmodiosis Select Status Query Que…" at bounding box center [284, 95] width 324 height 23
click at [142, 87] on h4 "[MEDICAL_DATA]" at bounding box center [167, 90] width 83 height 6
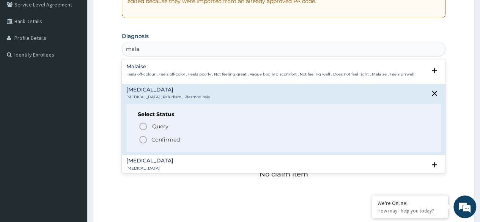
click at [148, 138] on span "Confirmed" at bounding box center [283, 139] width 291 height 9
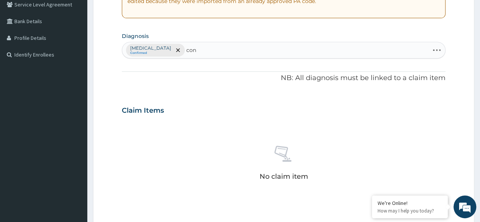
type input "conj"
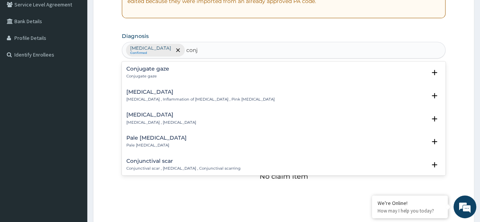
click at [143, 91] on h4 "[MEDICAL_DATA]" at bounding box center [200, 92] width 148 height 6
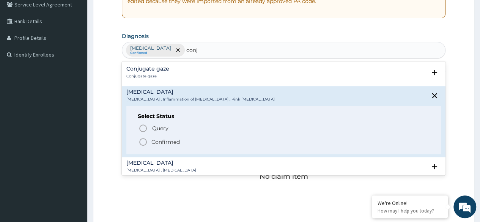
click at [153, 140] on p "Confirmed" at bounding box center [165, 142] width 28 height 8
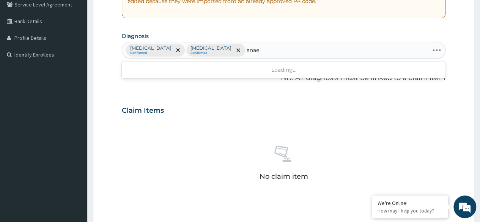
type input "anaem"
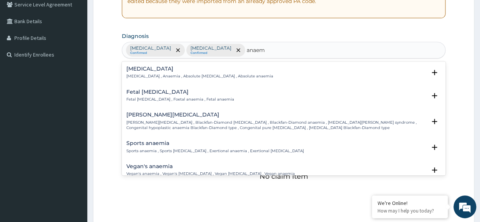
click at [165, 74] on p "[MEDICAL_DATA] , Anaemia , Absolute [MEDICAL_DATA] , Absolute anaemia" at bounding box center [199, 76] width 147 height 5
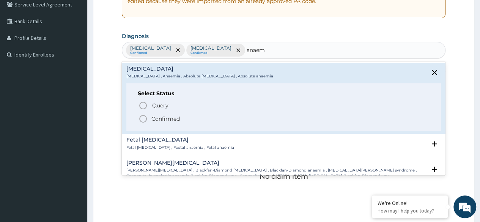
click at [166, 113] on div "Query Query covers suspected (?), Keep in view (kiv), Ruled out (r/o) Confirmed" at bounding box center [284, 111] width 292 height 23
click at [166, 114] on span "Confirmed" at bounding box center [283, 118] width 291 height 9
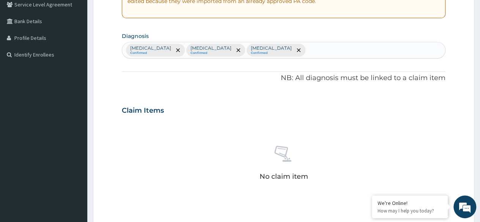
scroll to position [324, 0]
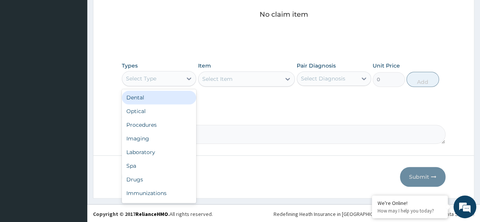
click at [165, 74] on div "Select Type" at bounding box center [152, 78] width 60 height 12
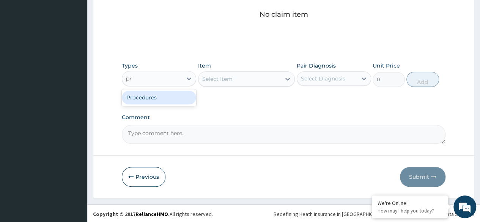
type input "pro"
click at [162, 101] on div "Procedures" at bounding box center [159, 98] width 74 height 14
click at [232, 73] on div "Select Item" at bounding box center [246, 78] width 97 height 15
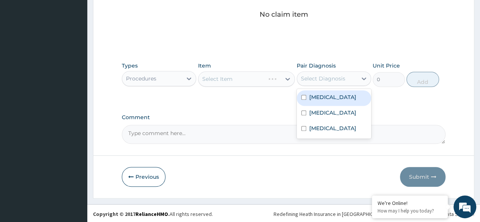
click at [306, 80] on div "Select Diagnosis" at bounding box center [323, 79] width 44 height 8
click at [308, 94] on div "Malaria" at bounding box center [334, 98] width 74 height 16
checkbox input "true"
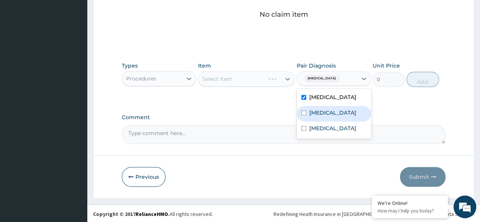
click at [312, 116] on div "Conjunctivitis" at bounding box center [334, 114] width 74 height 16
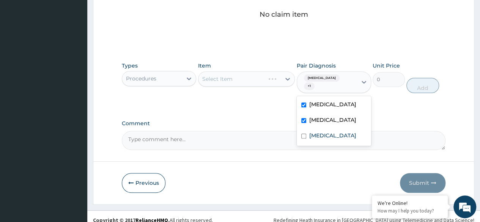
checkbox input "true"
click at [313, 132] on label "Anemia" at bounding box center [332, 136] width 47 height 8
checkbox input "true"
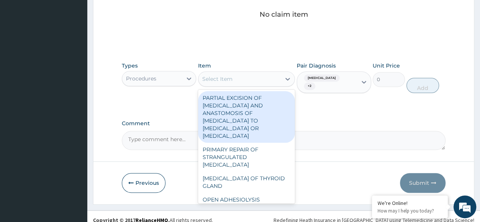
click at [256, 74] on div "Select Item" at bounding box center [239, 79] width 83 height 12
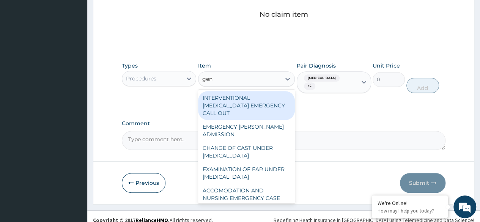
type input "gene"
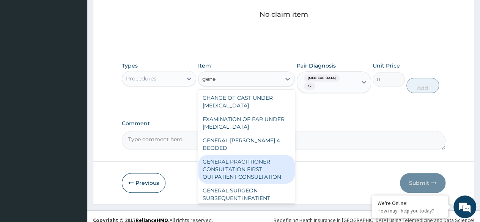
click at [234, 165] on div "GENERAL PRACTITIONER CONSULTATION FIRST OUTPATIENT CONSULTATION" at bounding box center [246, 169] width 97 height 29
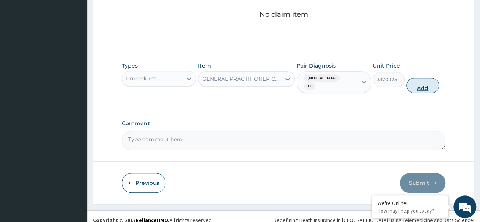
click at [411, 79] on button "Add" at bounding box center [422, 85] width 32 height 15
type input "0"
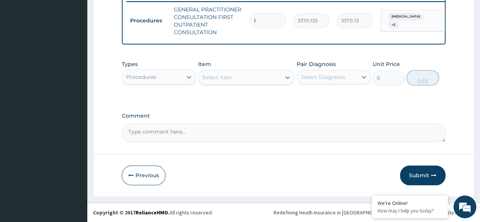
scroll to position [305, 0]
click at [126, 77] on div "Procedures" at bounding box center [152, 77] width 60 height 12
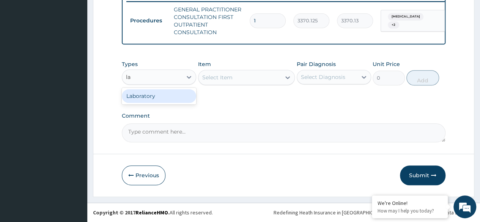
type input "lab"
click at [134, 89] on div "Laboratory" at bounding box center [159, 96] width 74 height 17
click at [137, 93] on div "Laboratory" at bounding box center [159, 96] width 74 height 14
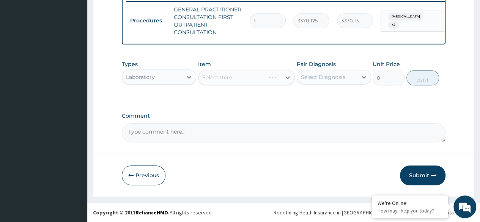
click at [270, 72] on div "Select Item" at bounding box center [246, 77] width 97 height 15
click at [270, 74] on div "Select Item" at bounding box center [246, 77] width 97 height 15
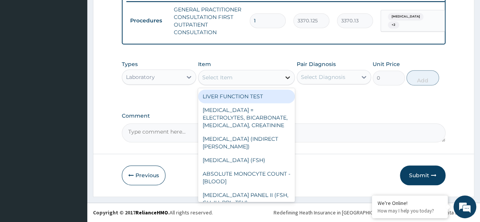
click at [284, 79] on icon at bounding box center [288, 78] width 8 height 8
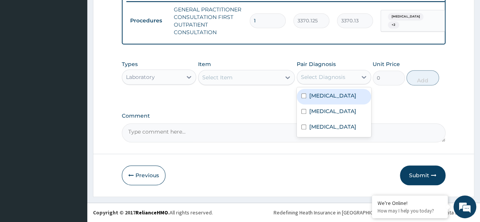
click at [319, 80] on div "Select Diagnosis" at bounding box center [323, 77] width 44 height 8
click at [319, 91] on div "Malaria" at bounding box center [334, 97] width 74 height 16
checkbox input "true"
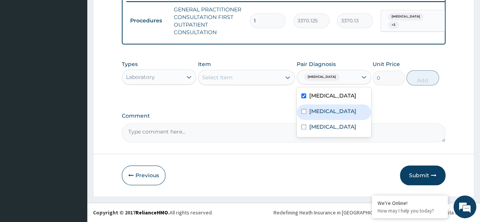
click at [318, 109] on label "Conjunctivitis" at bounding box center [332, 111] width 47 height 8
checkbox input "true"
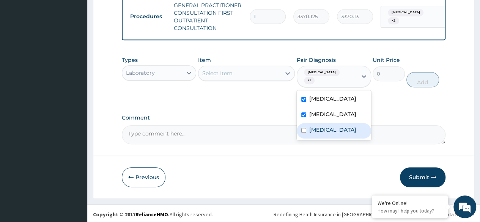
click at [315, 132] on div "Anemia" at bounding box center [334, 131] width 74 height 16
checkbox input "true"
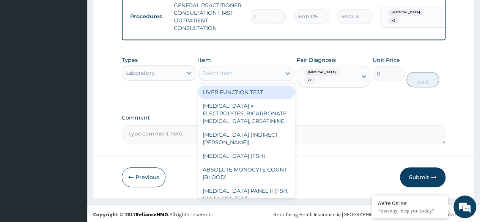
click at [261, 79] on div "Select Item" at bounding box center [239, 73] width 83 height 12
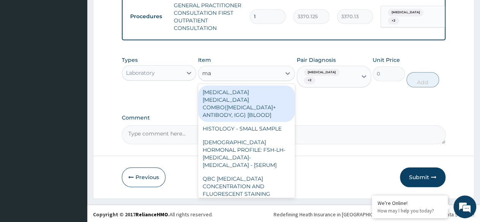
type input "m"
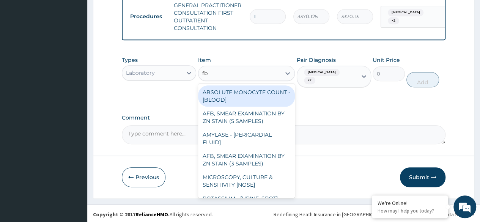
type input "fbc"
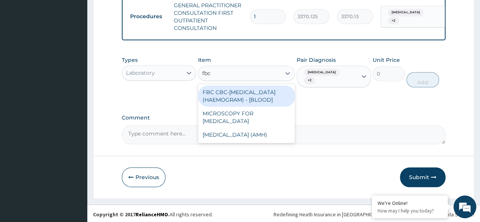
click at [248, 107] on div "FBC CBC-COMPLETE BLOOD COUNT (HAEMOGRAM) - [BLOOD]" at bounding box center [246, 95] width 97 height 21
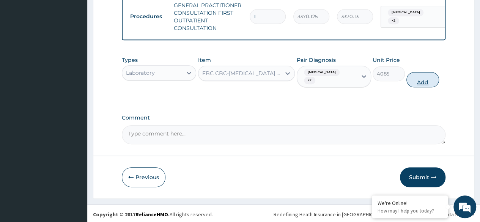
click at [426, 78] on button "Add" at bounding box center [422, 79] width 32 height 15
type input "0"
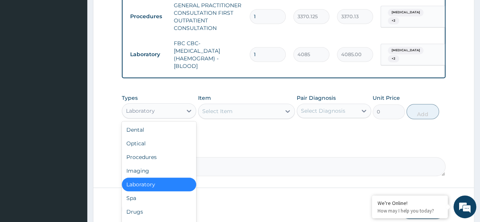
click at [170, 115] on div "Laboratory" at bounding box center [152, 111] width 60 height 12
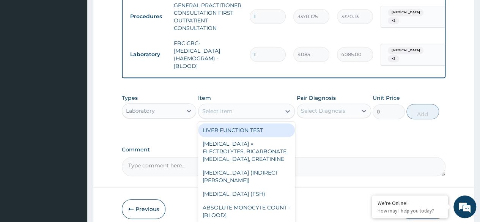
click at [221, 109] on div "Select Item" at bounding box center [246, 111] width 97 height 15
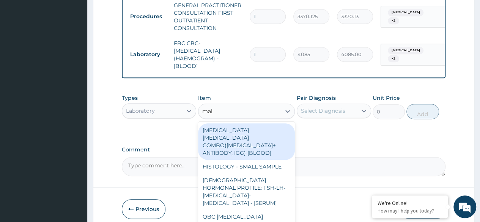
type input "mala"
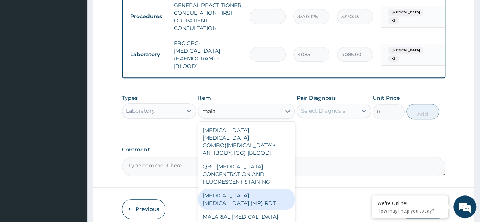
click at [245, 195] on div "[MEDICAL_DATA] [MEDICAL_DATA] (MP) RDT" at bounding box center [246, 199] width 97 height 21
type input "1531.875"
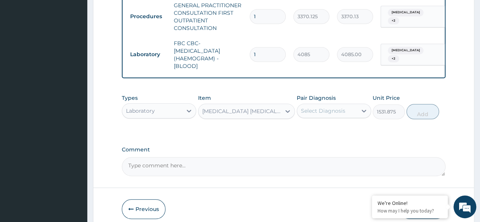
drag, startPoint x: 357, startPoint y: 124, endPoint x: 341, endPoint y: 111, distance: 20.5
click at [341, 111] on div "Types Laboratory Item MALARIA PARASITE (MP) RDT Pair Diagnosis Select Diagnosis…" at bounding box center [284, 106] width 324 height 33
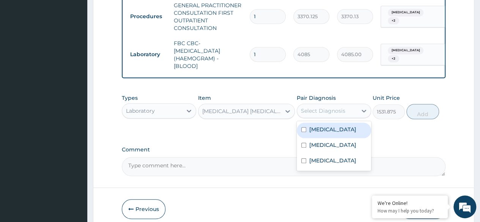
click at [341, 111] on div "Select Diagnosis" at bounding box center [327, 111] width 60 height 12
click at [330, 138] on div "[MEDICAL_DATA]" at bounding box center [334, 131] width 74 height 16
checkbox input "true"
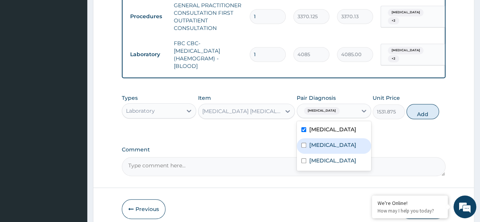
click at [323, 154] on div "Conjunctivitis" at bounding box center [334, 146] width 74 height 16
checkbox input "true"
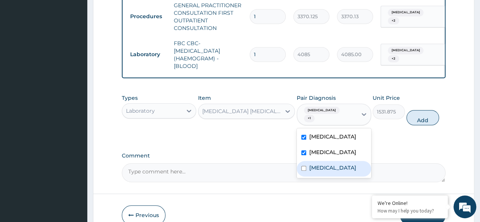
click at [319, 166] on label "Anemia" at bounding box center [332, 168] width 47 height 8
checkbox input "true"
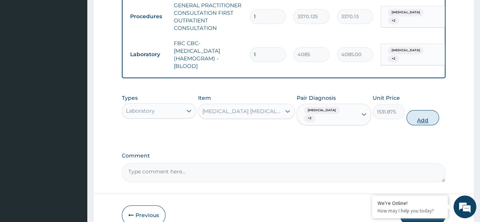
click at [426, 119] on button "Add" at bounding box center [422, 117] width 32 height 15
type input "0"
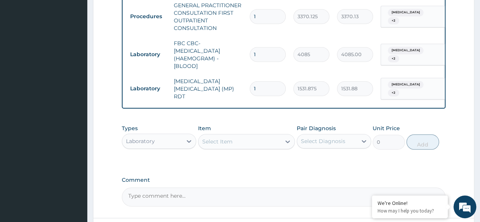
click at [223, 140] on div "Select Item" at bounding box center [217, 142] width 30 height 8
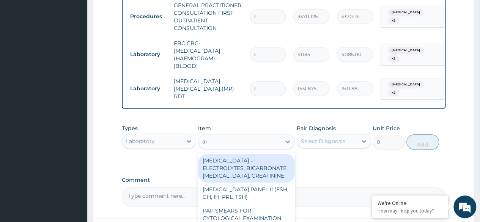
type input "art"
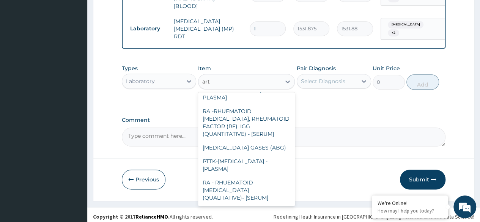
scroll to position [369, 0]
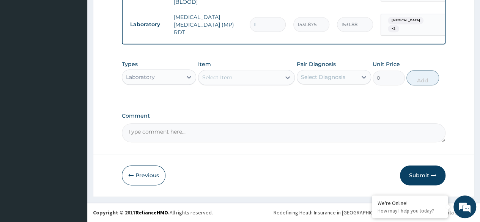
click at [211, 75] on div "Select Item" at bounding box center [239, 77] width 83 height 12
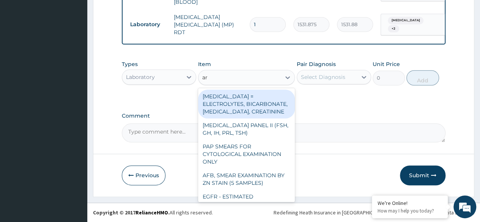
type input "art"
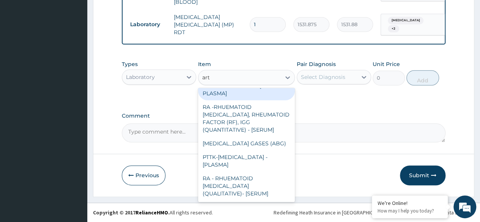
scroll to position [0, 0]
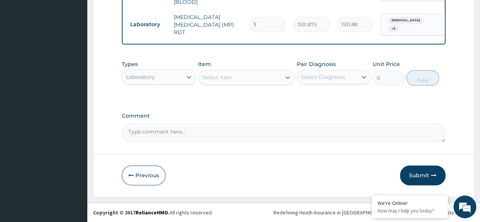
click at [225, 76] on div "Select Item" at bounding box center [239, 77] width 83 height 12
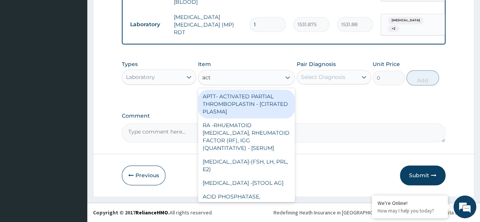
type input "act"
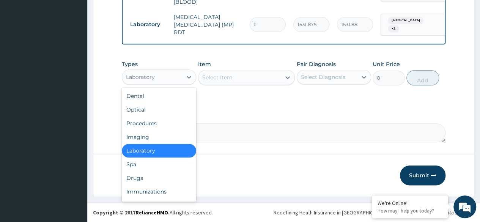
click at [181, 83] on div "Laboratory" at bounding box center [152, 77] width 60 height 12
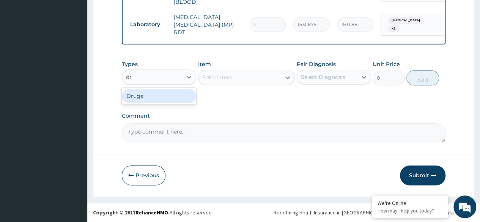
type input "dru"
click at [185, 95] on div "Drugs" at bounding box center [159, 96] width 74 height 14
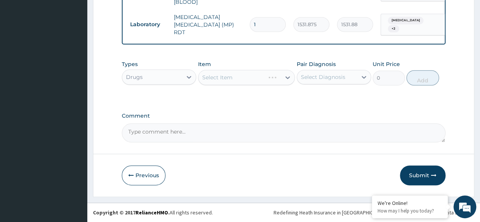
click at [229, 80] on div "Select Item" at bounding box center [246, 77] width 97 height 15
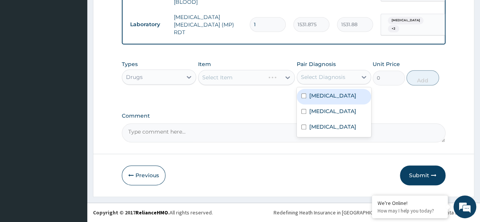
click at [314, 77] on div "Select Diagnosis" at bounding box center [323, 77] width 44 height 8
click at [314, 99] on label "[MEDICAL_DATA]" at bounding box center [332, 96] width 47 height 8
checkbox input "true"
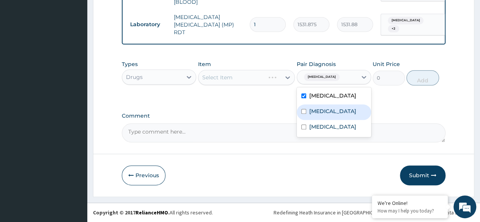
click at [313, 112] on label "Conjunctivitis" at bounding box center [332, 111] width 47 height 8
checkbox input "true"
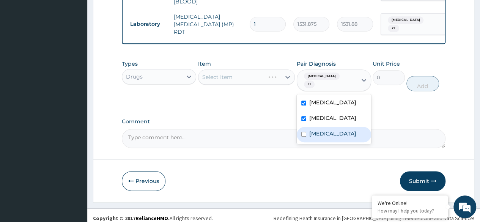
click at [312, 130] on label "Anemia" at bounding box center [332, 134] width 47 height 8
checkbox input "true"
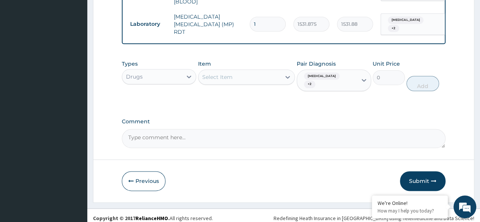
click at [253, 118] on label "Comment" at bounding box center [284, 121] width 324 height 6
click at [253, 129] on textarea "Comment" at bounding box center [284, 138] width 324 height 19
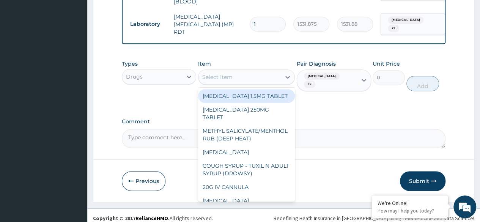
click at [256, 85] on div "Select Item" at bounding box center [246, 76] width 97 height 15
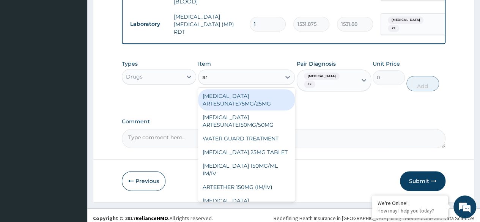
type input "art"
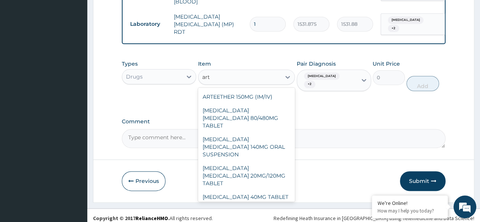
scroll to position [61, 0]
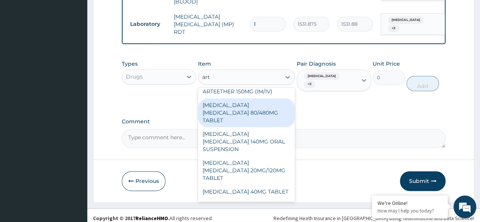
click at [255, 115] on div "[MEDICAL_DATA] [MEDICAL_DATA] 80/480MG TABLET" at bounding box center [246, 112] width 97 height 29
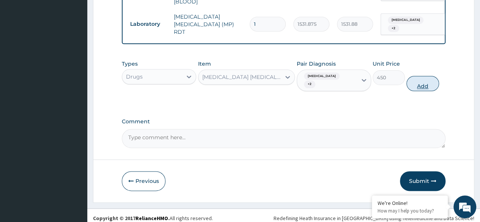
click at [416, 76] on button "Add" at bounding box center [422, 83] width 32 height 15
type input "0"
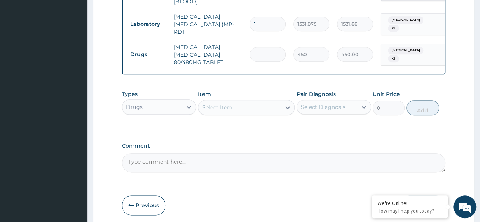
type input "0.00"
type input "6"
type input "2700.00"
type input "6"
click at [282, 125] on div "Types Drugs Item Select Item Pair Diagnosis Select Diagnosis Unit Price 0 Add" at bounding box center [284, 108] width 324 height 44
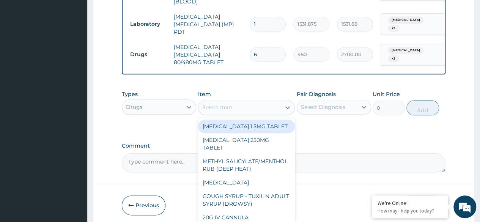
click at [247, 110] on div "Select Item" at bounding box center [239, 107] width 83 height 12
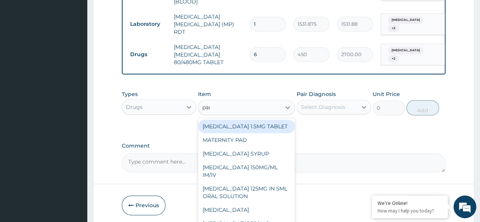
type input "para"
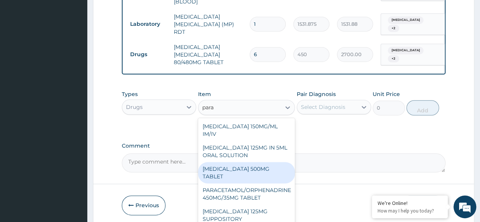
click at [259, 171] on div "[MEDICAL_DATA] 500MG TABLET" at bounding box center [246, 172] width 97 height 21
type input "30"
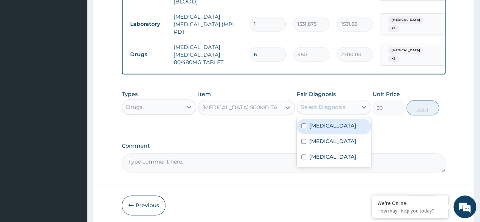
click at [323, 106] on div "Select Diagnosis" at bounding box center [323, 107] width 44 height 8
click at [319, 119] on div "[MEDICAL_DATA]" at bounding box center [334, 127] width 74 height 16
checkbox input "true"
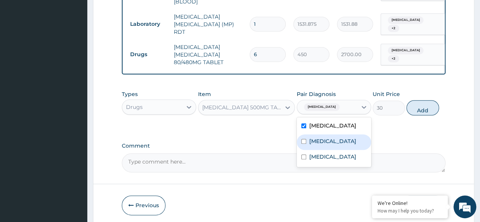
click at [316, 142] on label "Conjunctivitis" at bounding box center [332, 141] width 47 height 8
checkbox input "true"
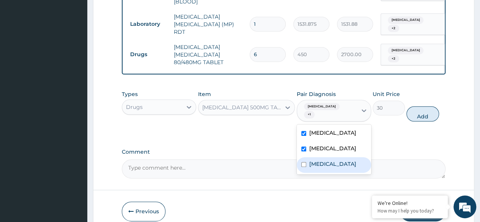
click at [316, 164] on div "Anemia" at bounding box center [334, 165] width 74 height 16
checkbox input "true"
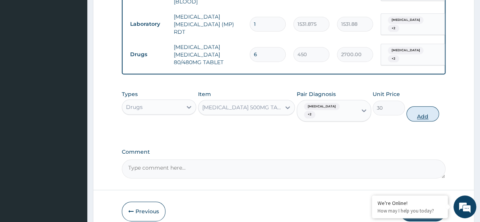
click at [419, 112] on button "Add" at bounding box center [422, 113] width 32 height 15
type input "0"
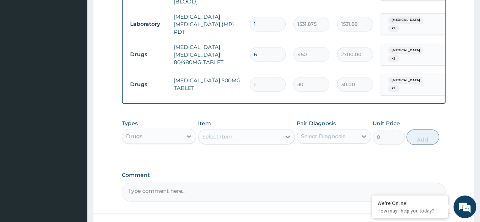
type input "18"
type input "540.00"
type input "18"
drag, startPoint x: 479, startPoint y: 140, endPoint x: 485, endPoint y: 190, distance: 50.9
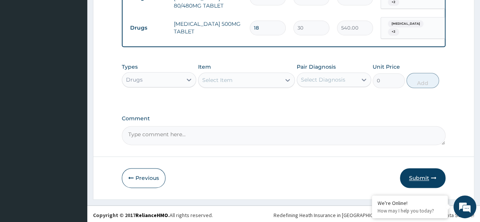
click at [416, 178] on button "Submit" at bounding box center [423, 178] width 46 height 20
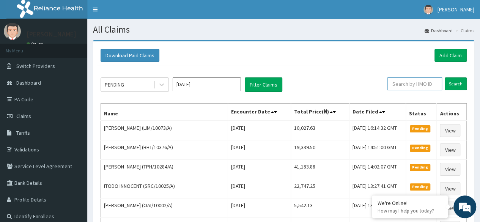
click at [428, 81] on input "text" at bounding box center [414, 83] width 55 height 13
paste input "PSC/10138/A"
click at [445, 77] on input "Search" at bounding box center [456, 83] width 22 height 13
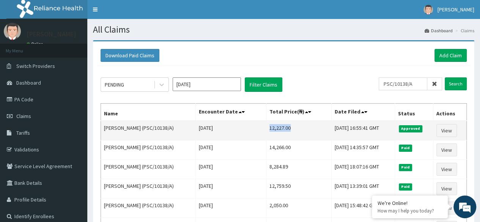
drag, startPoint x: 280, startPoint y: 132, endPoint x: 255, endPoint y: 137, distance: 25.1
click at [266, 137] on td "12,227.00" at bounding box center [299, 131] width 66 height 20
copy td "12,227.00"
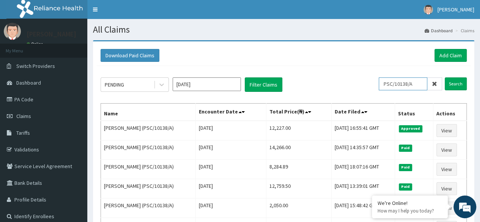
click at [423, 81] on input "PSC/10138/A" at bounding box center [403, 83] width 49 height 13
paste input "[PERSON_NAME]"
type input "PSC/10138/A"
click at [448, 50] on link "Add Claim" at bounding box center [450, 55] width 32 height 13
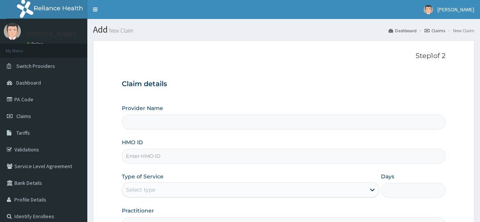
click at [184, 157] on input "HMO ID" at bounding box center [284, 156] width 324 height 15
paste input "AQC/10005/A"
type input "AQC/10005/A"
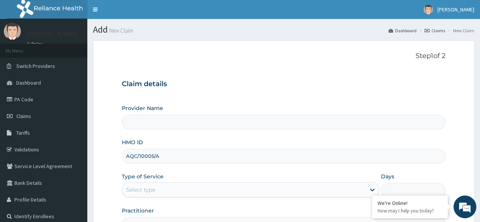
type input "Reliance Family Clinics (RFC) - [GEOGRAPHIC_DATA]"
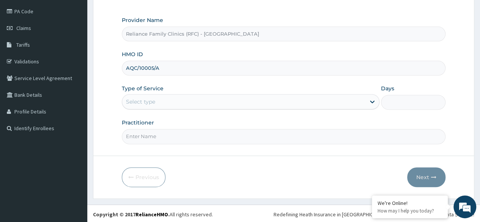
type input "AQC/10005/A"
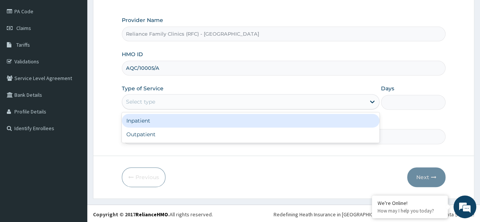
click at [357, 103] on div "Select type" at bounding box center [243, 102] width 243 height 12
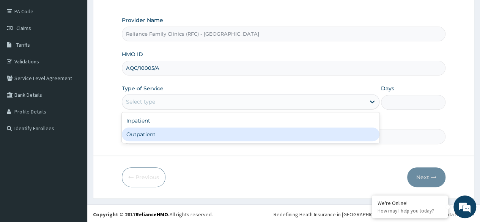
click at [316, 130] on div "Outpatient" at bounding box center [251, 134] width 258 height 14
type input "1"
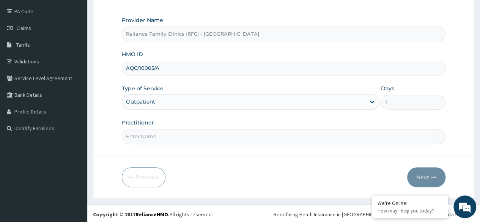
click at [292, 134] on input "Practitioner" at bounding box center [284, 136] width 324 height 15
type input "locum"
click at [297, 158] on form "Step 1 of 2 Claim details Provider Name Reliance Family Clinics (RFC) - Lekki H…" at bounding box center [283, 75] width 381 height 246
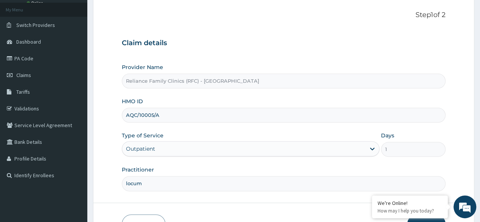
scroll to position [41, 0]
click at [306, 101] on div "HMO ID AQC/10005/A" at bounding box center [284, 109] width 324 height 25
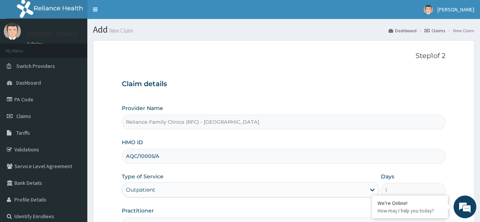
scroll to position [88, 0]
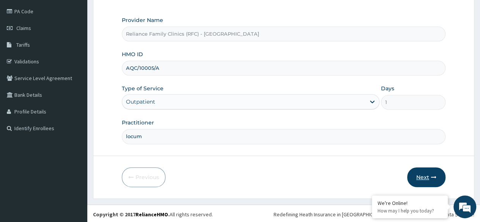
click at [426, 180] on button "Next" at bounding box center [426, 177] width 38 height 20
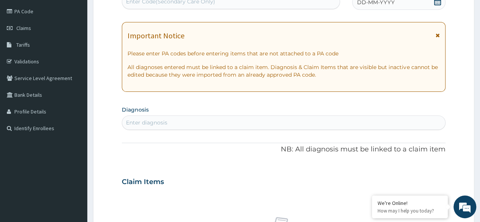
scroll to position [0, 0]
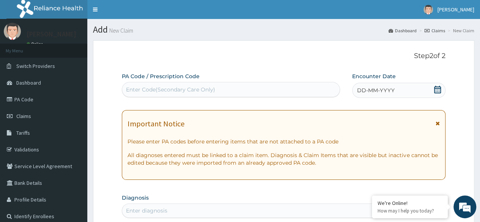
click at [441, 91] on div "DD-MM-YYYY" at bounding box center [398, 90] width 93 height 15
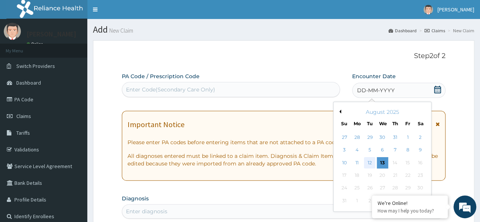
click at [372, 159] on div "12" at bounding box center [369, 162] width 11 height 11
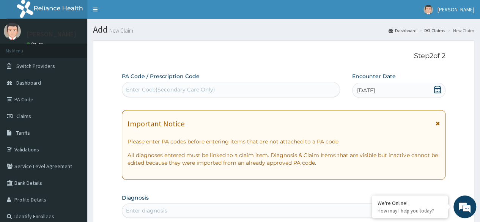
click at [430, 90] on div "[DATE]" at bounding box center [398, 90] width 93 height 15
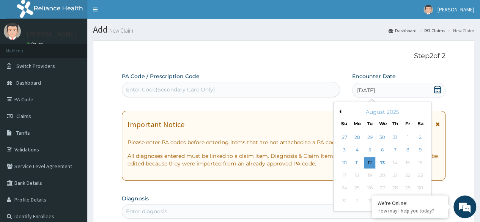
click at [307, 90] on div "Enter Code(Secondary Care Only)" at bounding box center [230, 89] width 217 height 12
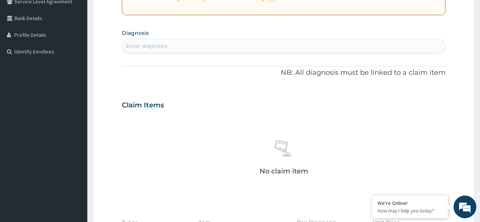
scroll to position [169, 0]
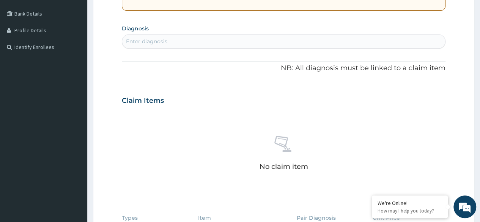
click at [238, 42] on div "Enter diagnosis" at bounding box center [283, 41] width 323 height 12
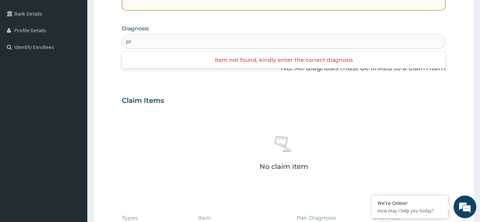
type input "p"
type input "mala"
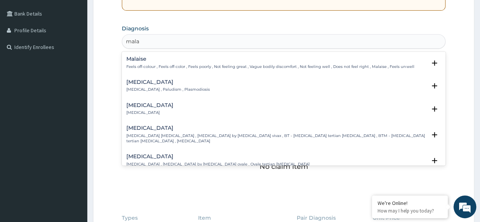
click at [145, 83] on h4 "[MEDICAL_DATA]" at bounding box center [167, 82] width 83 height 6
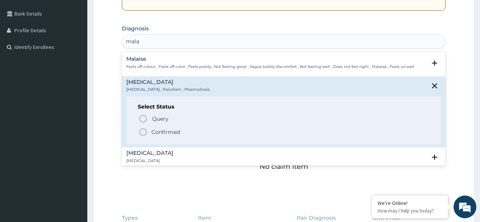
drag, startPoint x: 151, startPoint y: 125, endPoint x: 152, endPoint y: 130, distance: 5.6
click at [152, 130] on div "Query Query covers suspected (?), Keep in view (kiv), Ruled out (r/o) Confirmed" at bounding box center [284, 124] width 292 height 23
click at [152, 130] on p "Confirmed" at bounding box center [165, 132] width 28 height 8
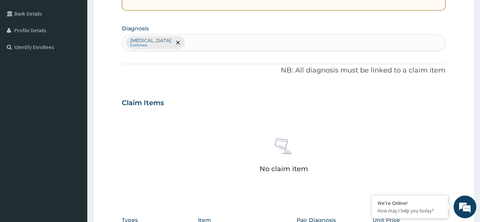
click at [125, 134] on div "No claim item" at bounding box center [284, 156] width 324 height 87
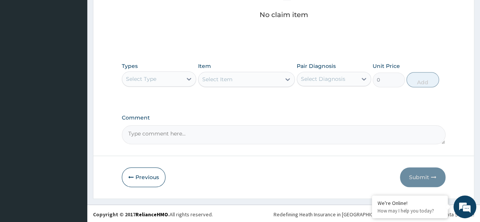
scroll to position [323, 0]
click at [172, 89] on div "Types Select Type Item Select Item Pair Diagnosis Select Diagnosis Unit Price 0…" at bounding box center [284, 81] width 324 height 44
drag, startPoint x: 172, startPoint y: 89, endPoint x: 166, endPoint y: 75, distance: 14.9
click at [166, 75] on div "Types Select Type Item Select Item Pair Diagnosis Select Diagnosis Unit Price 0…" at bounding box center [284, 75] width 324 height 33
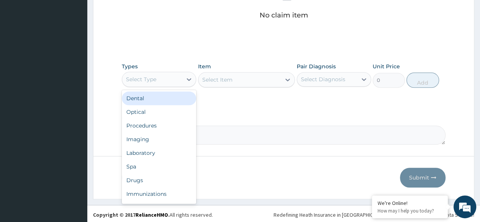
click at [166, 75] on div "Select Type" at bounding box center [152, 79] width 60 height 12
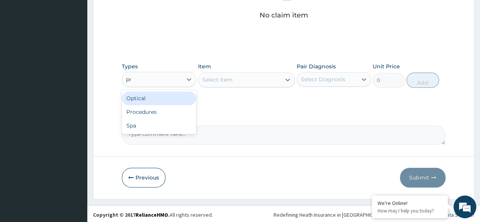
type input "pro"
click at [165, 101] on div "Procedures" at bounding box center [159, 98] width 74 height 14
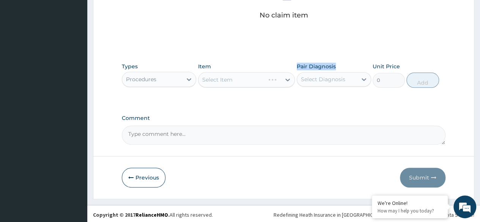
drag, startPoint x: 241, startPoint y: 89, endPoint x: 364, endPoint y: 63, distance: 125.9
click at [364, 63] on div "Types Procedures Item Select Item Pair Diagnosis Select Diagnosis Unit Price 0 …" at bounding box center [284, 75] width 324 height 33
drag, startPoint x: 364, startPoint y: 63, endPoint x: 358, endPoint y: 74, distance: 12.4
click at [358, 74] on div "Pair Diagnosis Select Diagnosis" at bounding box center [334, 75] width 74 height 25
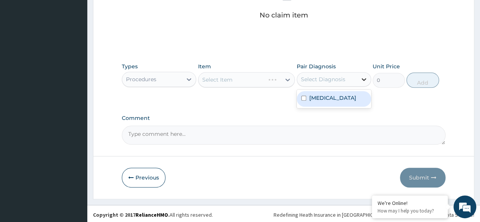
click at [358, 74] on div at bounding box center [364, 79] width 14 height 14
click at [341, 96] on div "[MEDICAL_DATA]" at bounding box center [334, 99] width 74 height 16
checkbox input "true"
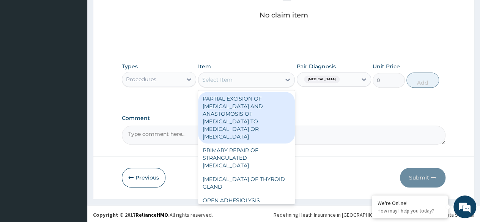
click at [258, 74] on div "Select Item" at bounding box center [239, 80] width 83 height 12
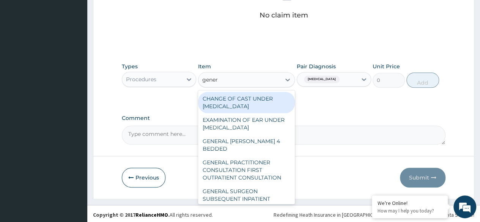
type input "genera"
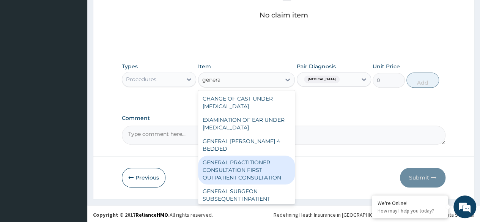
click at [229, 171] on div "GENERAL PRACTITIONER CONSULTATION FIRST OUTPATIENT CONSULTATION" at bounding box center [246, 170] width 97 height 29
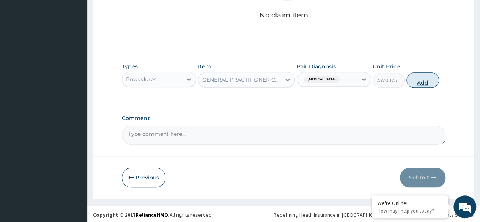
click at [407, 79] on button "Add" at bounding box center [422, 79] width 32 height 15
type input "0"
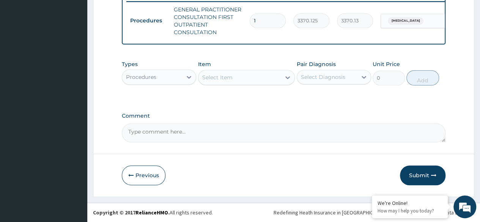
click at [168, 79] on div "Procedures" at bounding box center [152, 77] width 60 height 12
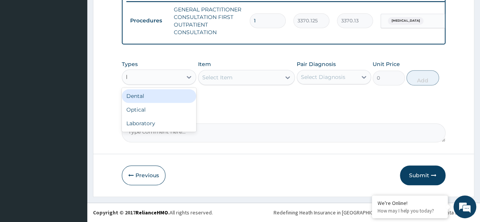
type input "la"
click at [166, 93] on div "Laboratory" at bounding box center [159, 96] width 74 height 14
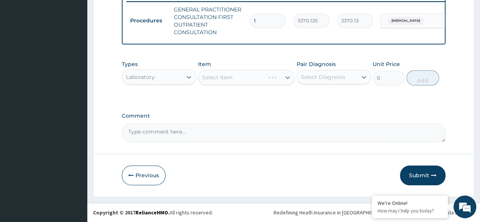
click at [225, 79] on div "Select Item" at bounding box center [246, 77] width 97 height 15
click at [305, 76] on div "Select Diagnosis" at bounding box center [323, 77] width 44 height 8
click at [315, 102] on div "Malaria" at bounding box center [334, 97] width 74 height 16
click at [368, 100] on div "Malaria" at bounding box center [334, 97] width 74 height 16
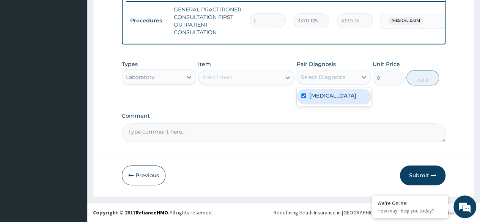
checkbox input "true"
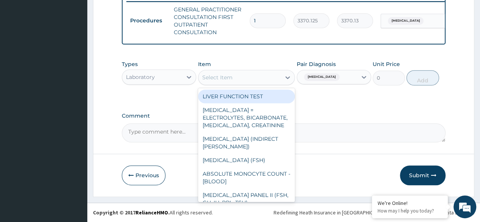
click at [268, 72] on div "Select Item" at bounding box center [239, 77] width 83 height 12
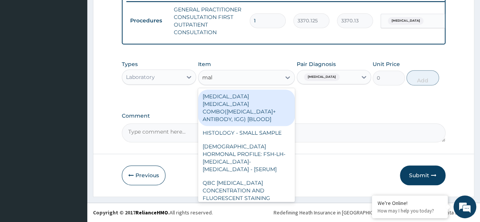
type input "mala"
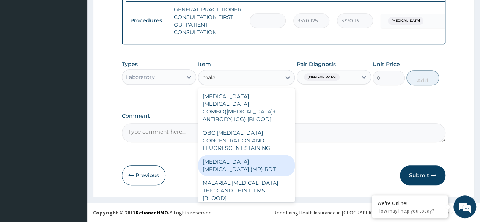
click at [273, 159] on div "MALARIA PARASITE (MP) RDT" at bounding box center [246, 165] width 97 height 21
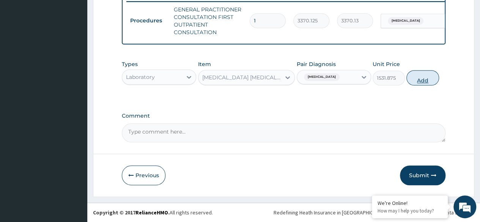
click at [424, 77] on button "Add" at bounding box center [422, 77] width 32 height 15
type input "0"
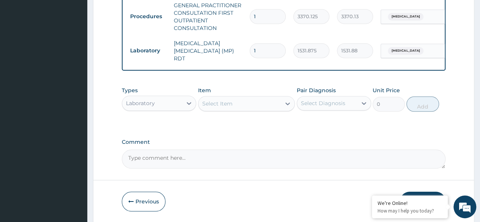
click at [223, 106] on div "Select Item" at bounding box center [217, 104] width 30 height 8
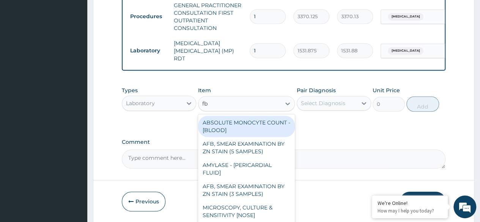
type input "fbc"
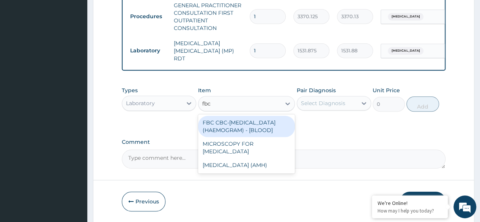
click at [230, 126] on div "FBC CBC-COMPLETE BLOOD COUNT (HAEMOGRAM) - [BLOOD]" at bounding box center [246, 126] width 97 height 21
type input "4085"
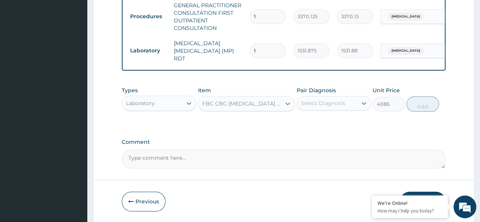
click at [356, 110] on div "Select Diagnosis" at bounding box center [334, 103] width 74 height 14
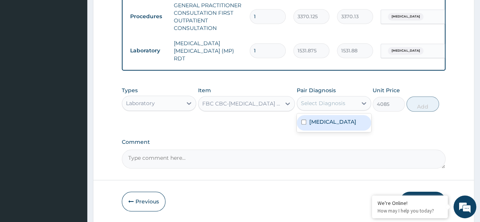
click at [344, 125] on div "Malaria" at bounding box center [334, 123] width 74 height 16
checkbox input "true"
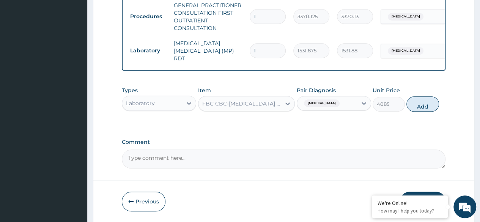
click at [438, 104] on div "Types Laboratory Item FBC CBC-COMPLETE BLOOD COUNT (HAEMOGRAM) - [BLOOD] Pair D…" at bounding box center [284, 99] width 324 height 33
click at [421, 106] on button "Add" at bounding box center [422, 103] width 32 height 15
type input "0"
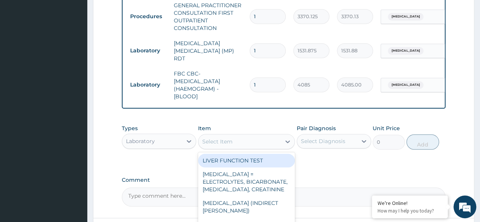
click at [215, 137] on div "Select Item" at bounding box center [239, 141] width 83 height 12
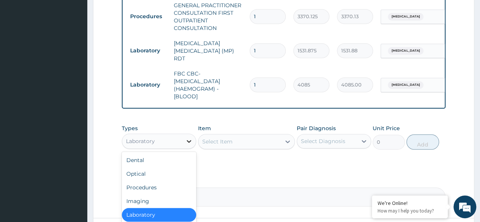
click at [185, 140] on icon at bounding box center [189, 141] width 8 height 8
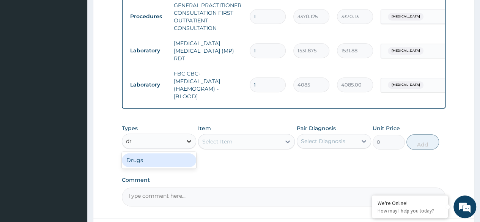
type input "dru"
click at [172, 160] on div "Drugs" at bounding box center [159, 160] width 74 height 14
click at [237, 148] on div "Select Item" at bounding box center [246, 141] width 97 height 15
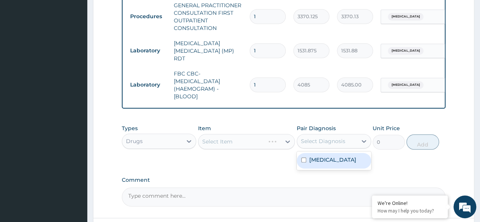
click at [329, 146] on div "Select Diagnosis" at bounding box center [327, 141] width 60 height 12
click at [322, 159] on label "Malaria" at bounding box center [332, 160] width 47 height 8
checkbox input "true"
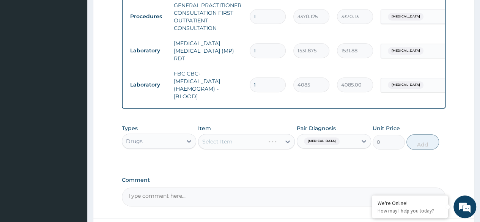
click at [286, 124] on div "Types Drugs Item Select Item Pair Diagnosis Malaria Unit Price 0 Add" at bounding box center [284, 137] width 324 height 33
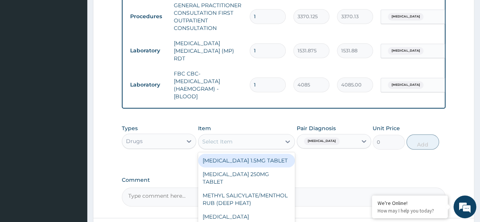
click at [253, 136] on div "Select Item" at bounding box center [239, 141] width 83 height 12
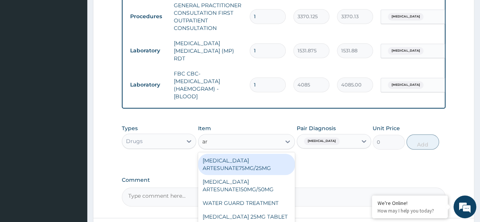
type input "art"
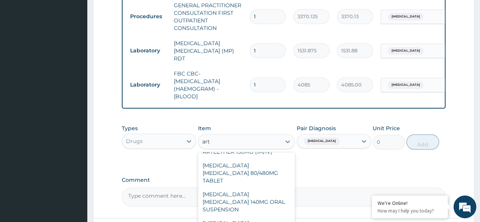
scroll to position [61, 0]
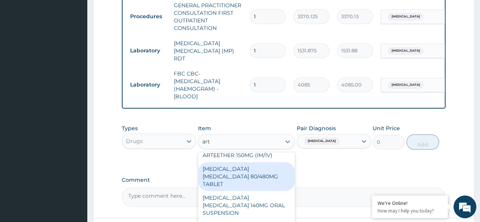
click at [250, 172] on div "ARTEMETHER LUMEFANTRINE 80/480MG TABLET" at bounding box center [246, 176] width 97 height 29
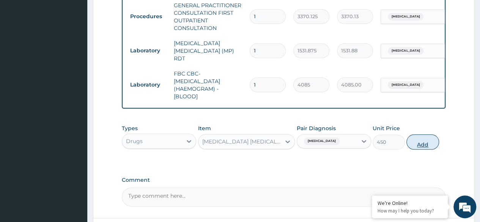
click at [414, 142] on button "Add" at bounding box center [422, 141] width 32 height 15
type input "0"
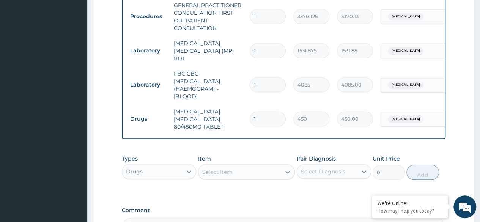
type input "0.00"
type input "6"
type input "2700.00"
type input "6"
click at [263, 190] on div "Types Drugs Item Select Item Pair Diagnosis Select Diagnosis Unit Price 0 Add" at bounding box center [284, 173] width 324 height 44
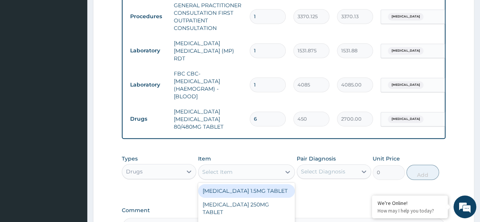
click at [233, 172] on div "Select Item" at bounding box center [239, 172] width 83 height 12
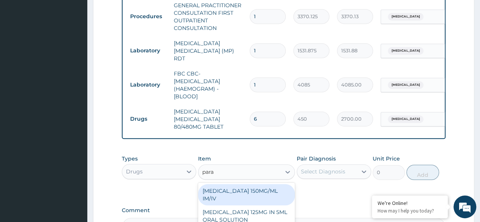
type input "para"
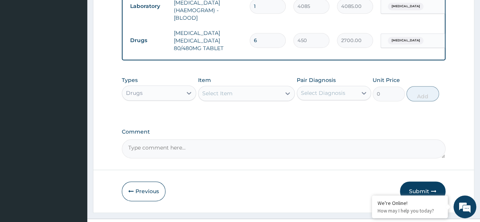
scroll to position [400, 0]
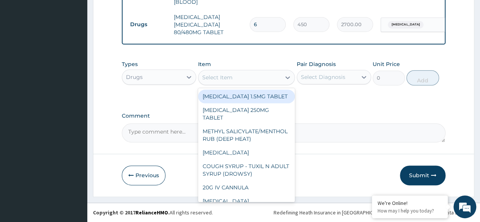
click at [275, 71] on div "Select Item" at bounding box center [246, 77] width 97 height 15
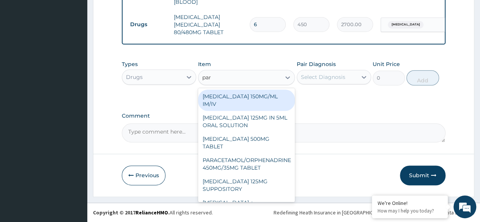
type input "para"
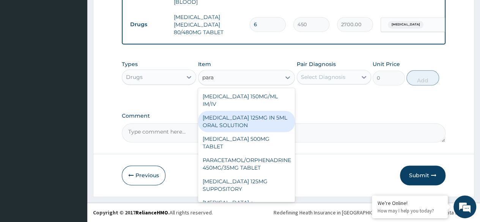
scroll to position [2, 0]
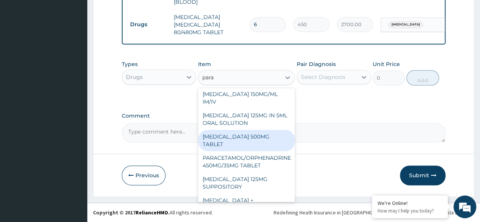
click at [251, 133] on div "PARACETAMOL 500MG TABLET" at bounding box center [246, 140] width 97 height 21
type input "30"
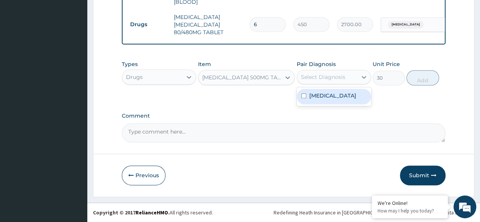
click at [314, 80] on div "Select Diagnosis" at bounding box center [323, 77] width 44 height 8
click at [313, 96] on label "Malaria" at bounding box center [332, 96] width 47 height 8
checkbox input "true"
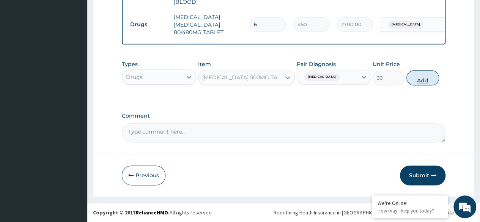
click at [420, 75] on button "Add" at bounding box center [422, 77] width 32 height 15
type input "0"
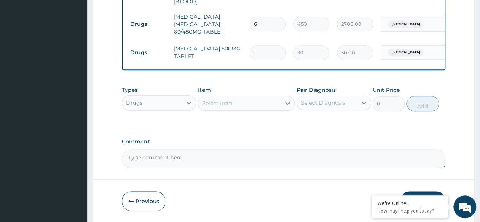
type input "18"
type input "540.00"
type input "18"
click at [293, 145] on label "Comment" at bounding box center [284, 141] width 324 height 6
click at [293, 149] on textarea "Comment" at bounding box center [284, 158] width 324 height 19
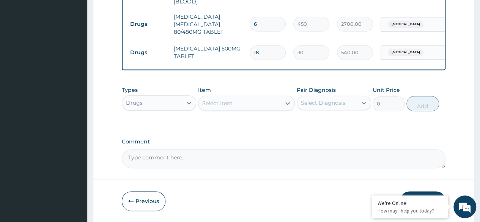
scroll to position [426, 0]
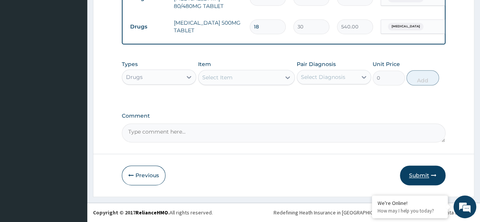
click at [423, 168] on button "Submit" at bounding box center [423, 175] width 46 height 20
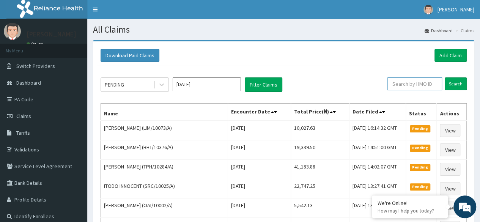
click at [416, 87] on input "text" at bounding box center [414, 83] width 55 height 13
paste input "AQC/10005/A"
type input "AQC/10005/A"
click at [445, 77] on input "Search" at bounding box center [456, 83] width 22 height 13
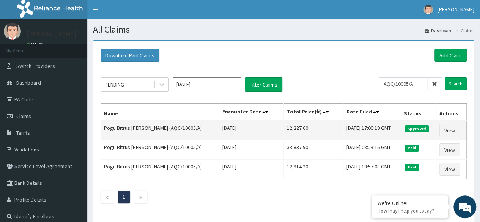
drag, startPoint x: 281, startPoint y: 128, endPoint x: 251, endPoint y: 131, distance: 30.5
click at [251, 131] on tr "Pogu Bitrus [PERSON_NAME] (AQC/10005/A) [DATE] 12,227.00 [DATE] 17:00:19 GMT Ap…" at bounding box center [284, 131] width 366 height 20
copy tr "12,227.00"
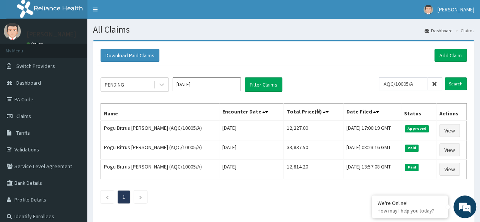
click at [435, 84] on icon at bounding box center [434, 83] width 5 height 5
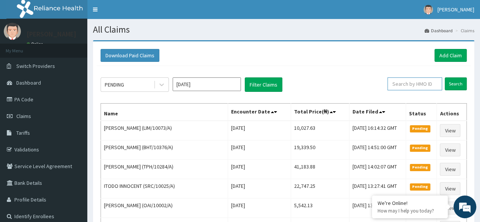
click at [424, 86] on input "text" at bounding box center [414, 83] width 55 height 13
paste input "FPG/10080/A"
type input "FPG/10080/A"
click at [445, 77] on input "Search" at bounding box center [456, 83] width 22 height 13
